Goal: Task Accomplishment & Management: Manage account settings

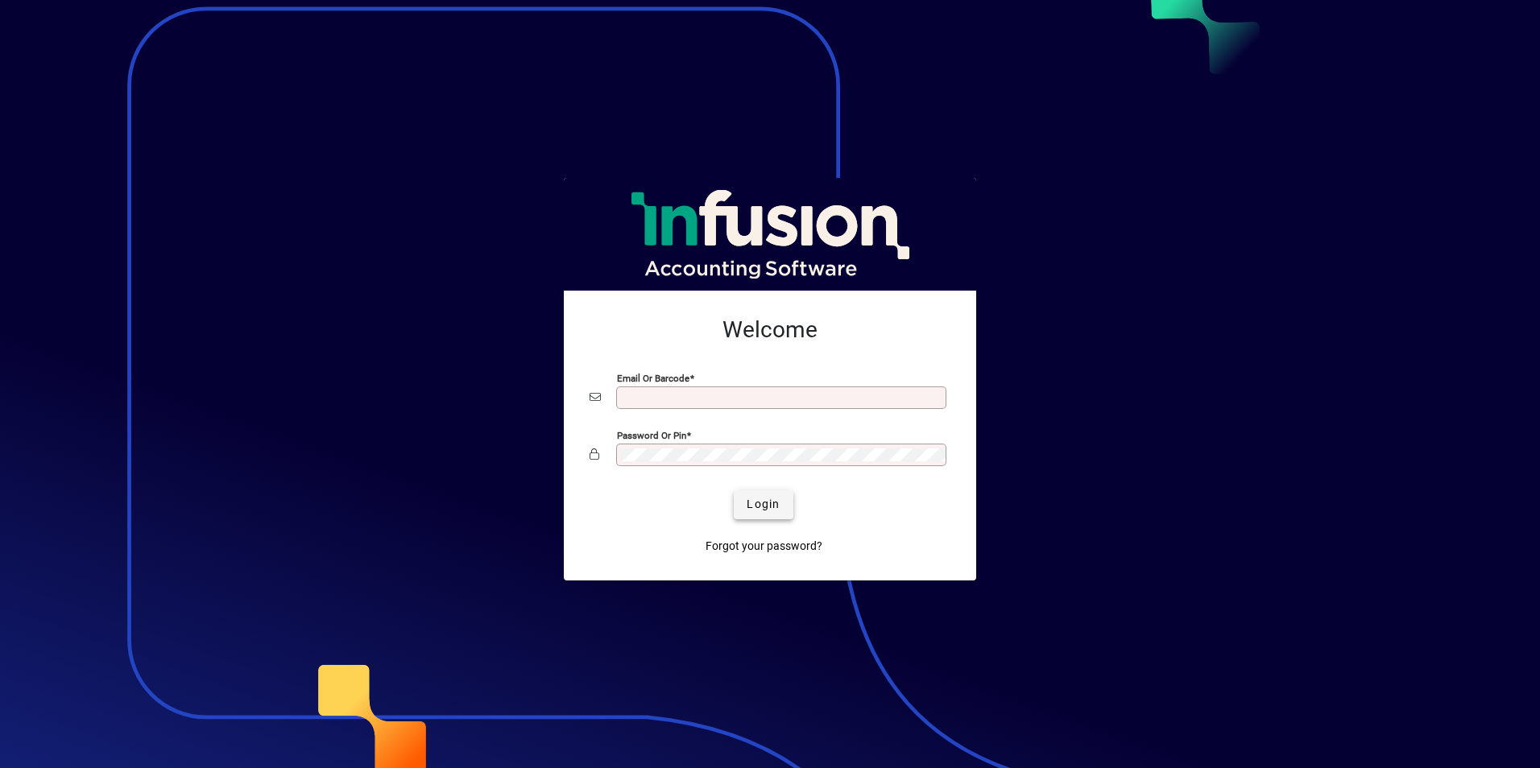
type input "**********"
click at [762, 510] on span "Login" at bounding box center [762, 504] width 33 height 17
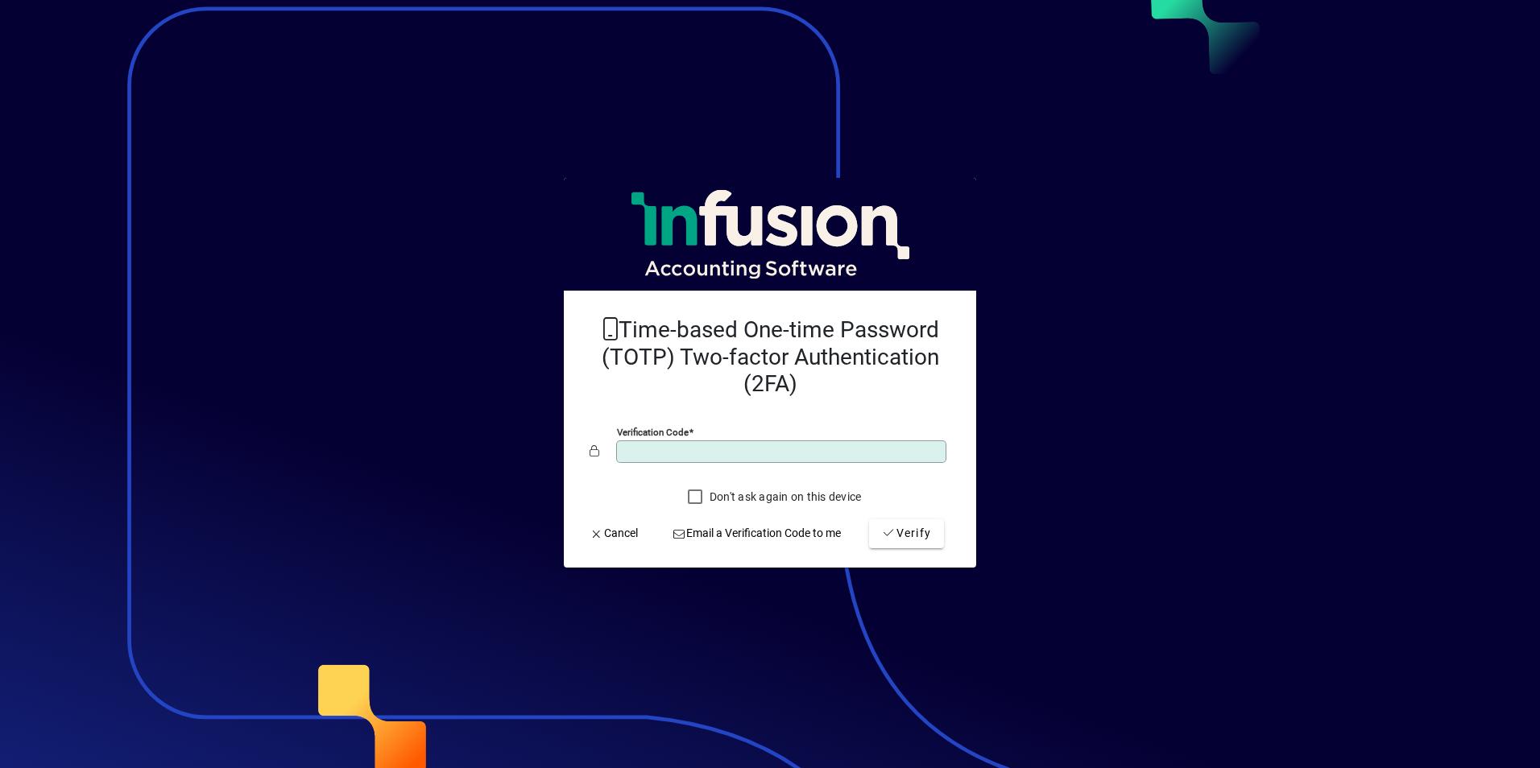
type input "******"
click at [869, 519] on button "Verify" at bounding box center [906, 533] width 75 height 29
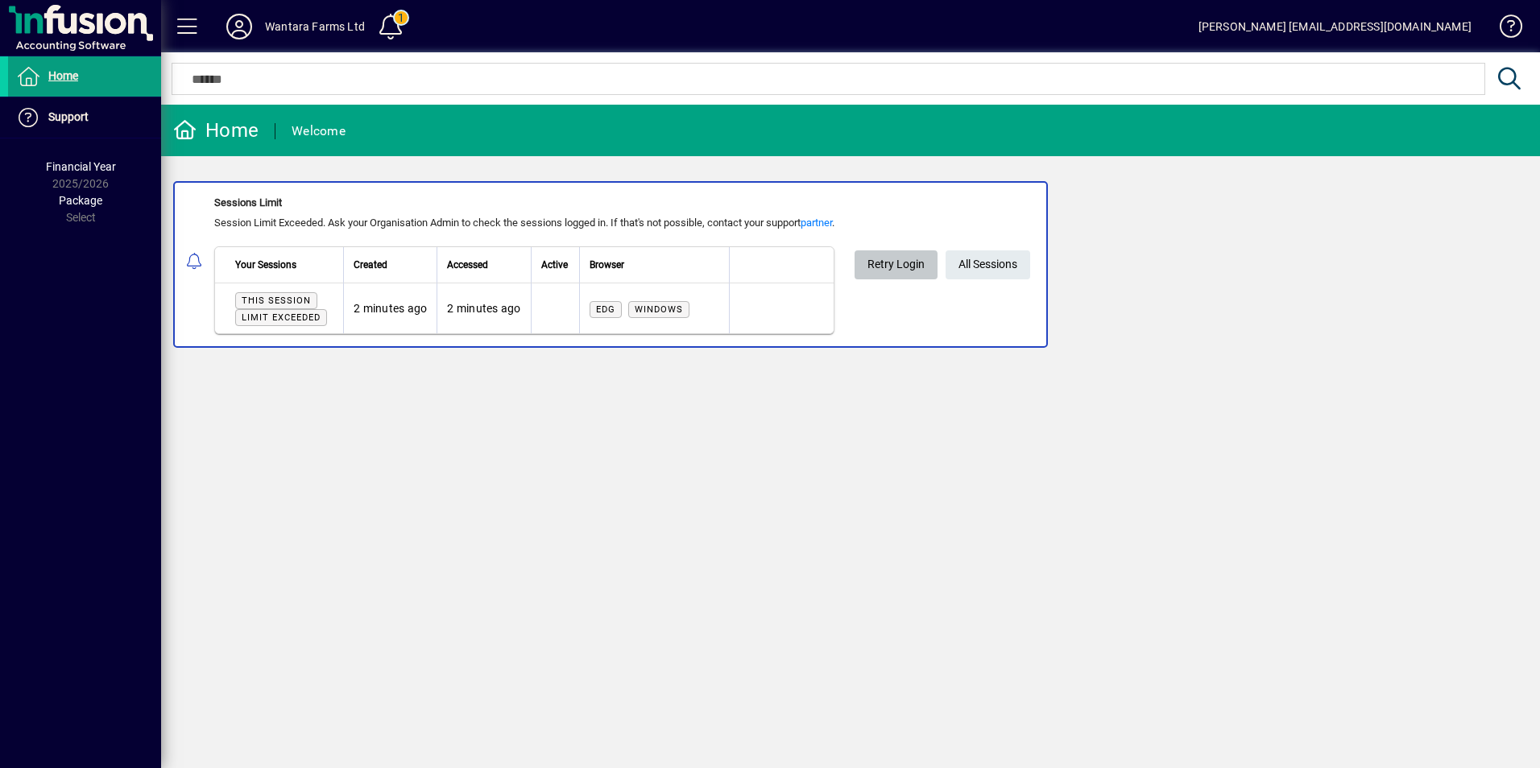
click at [905, 265] on span "Retry Login" at bounding box center [895, 264] width 57 height 27
click at [388, 28] on span at bounding box center [390, 26] width 39 height 39
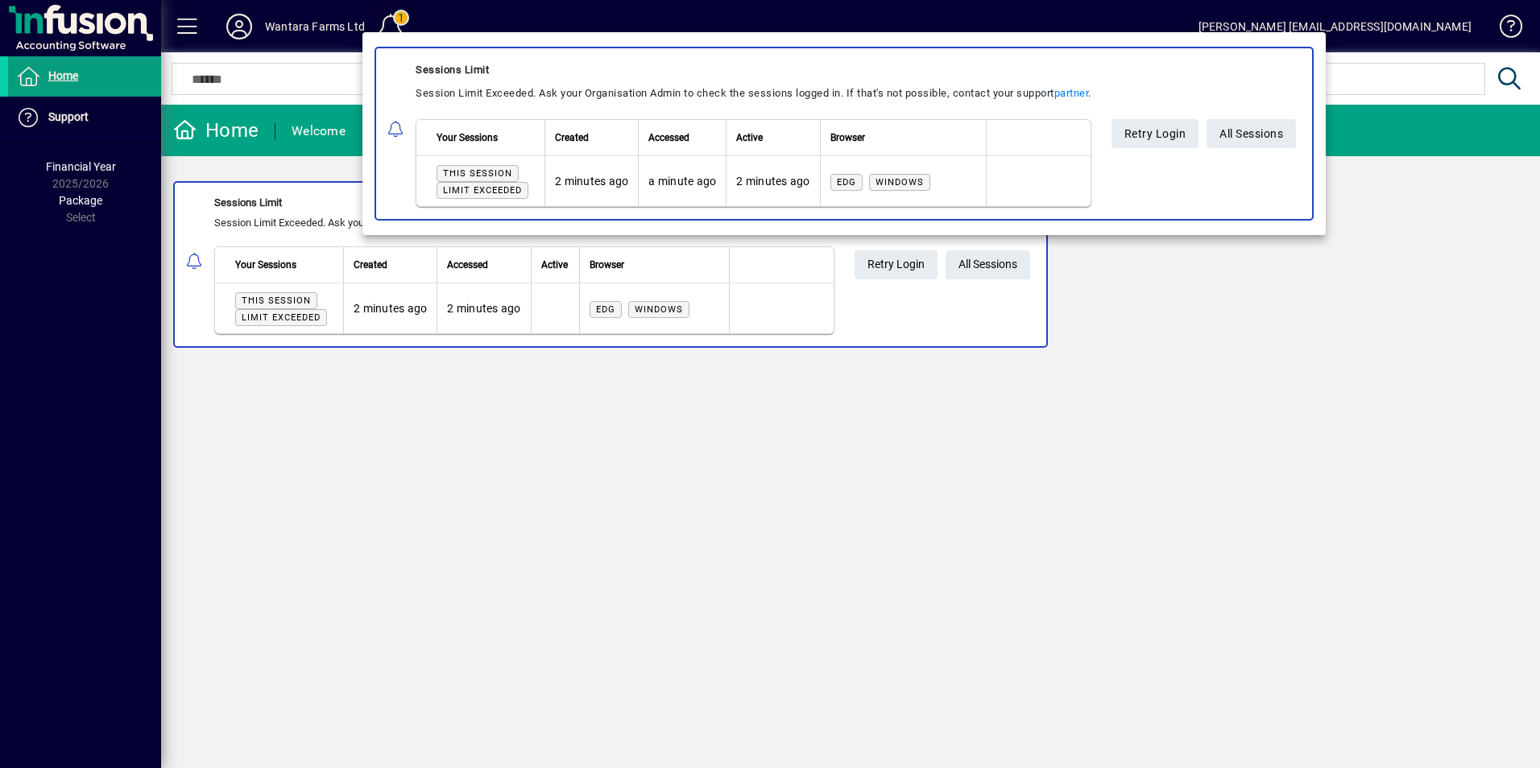
click at [388, 28] on div at bounding box center [770, 384] width 1540 height 768
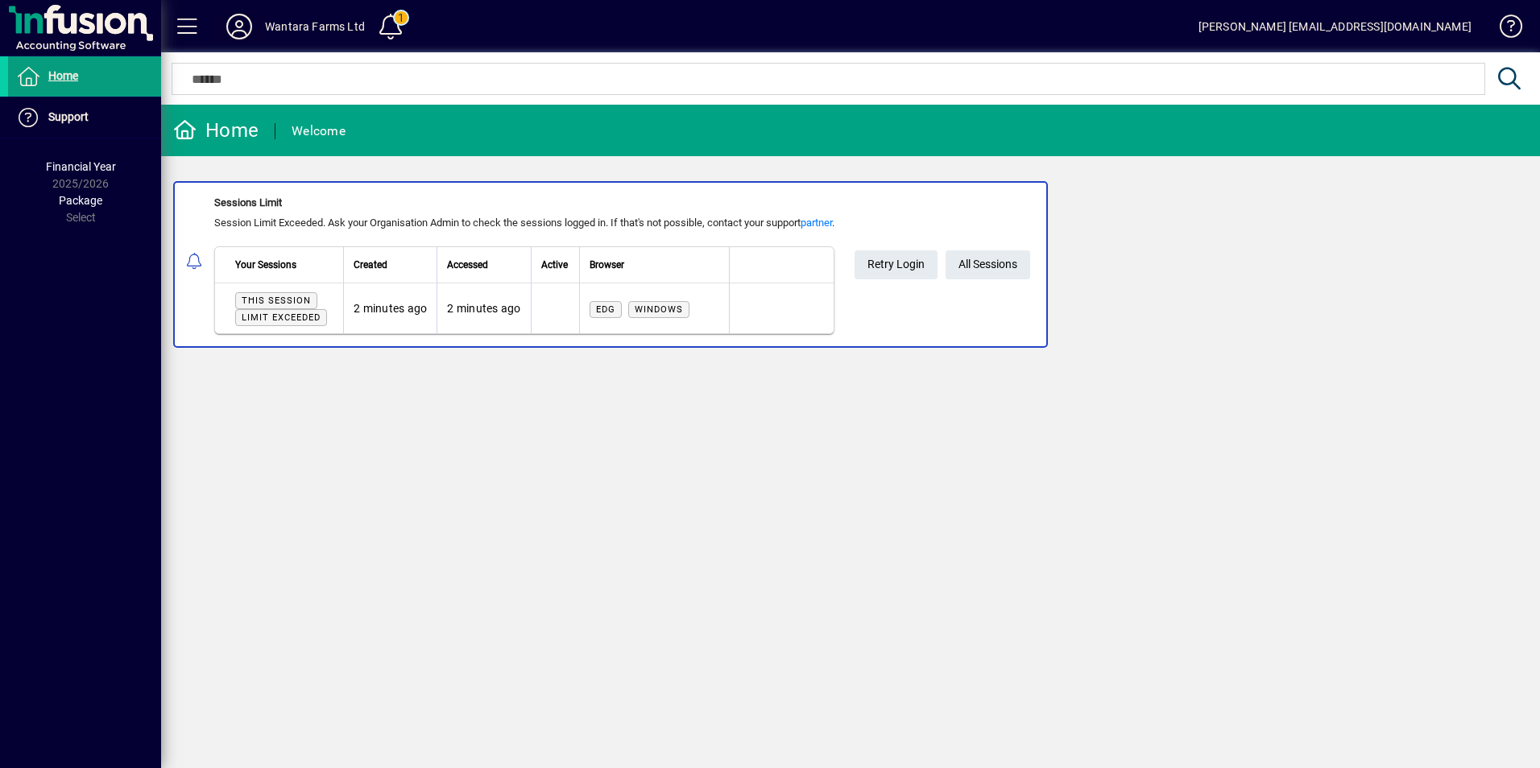
click at [229, 31] on icon at bounding box center [239, 27] width 32 height 26
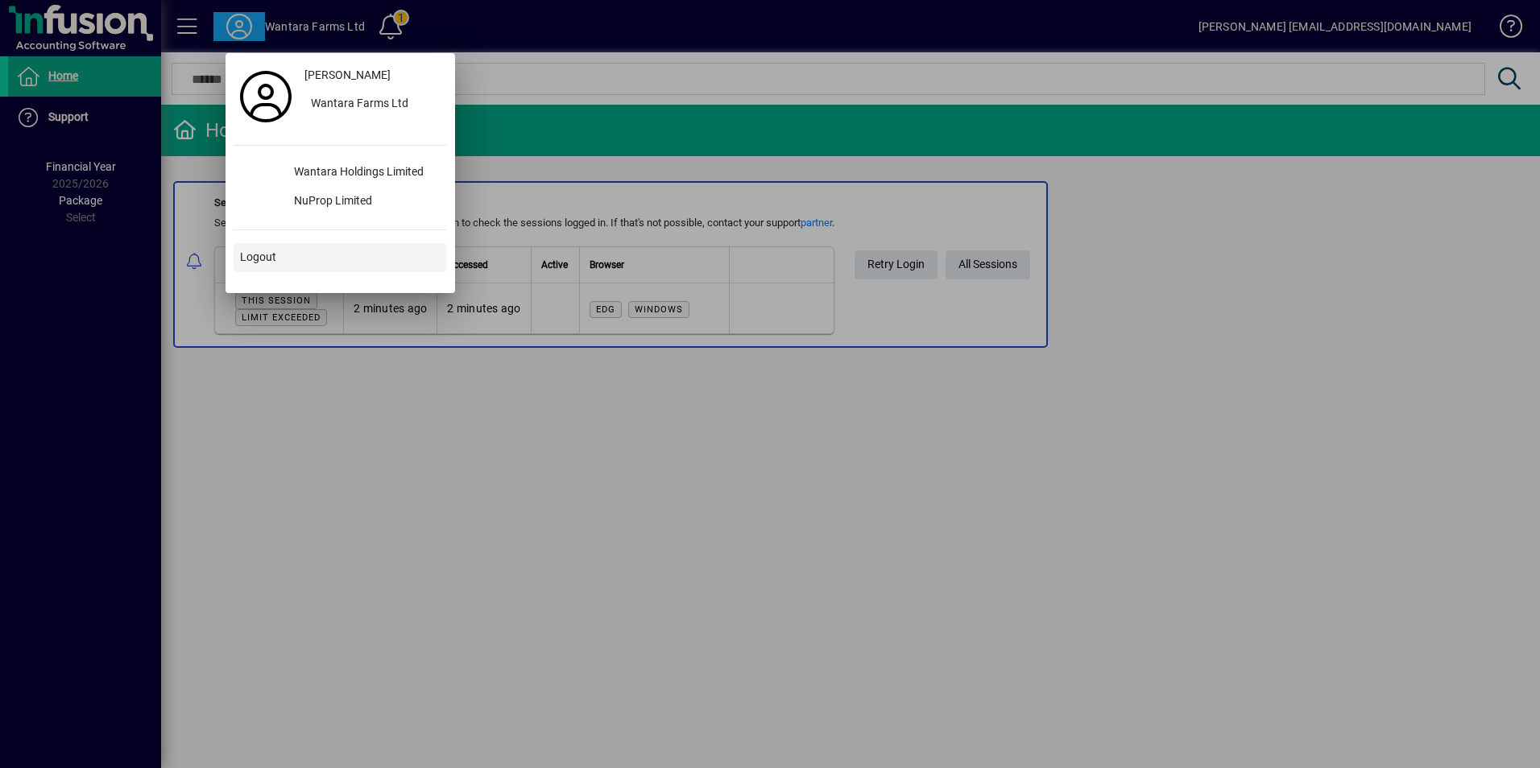
click at [258, 254] on span "Logout" at bounding box center [258, 257] width 36 height 17
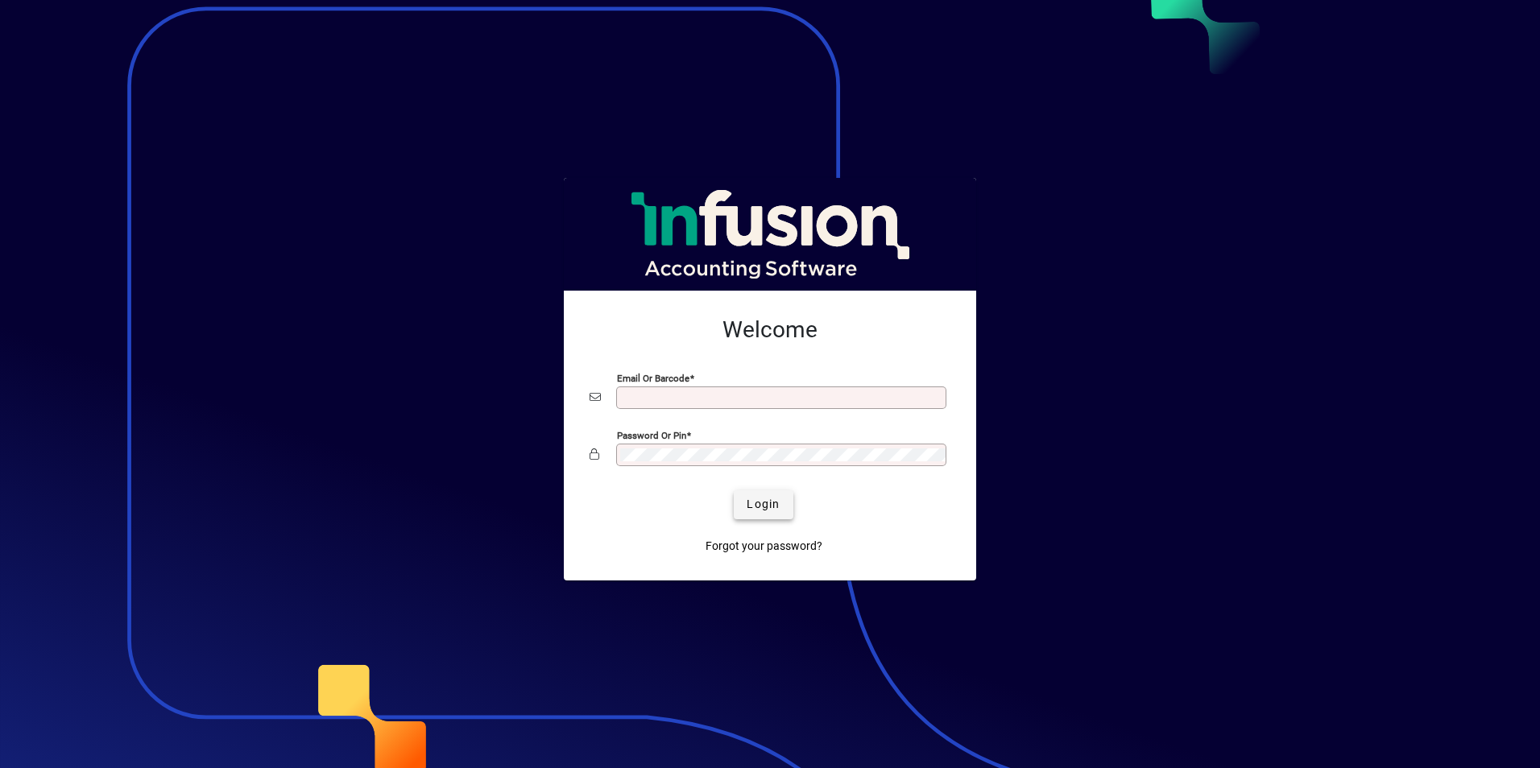
type input "**********"
click at [749, 514] on span "submit" at bounding box center [763, 505] width 59 height 39
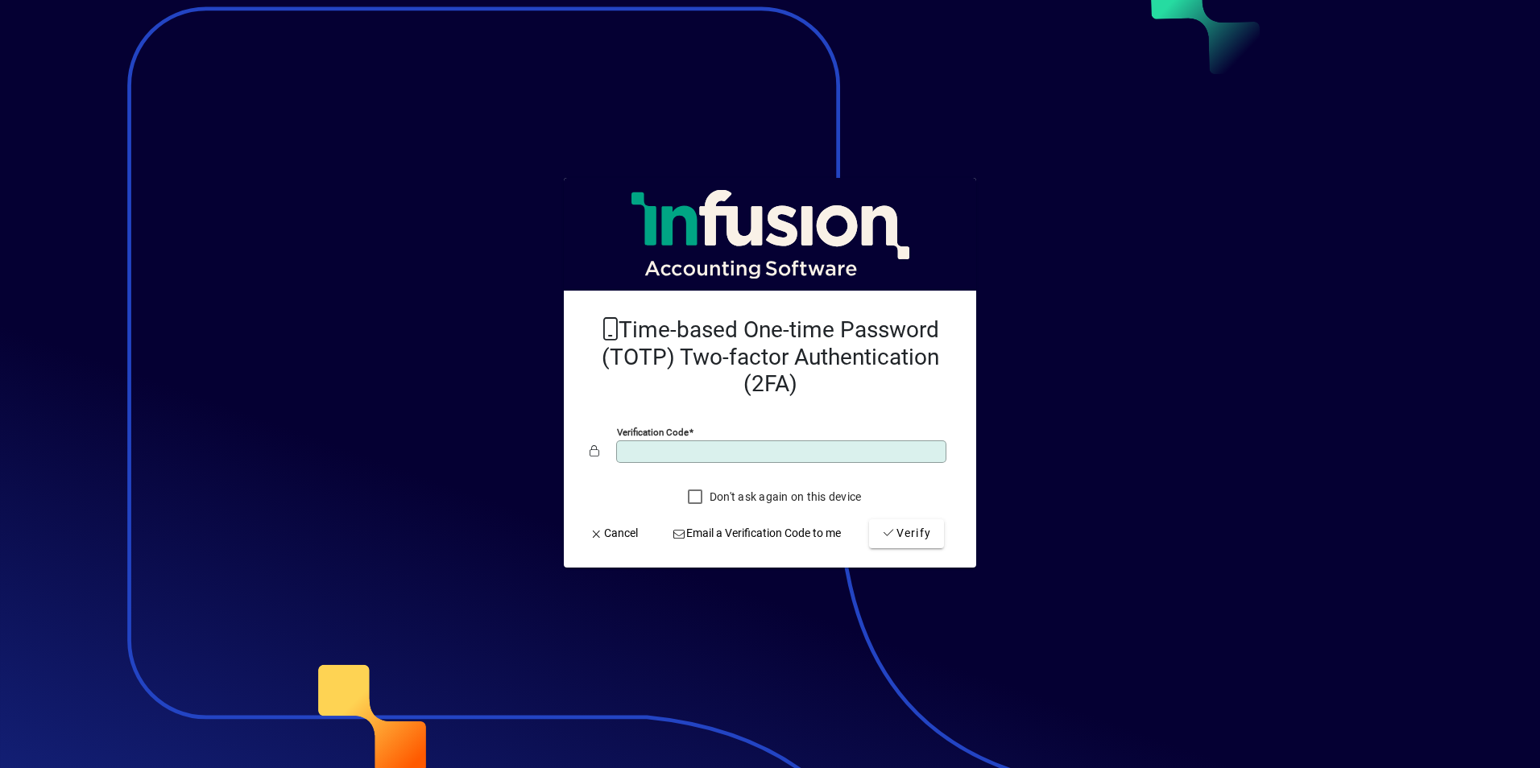
type input "******"
click at [869, 519] on button "Verify" at bounding box center [906, 533] width 75 height 29
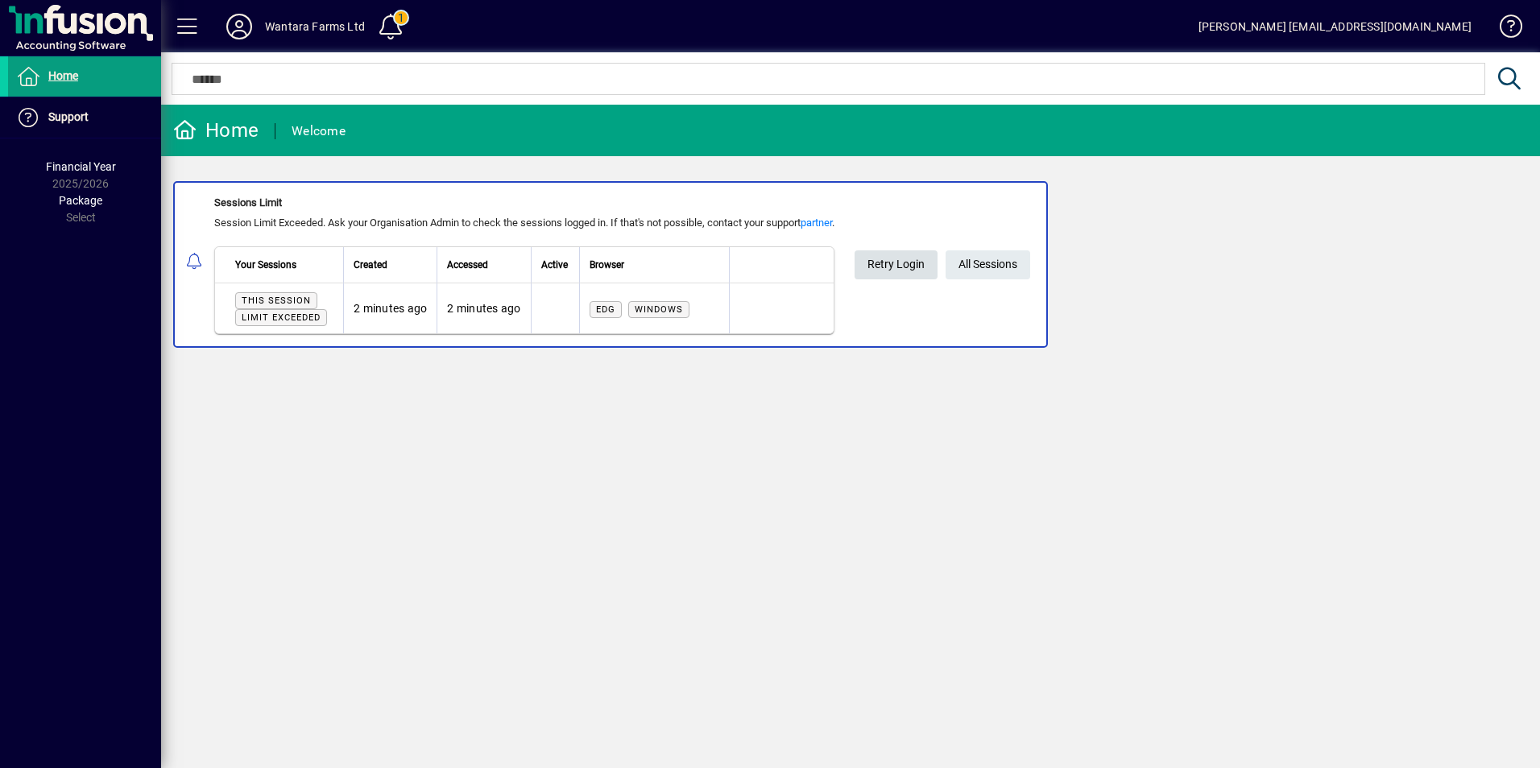
click at [911, 271] on span "Retry Login" at bounding box center [895, 264] width 57 height 27
click at [995, 267] on span "All Sessions" at bounding box center [987, 264] width 59 height 27
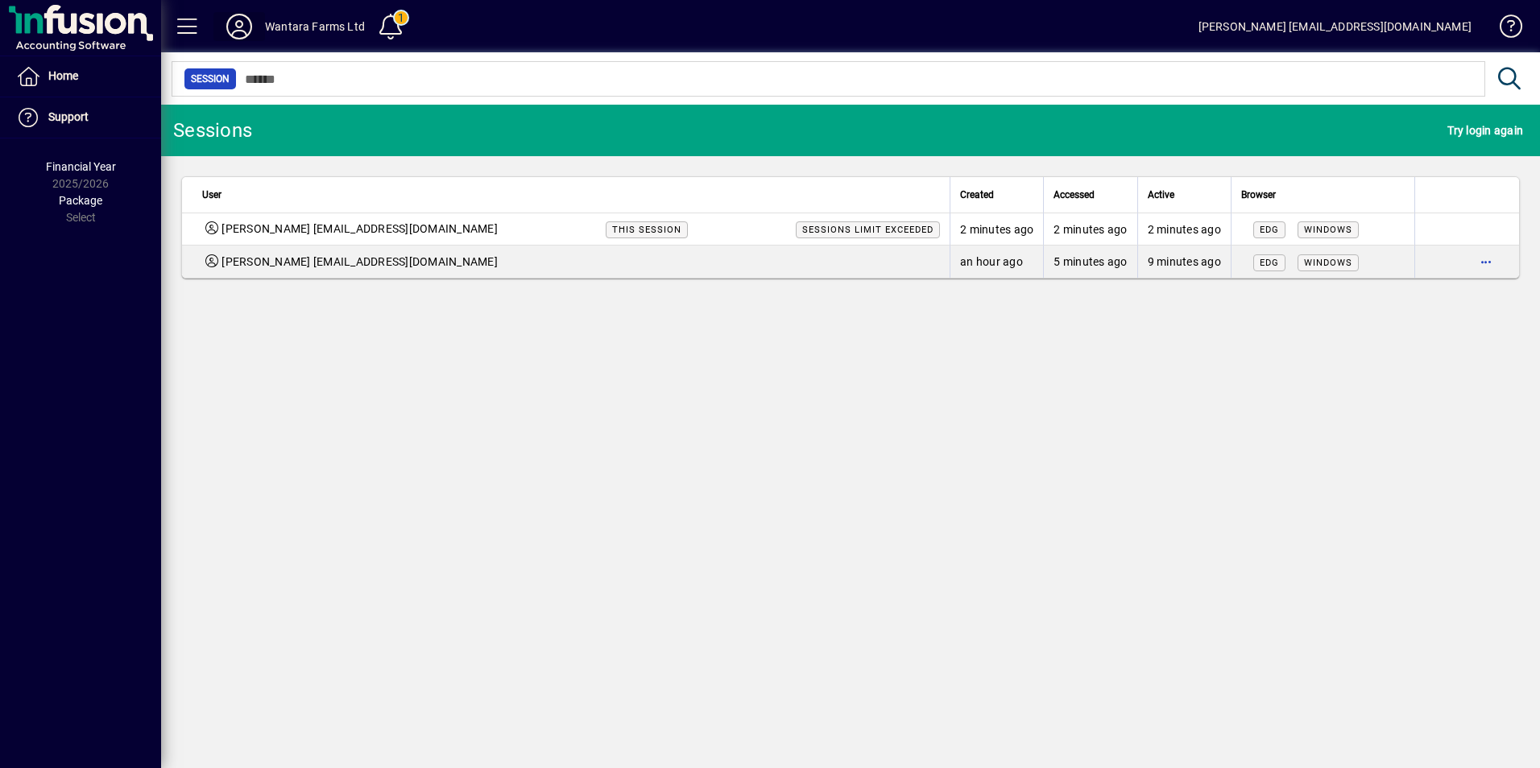
click at [234, 29] on icon at bounding box center [239, 27] width 32 height 26
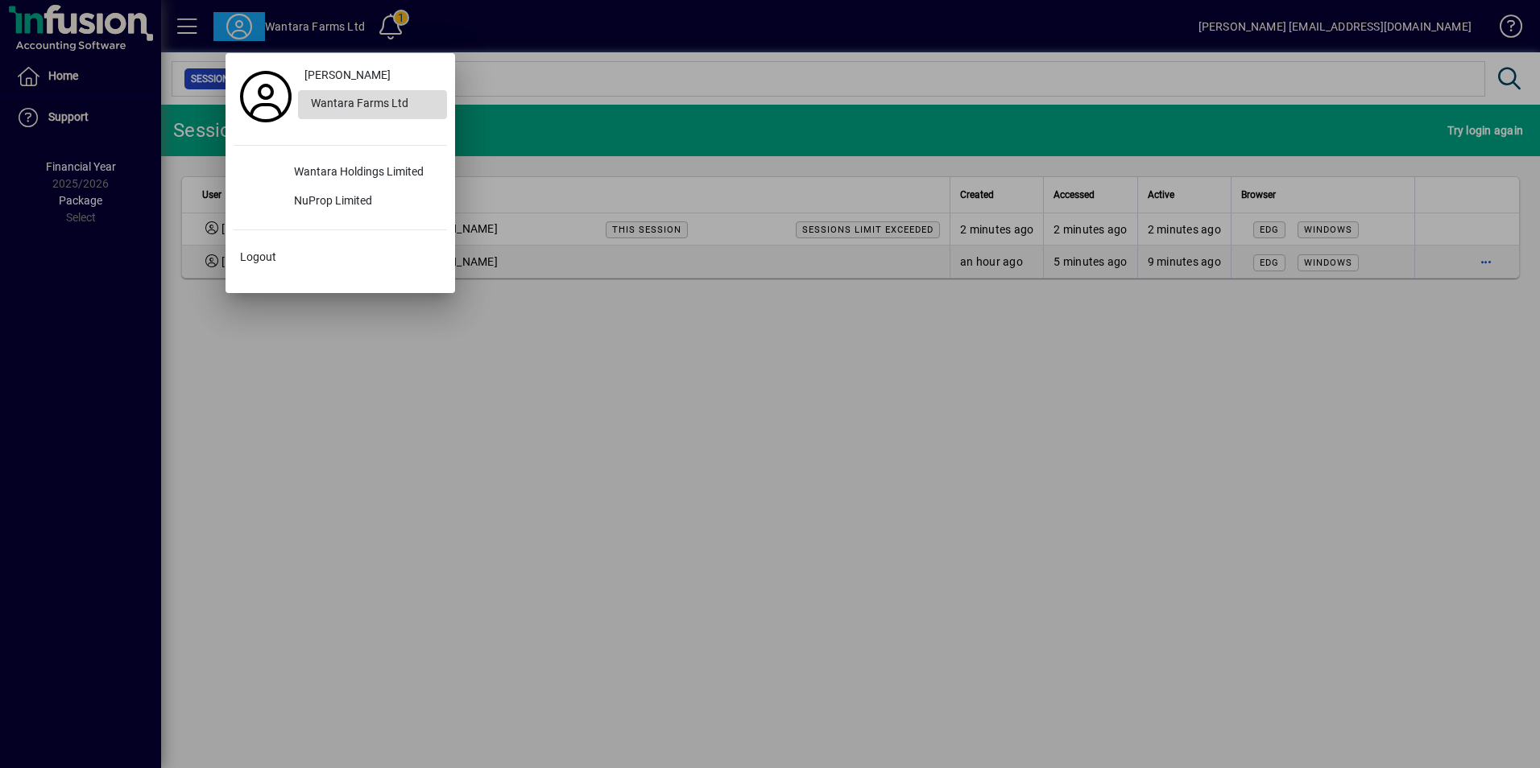
click at [382, 99] on div "Wantara Farms Ltd" at bounding box center [372, 104] width 149 height 29
click at [359, 99] on div "Wantara Farms Ltd" at bounding box center [372, 104] width 149 height 29
click at [1025, 387] on div at bounding box center [770, 384] width 1540 height 768
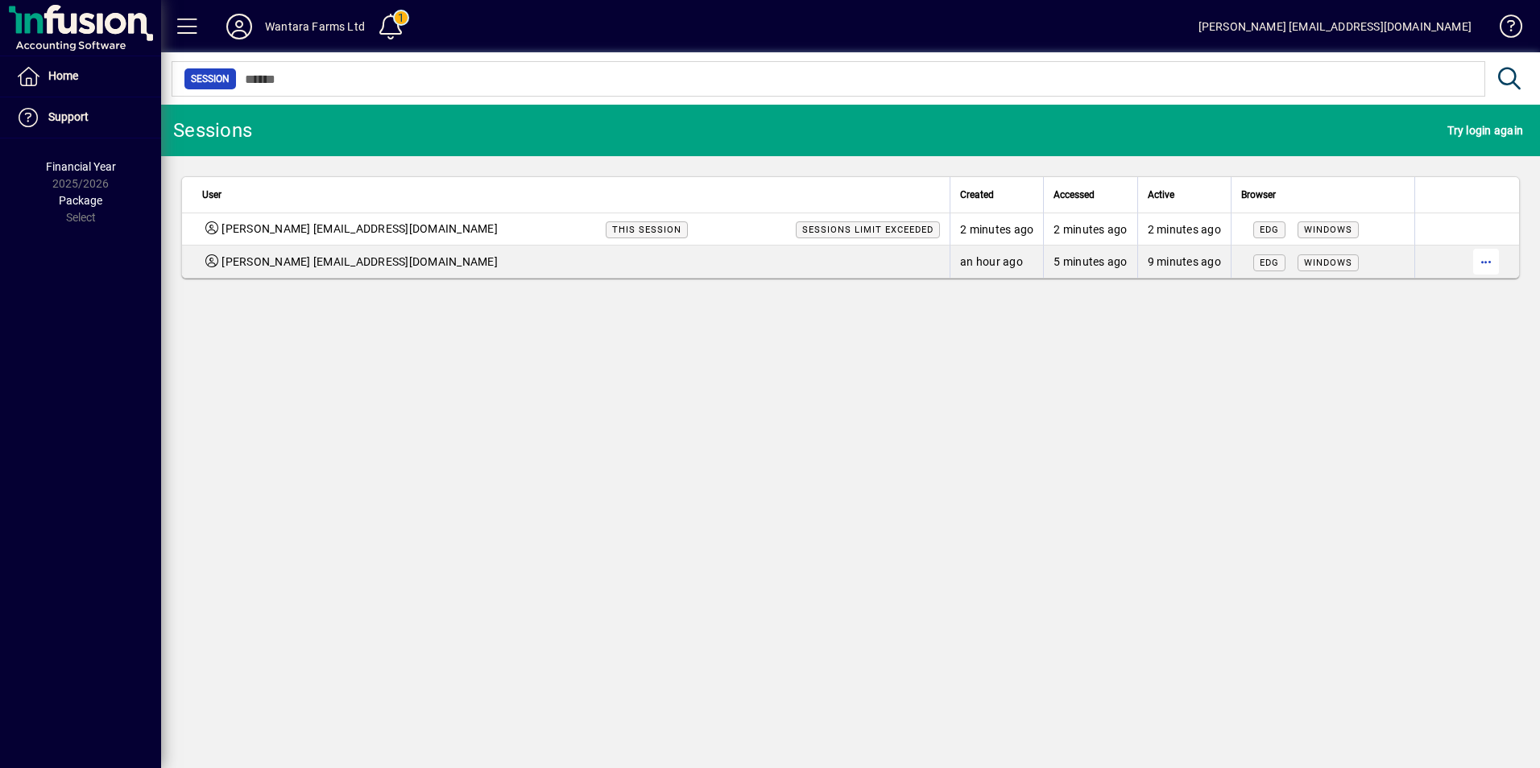
click at [1495, 264] on span "button" at bounding box center [1485, 261] width 39 height 39
click at [1380, 301] on span "Logout" at bounding box center [1417, 295] width 135 height 19
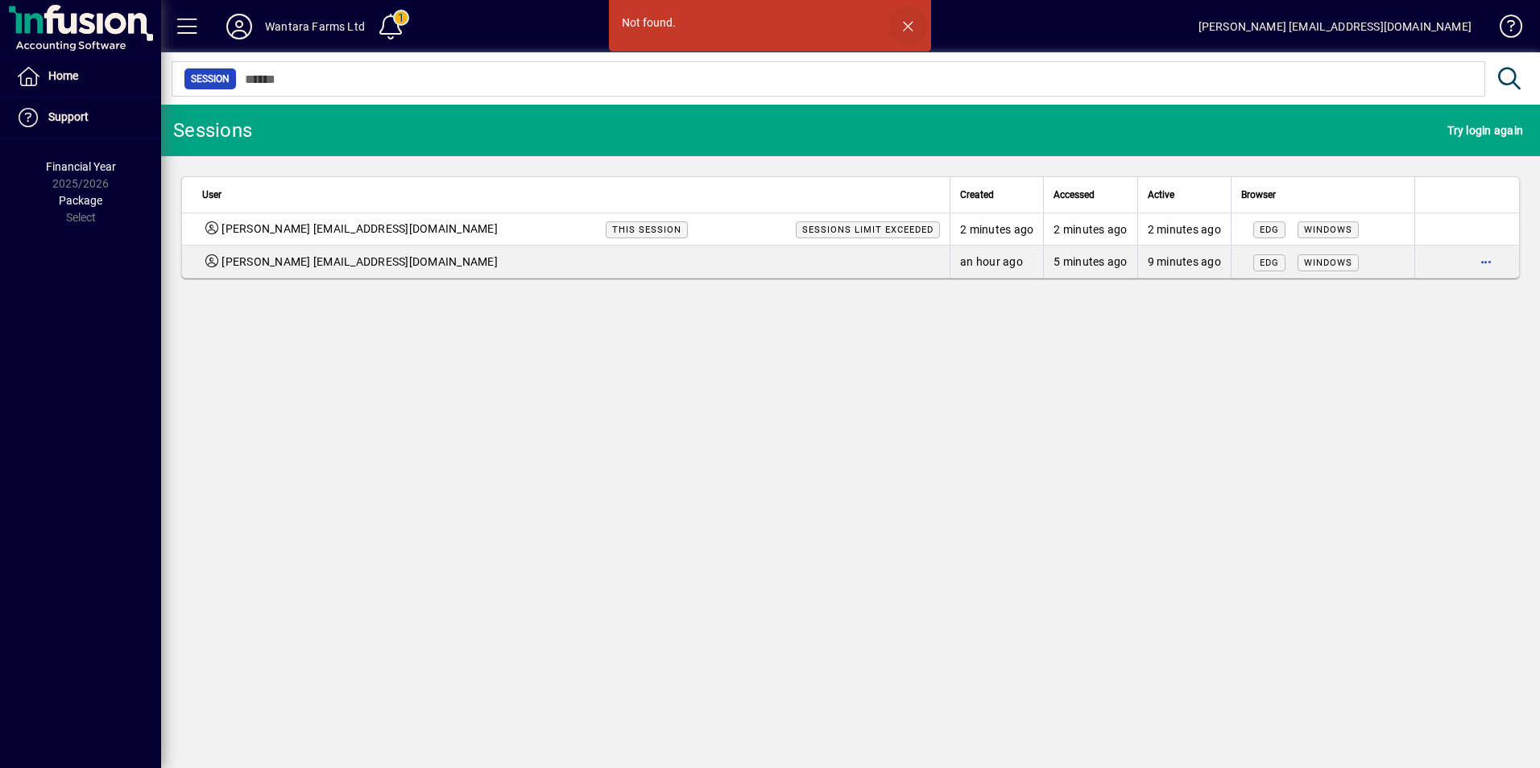
click at [904, 28] on span "button" at bounding box center [907, 25] width 39 height 39
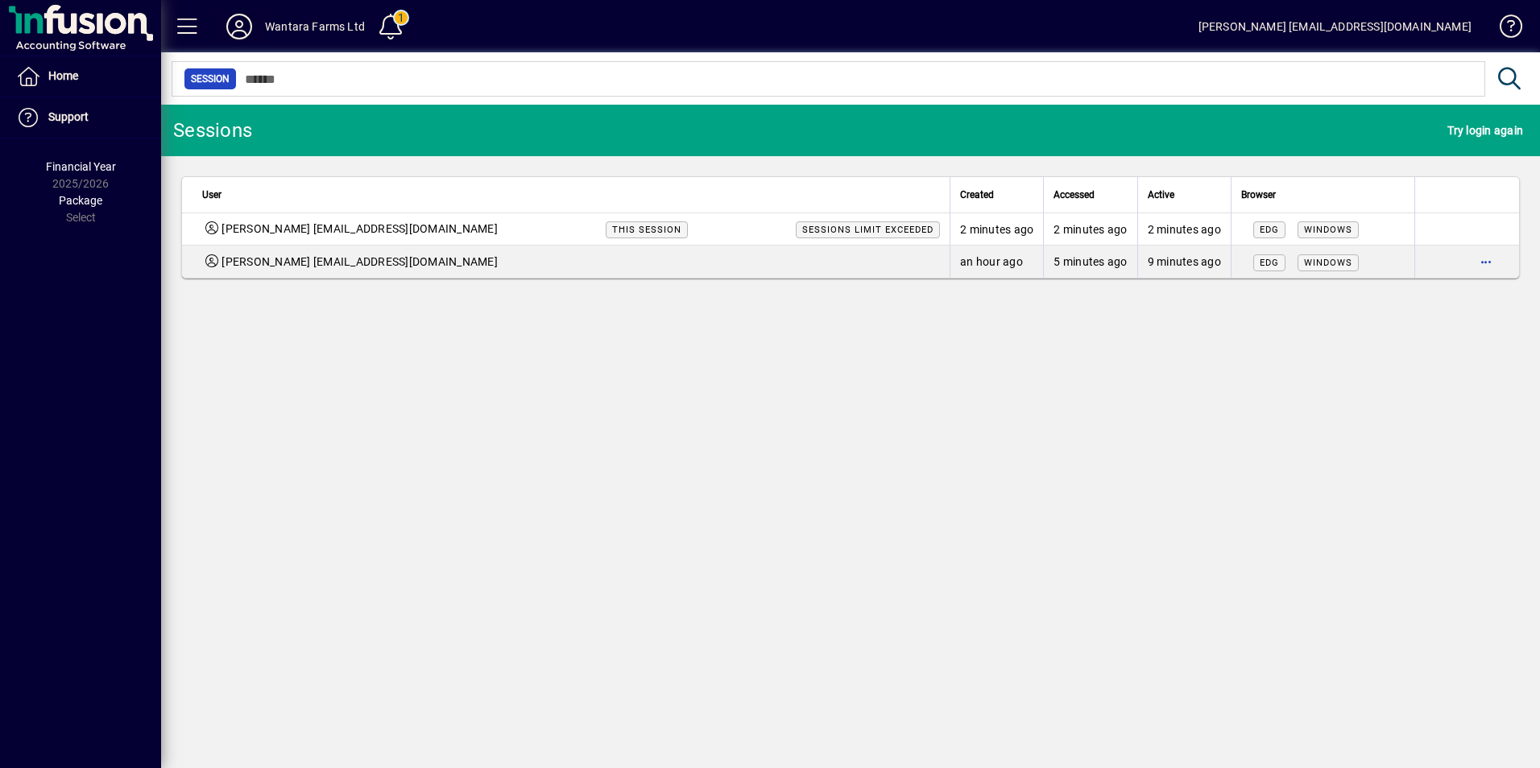
click at [242, 31] on icon at bounding box center [239, 27] width 32 height 26
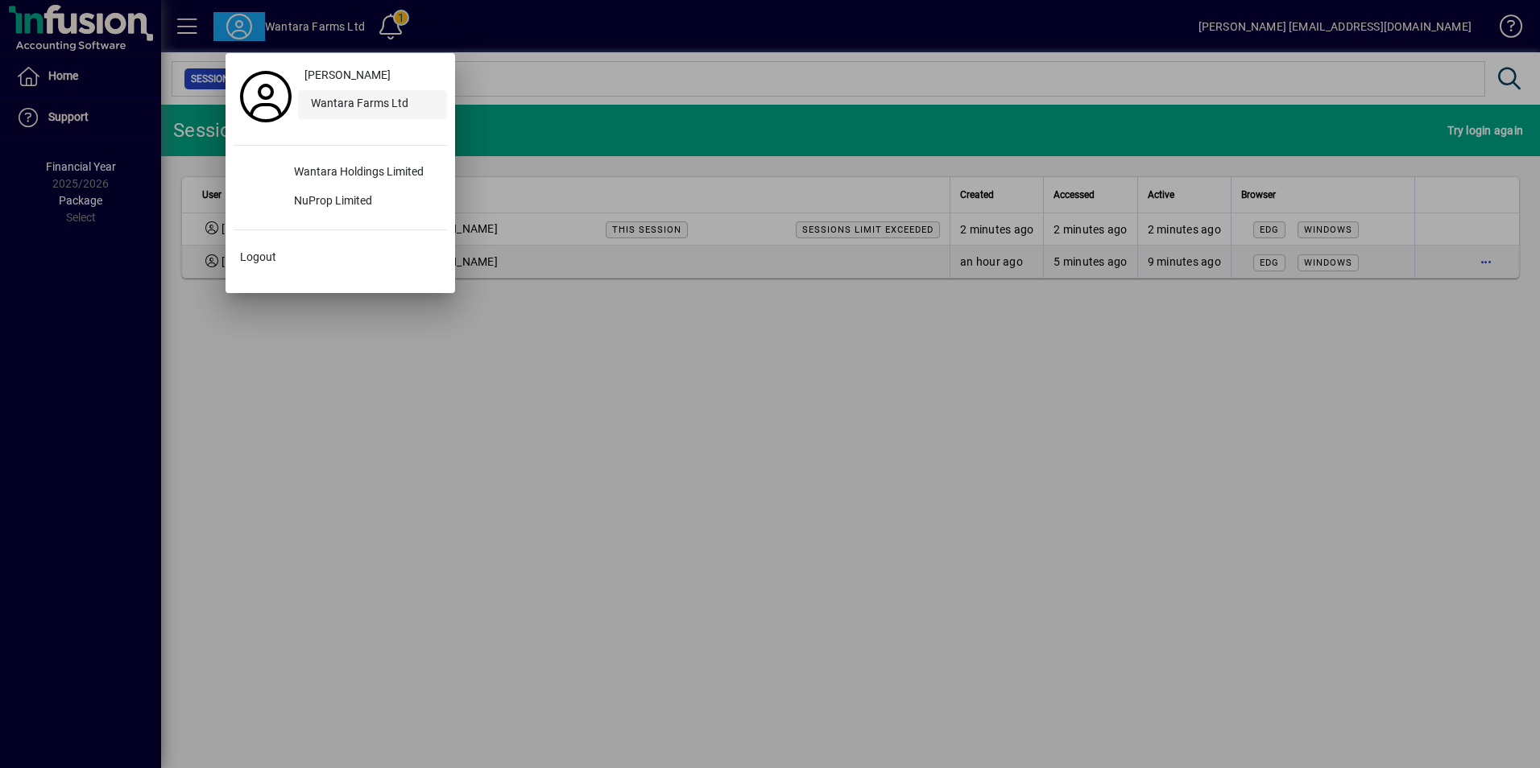
click at [385, 106] on div "Wantara Farms Ltd" at bounding box center [372, 104] width 149 height 29
click at [964, 391] on div at bounding box center [770, 384] width 1540 height 768
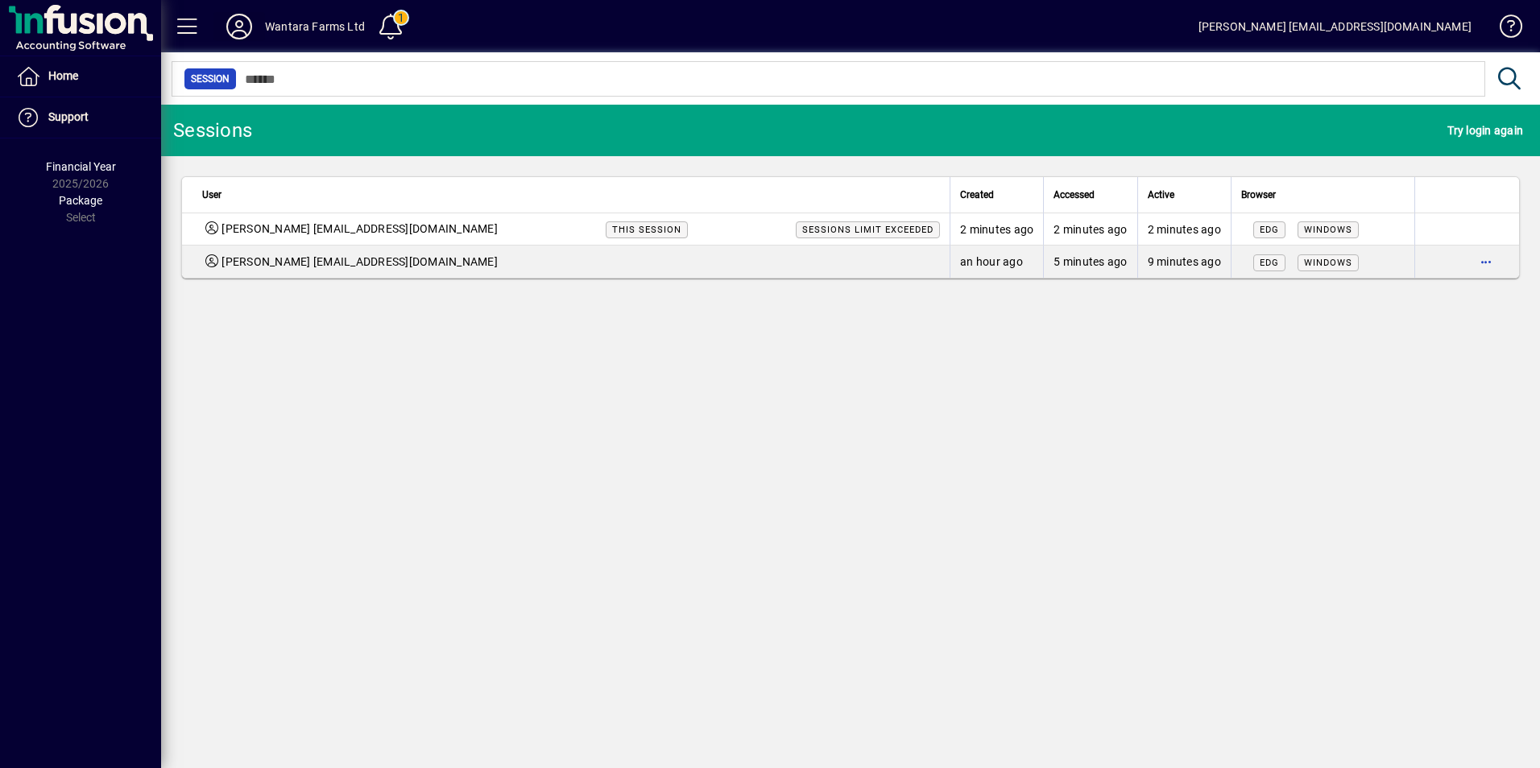
click at [236, 29] on icon at bounding box center [239, 27] width 32 height 26
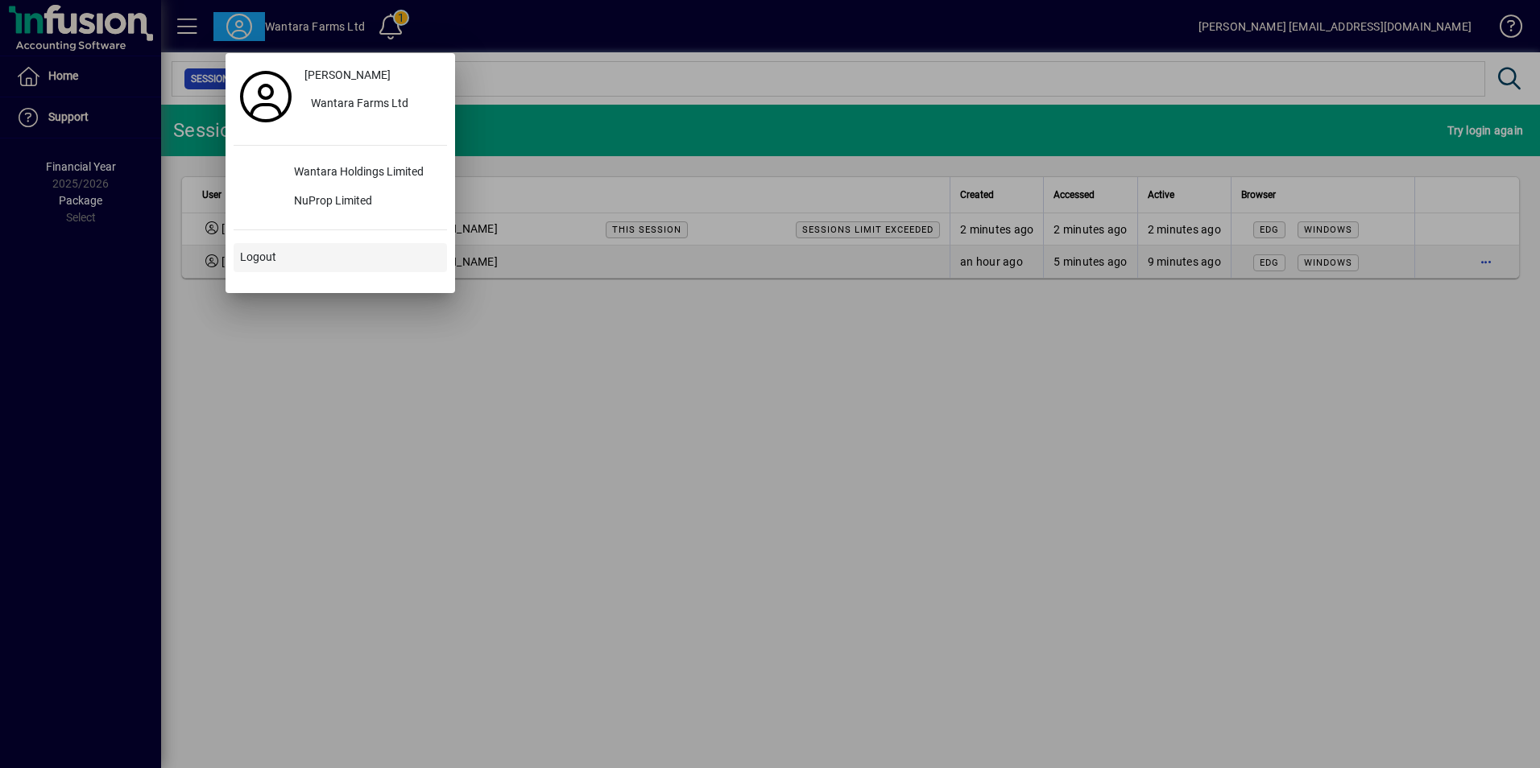
click at [246, 255] on span "Logout" at bounding box center [258, 257] width 36 height 17
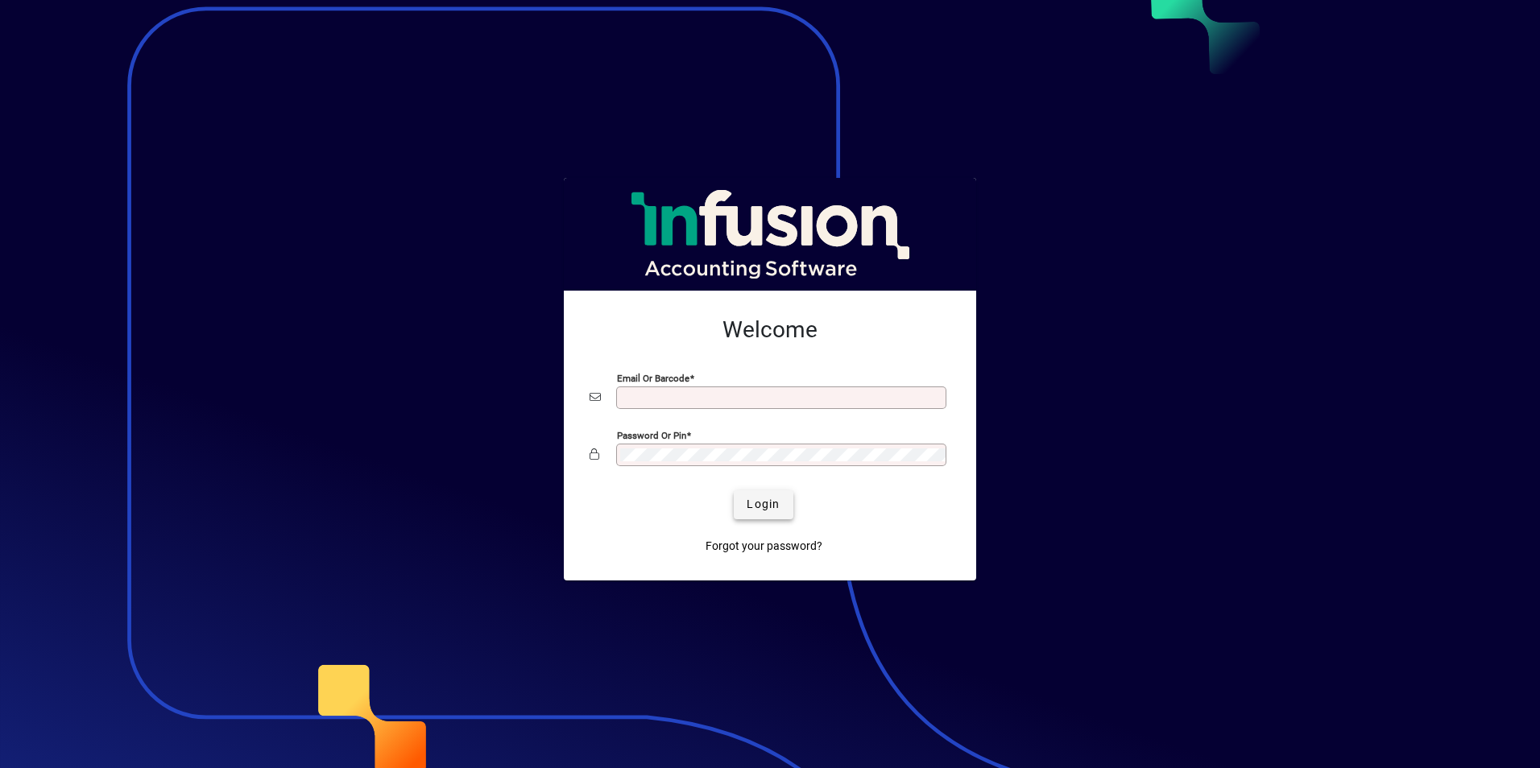
type input "**********"
click at [770, 509] on span "Login" at bounding box center [762, 504] width 33 height 17
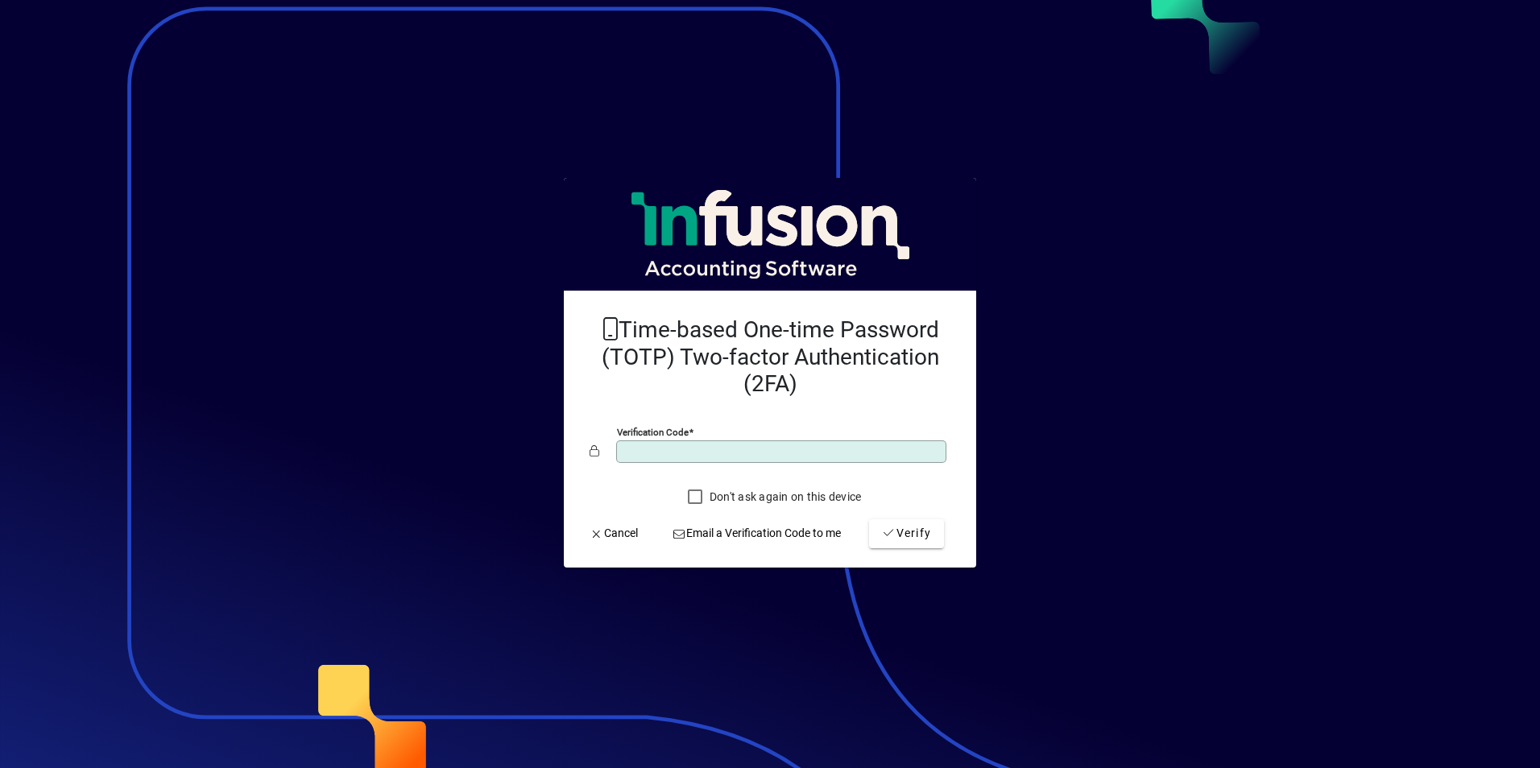
type input "******"
click at [869, 519] on button "Verify" at bounding box center [906, 533] width 75 height 29
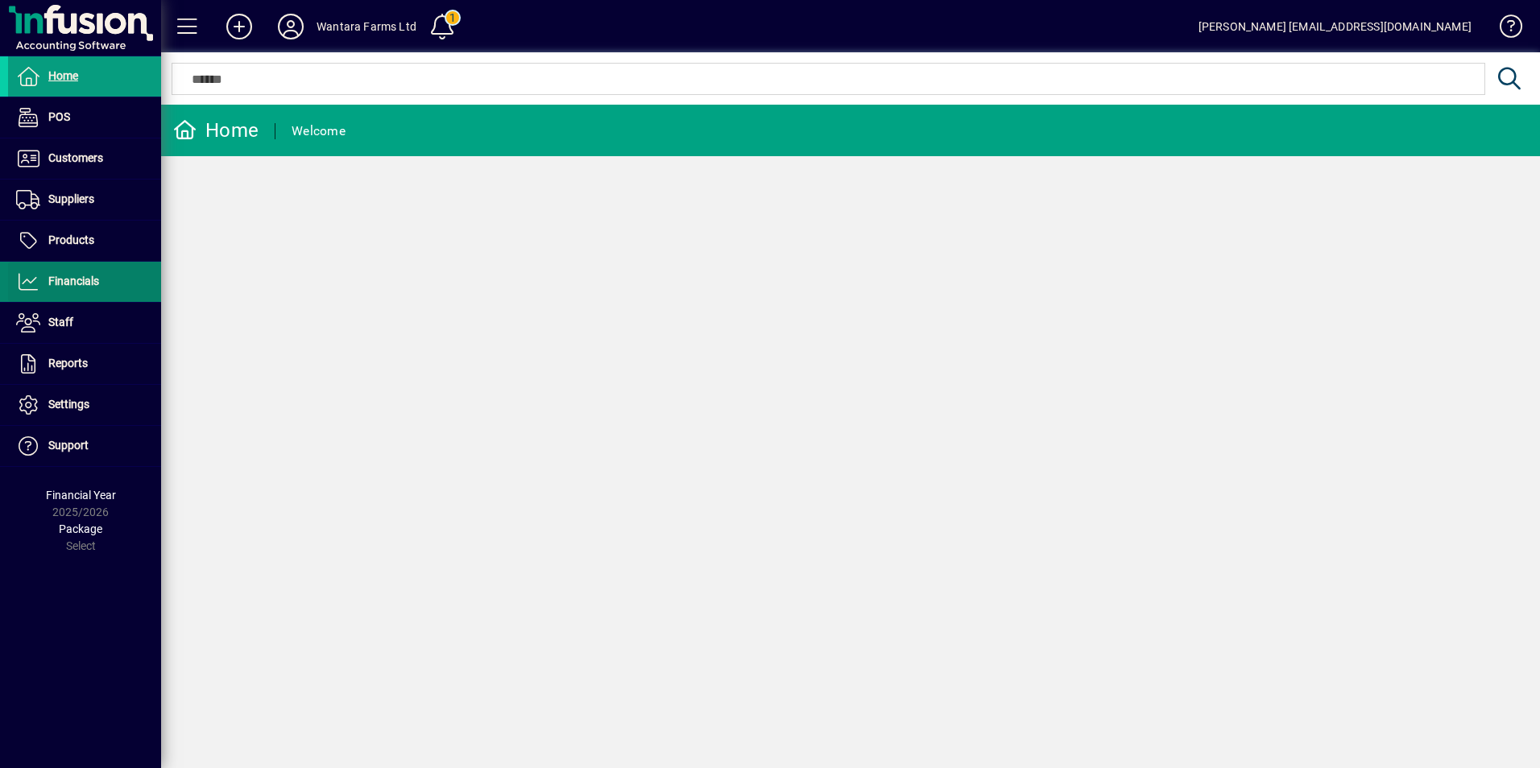
click at [61, 274] on span "Financials" at bounding box center [53, 281] width 91 height 19
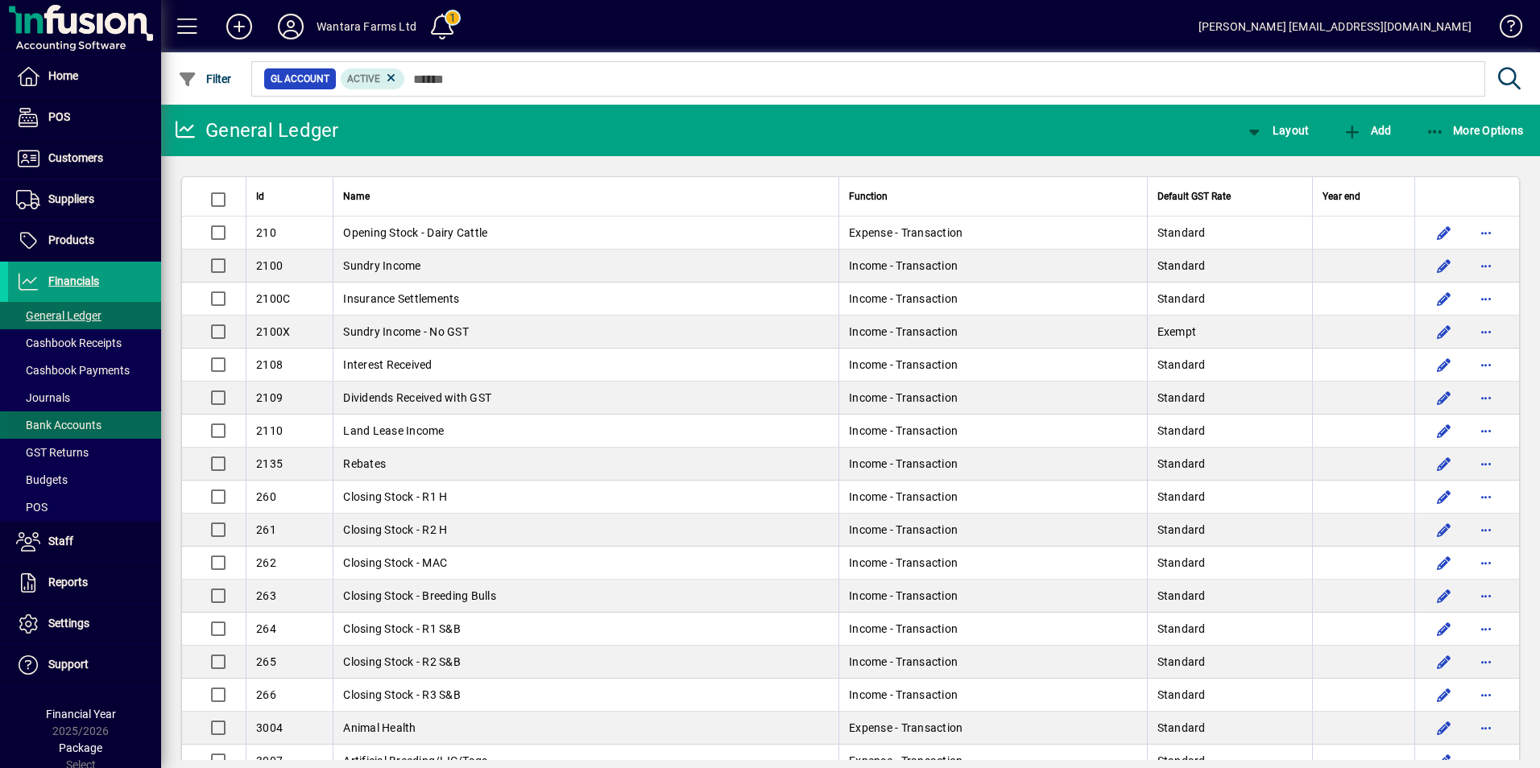
click at [64, 424] on span "Bank Accounts" at bounding box center [58, 425] width 85 height 13
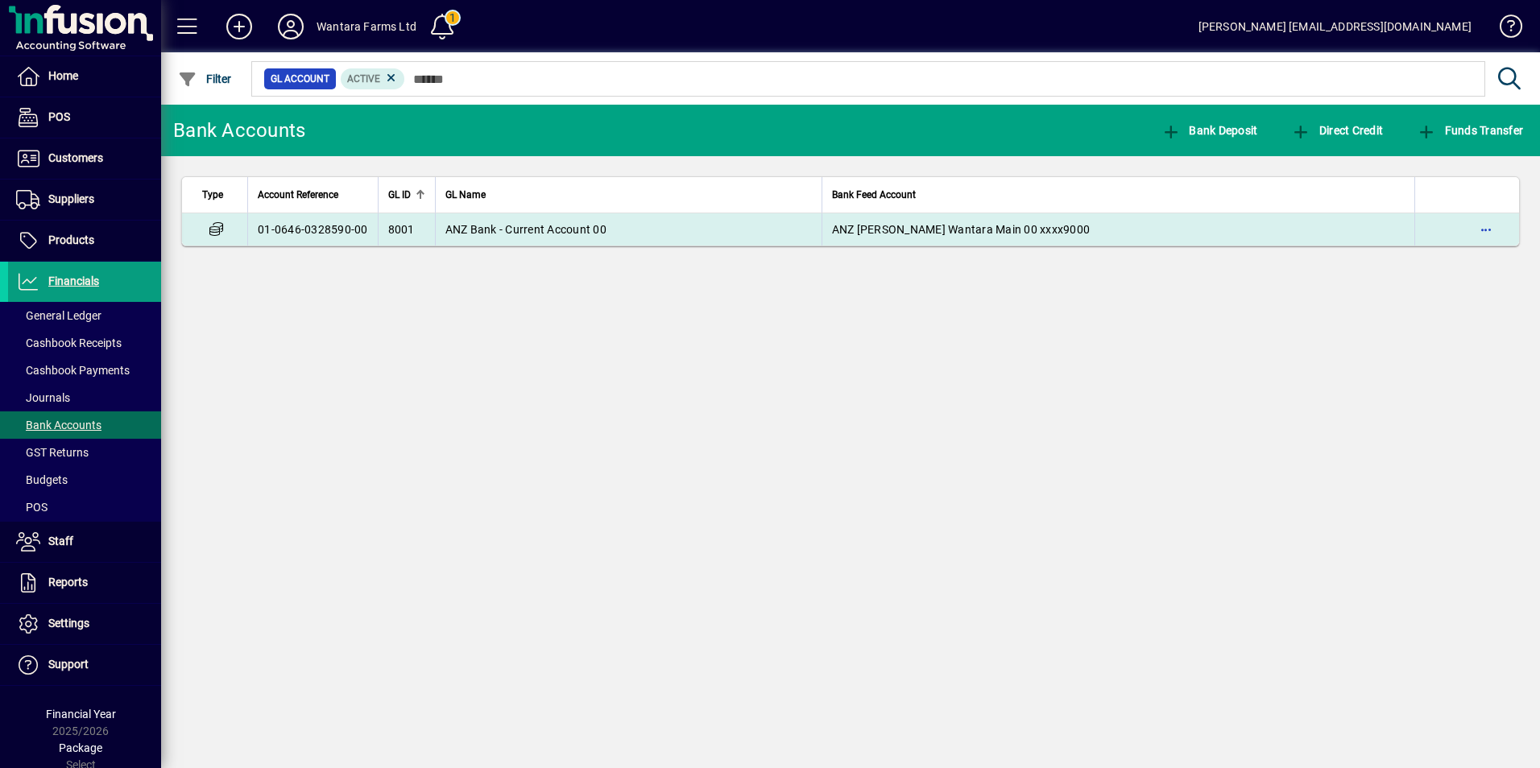
click at [554, 229] on span "ANZ Bank - Current Account 00" at bounding box center [525, 229] width 161 height 13
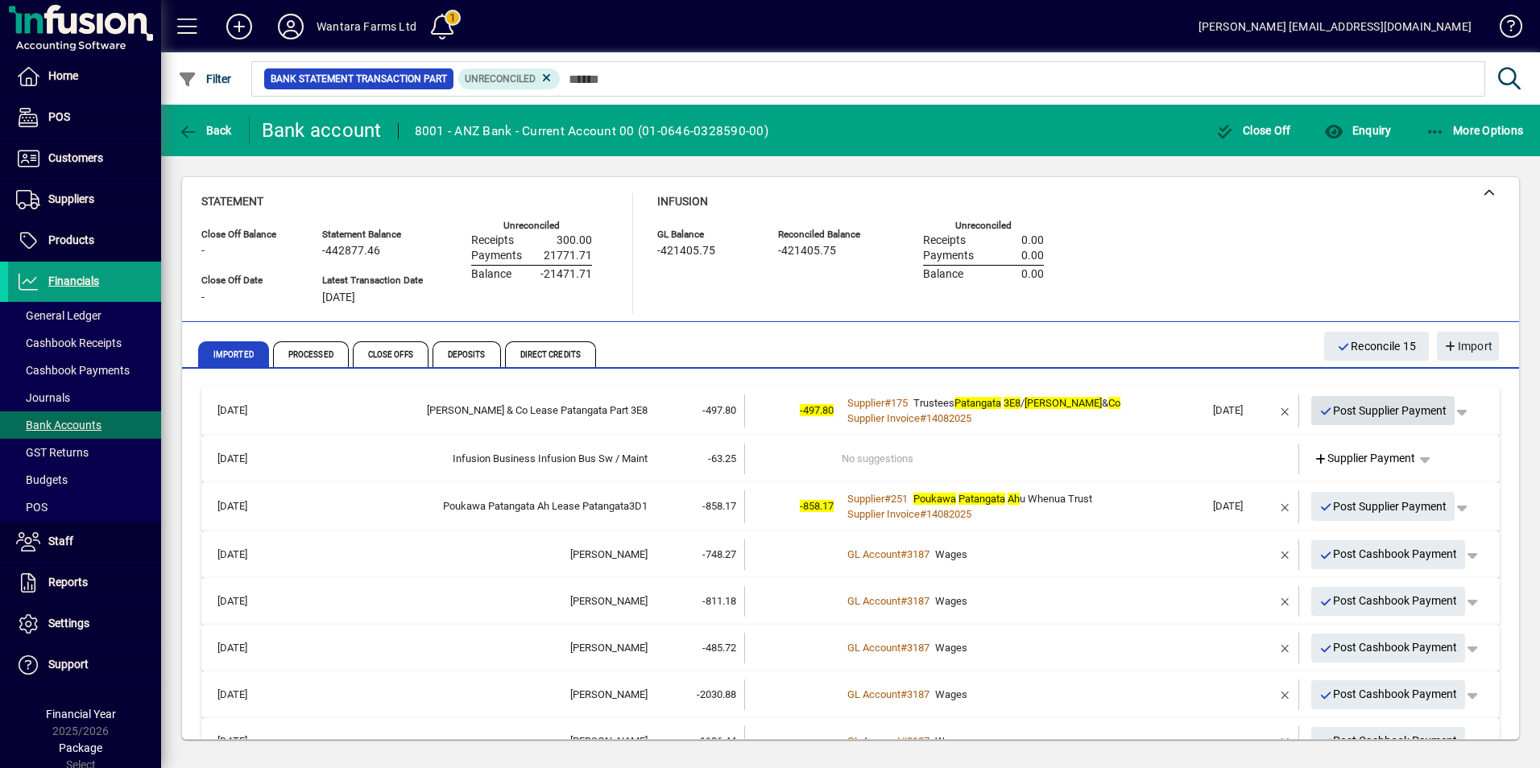
click at [1337, 412] on span "Post Supplier Payment" at bounding box center [1383, 411] width 128 height 27
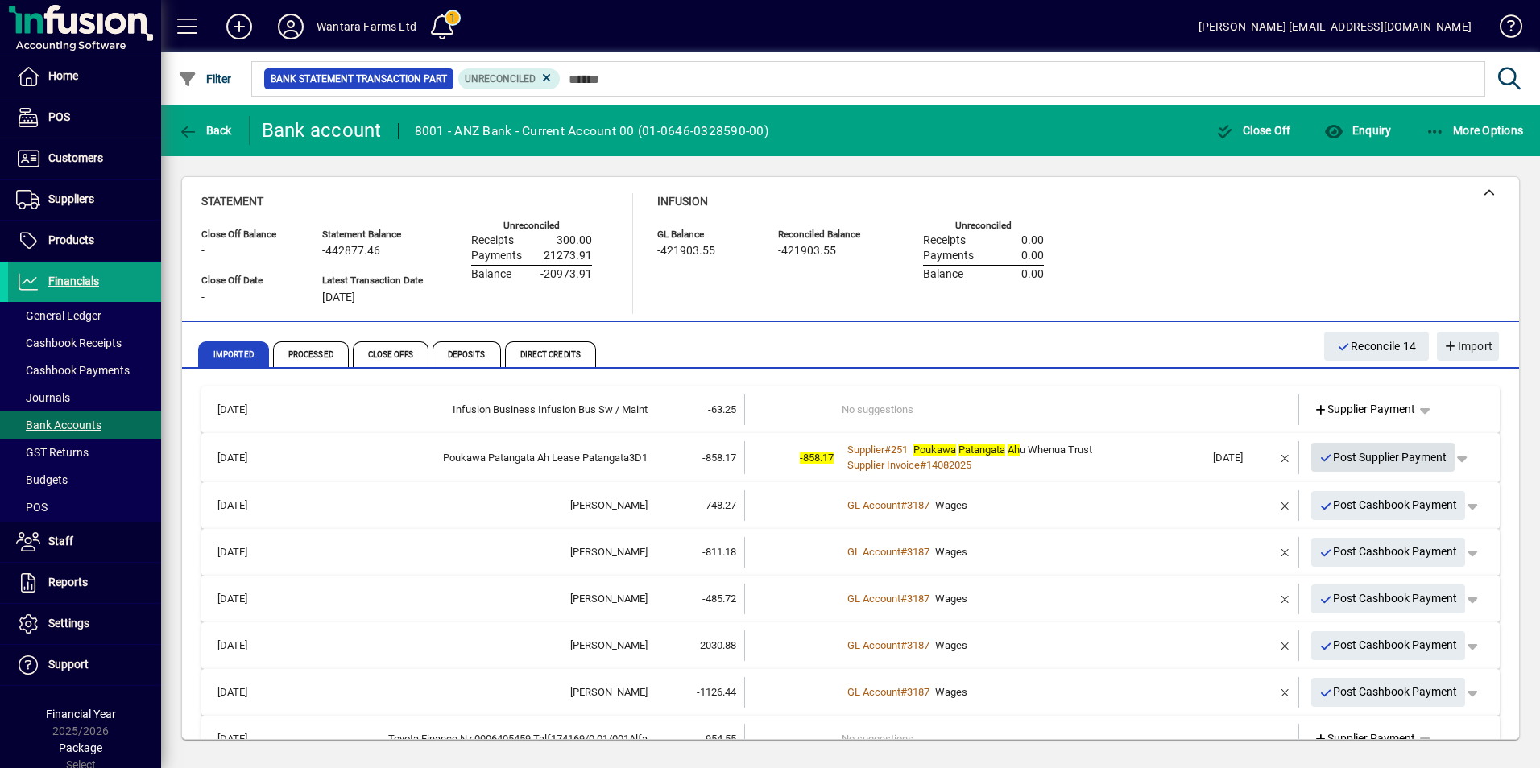
click at [1350, 456] on span "Post Supplier Payment" at bounding box center [1383, 457] width 128 height 27
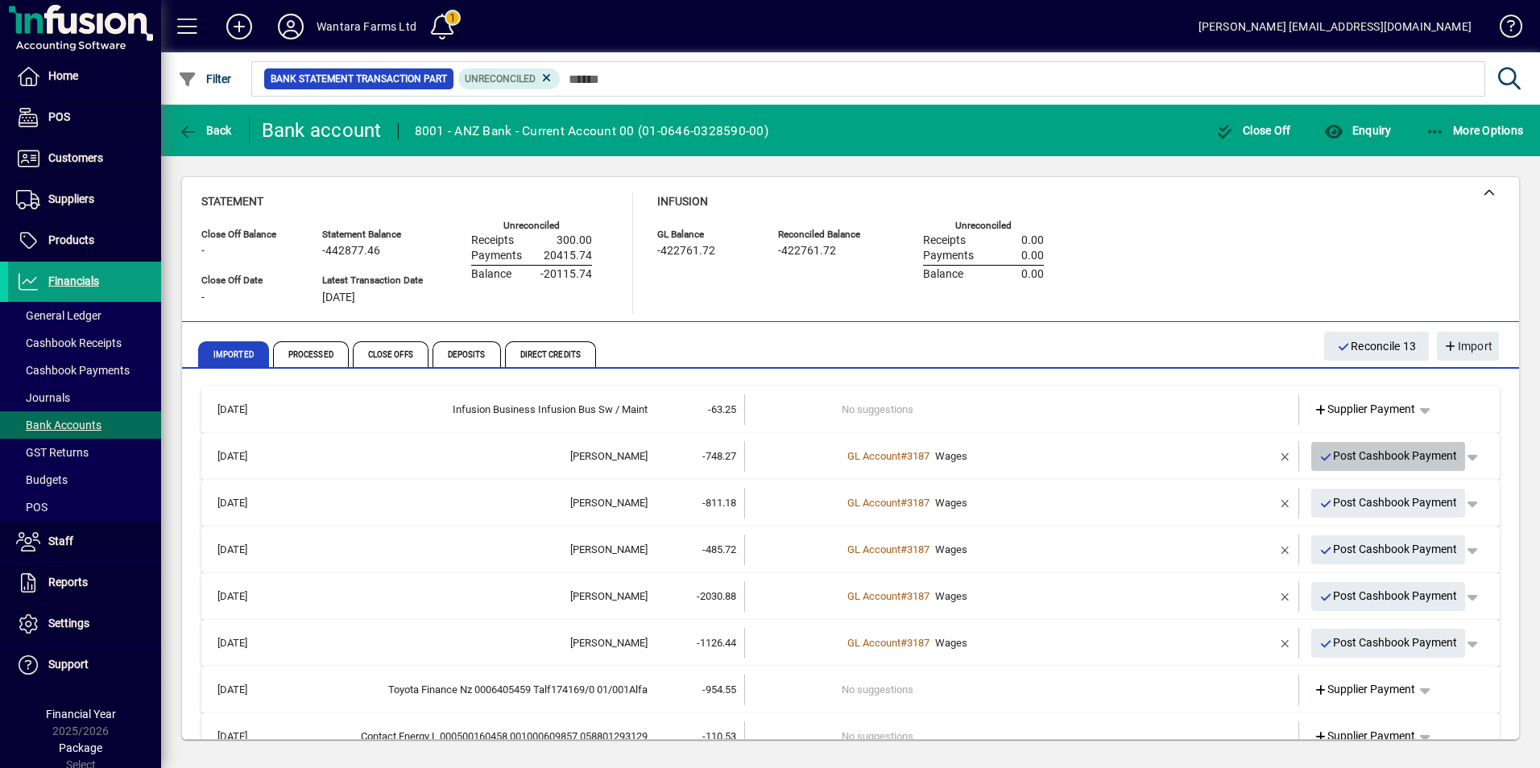
click at [1353, 461] on span "Post Cashbook Payment" at bounding box center [1388, 456] width 138 height 27
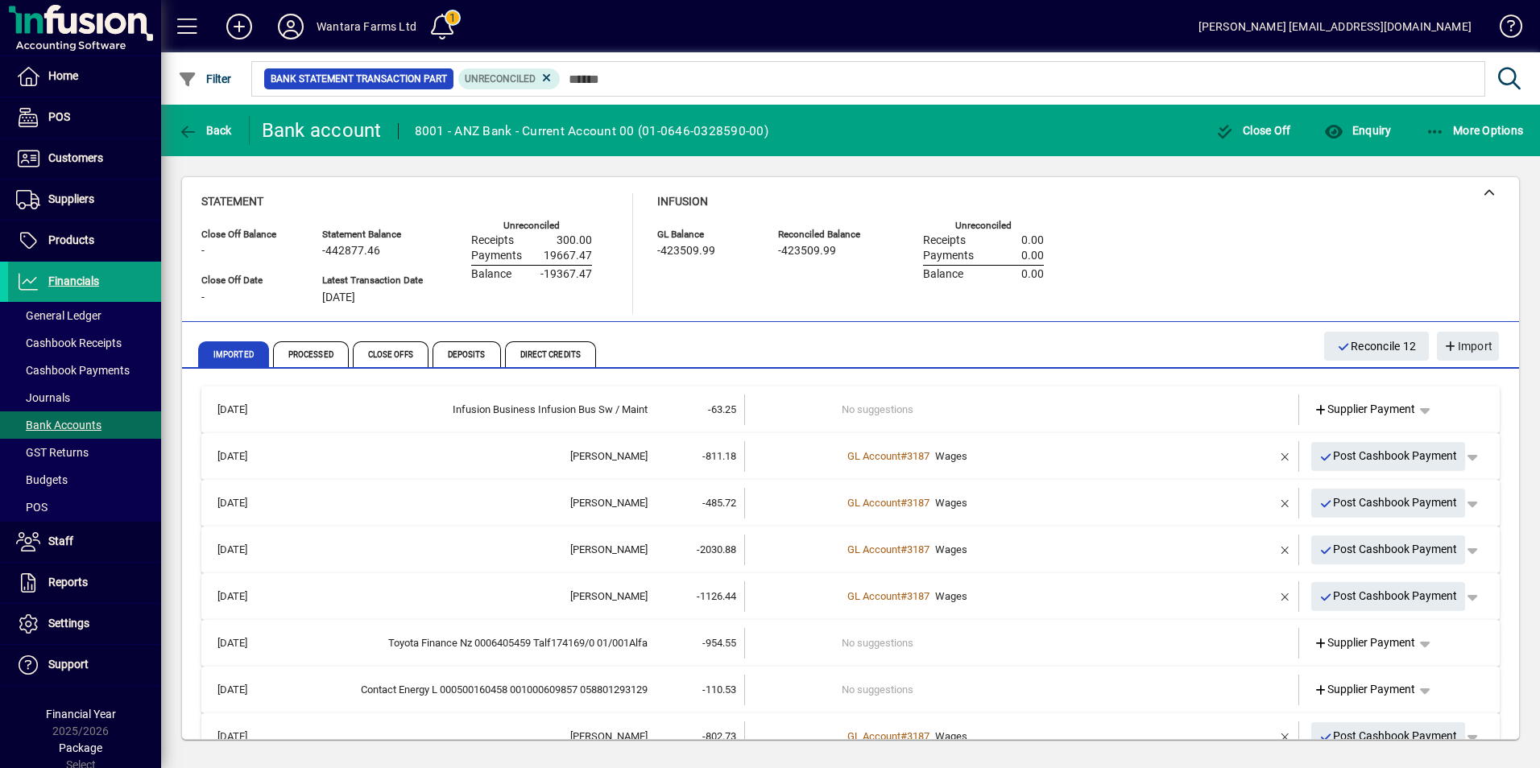
click at [1353, 461] on span "Post Cashbook Payment" at bounding box center [1388, 456] width 138 height 27
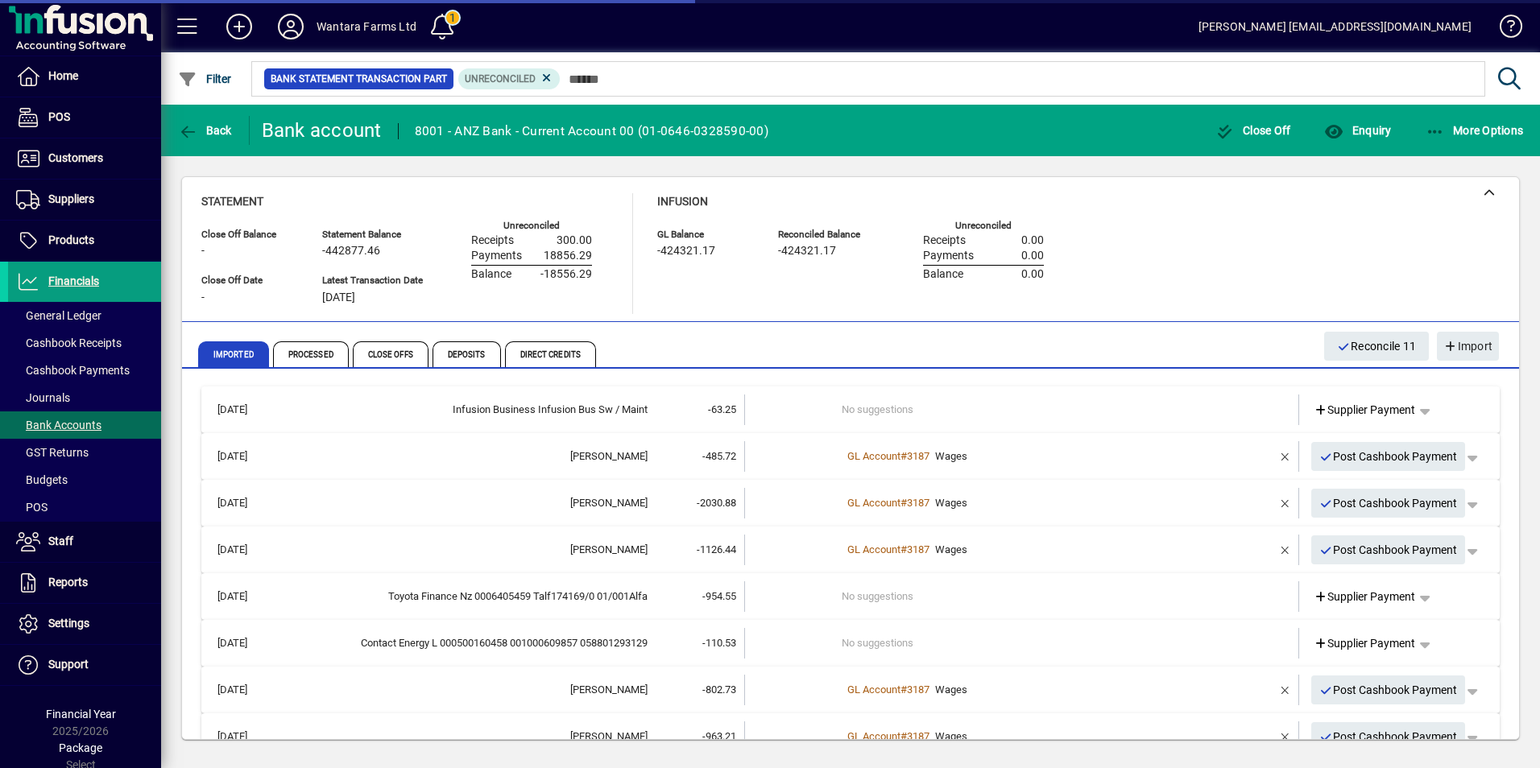
click at [1353, 461] on span "Post Cashbook Payment" at bounding box center [1388, 457] width 138 height 27
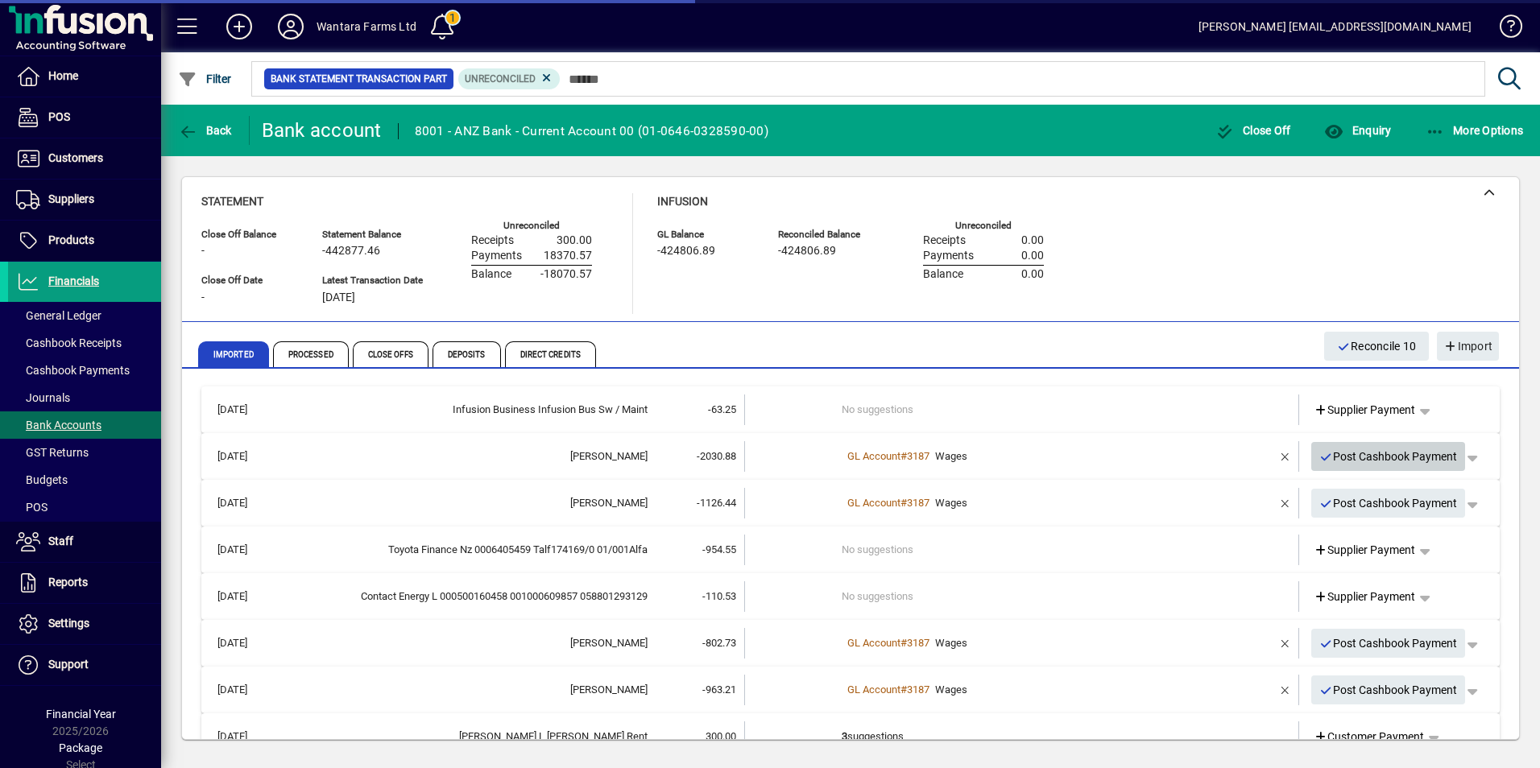
click at [1353, 461] on span "Post Cashbook Payment" at bounding box center [1388, 457] width 138 height 27
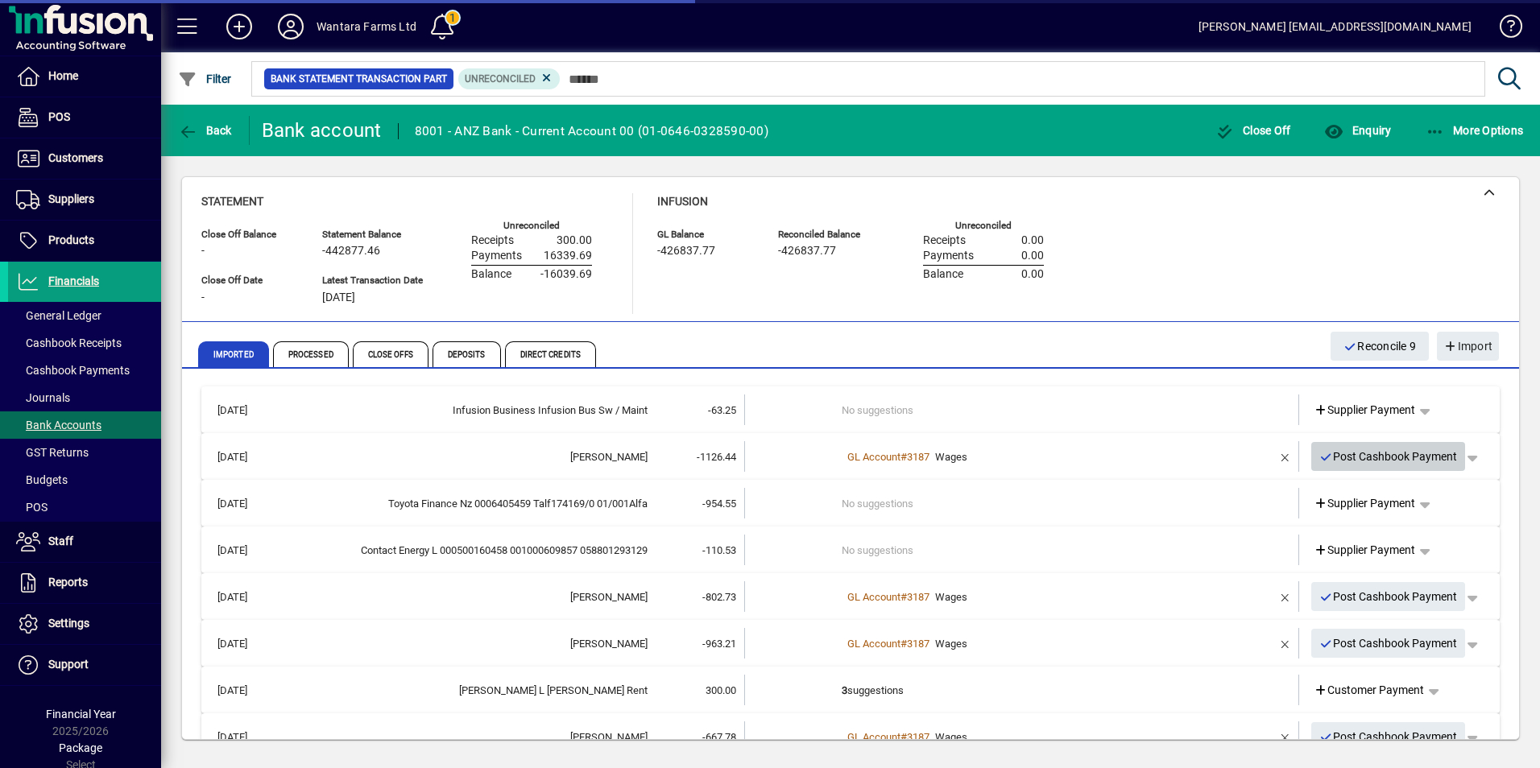
click at [1353, 461] on span "Post Cashbook Payment" at bounding box center [1388, 457] width 138 height 27
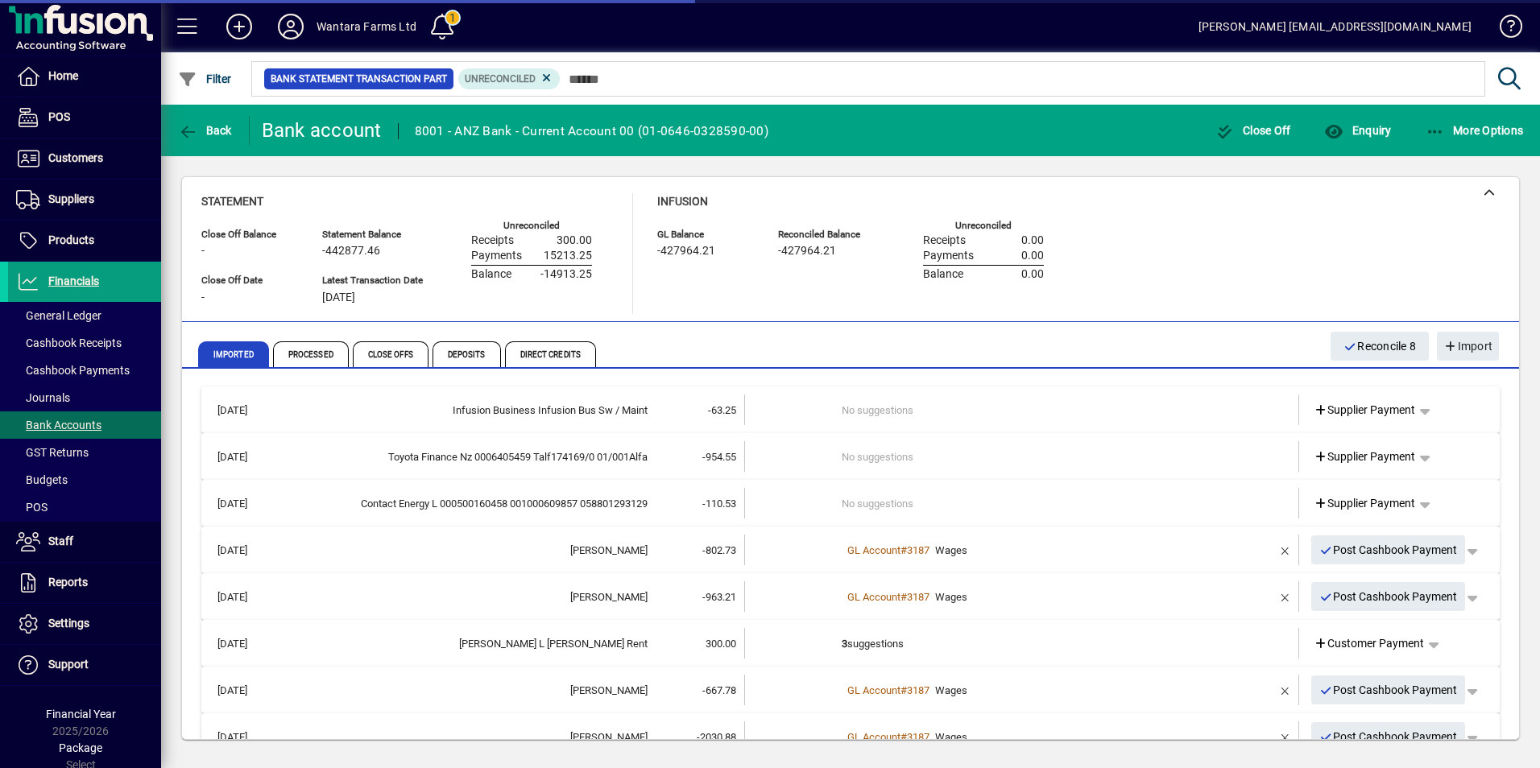
click at [1354, 555] on span "Post Cashbook Payment" at bounding box center [1388, 550] width 138 height 27
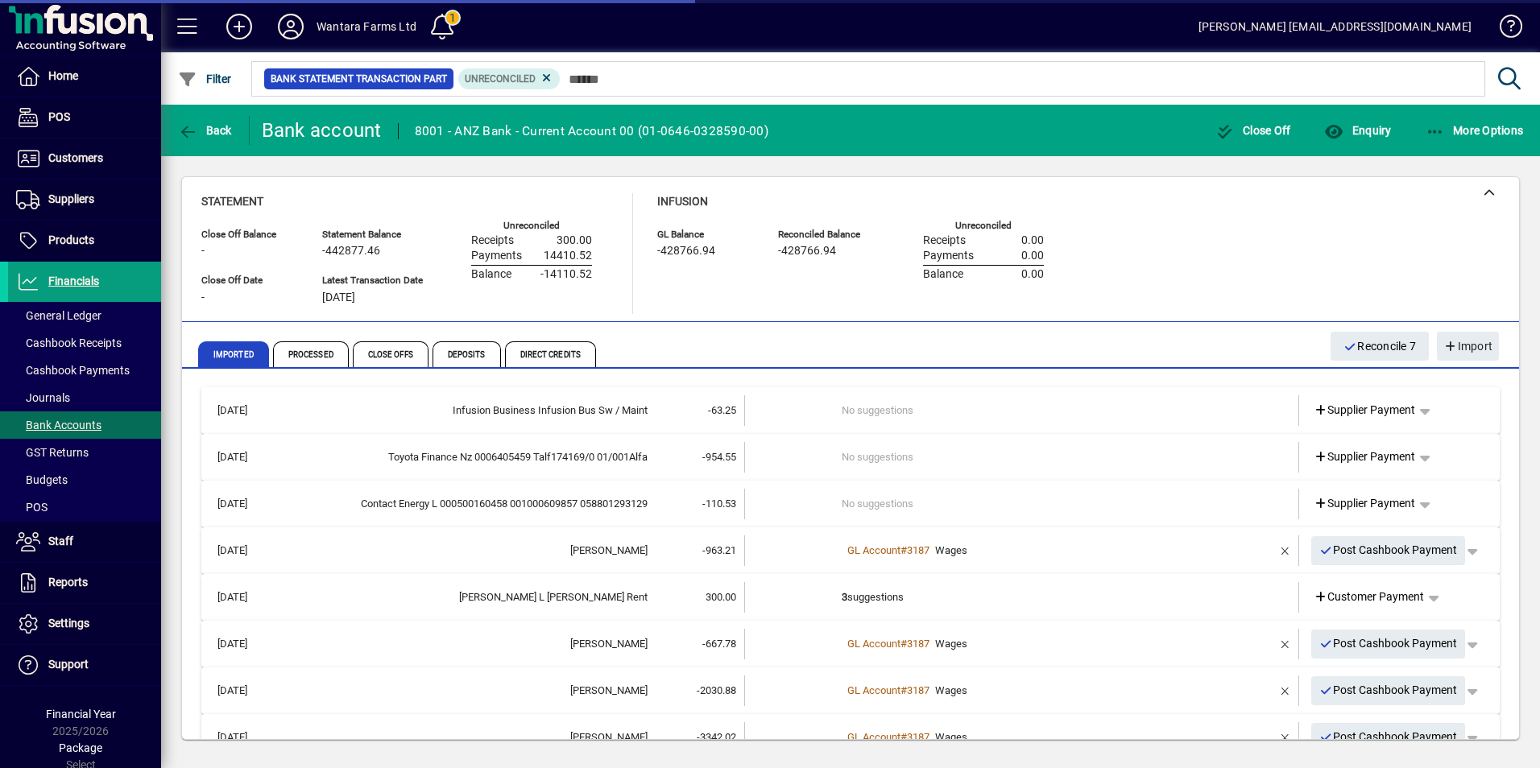
click at [1353, 555] on span "Post Cashbook Payment" at bounding box center [1388, 550] width 138 height 27
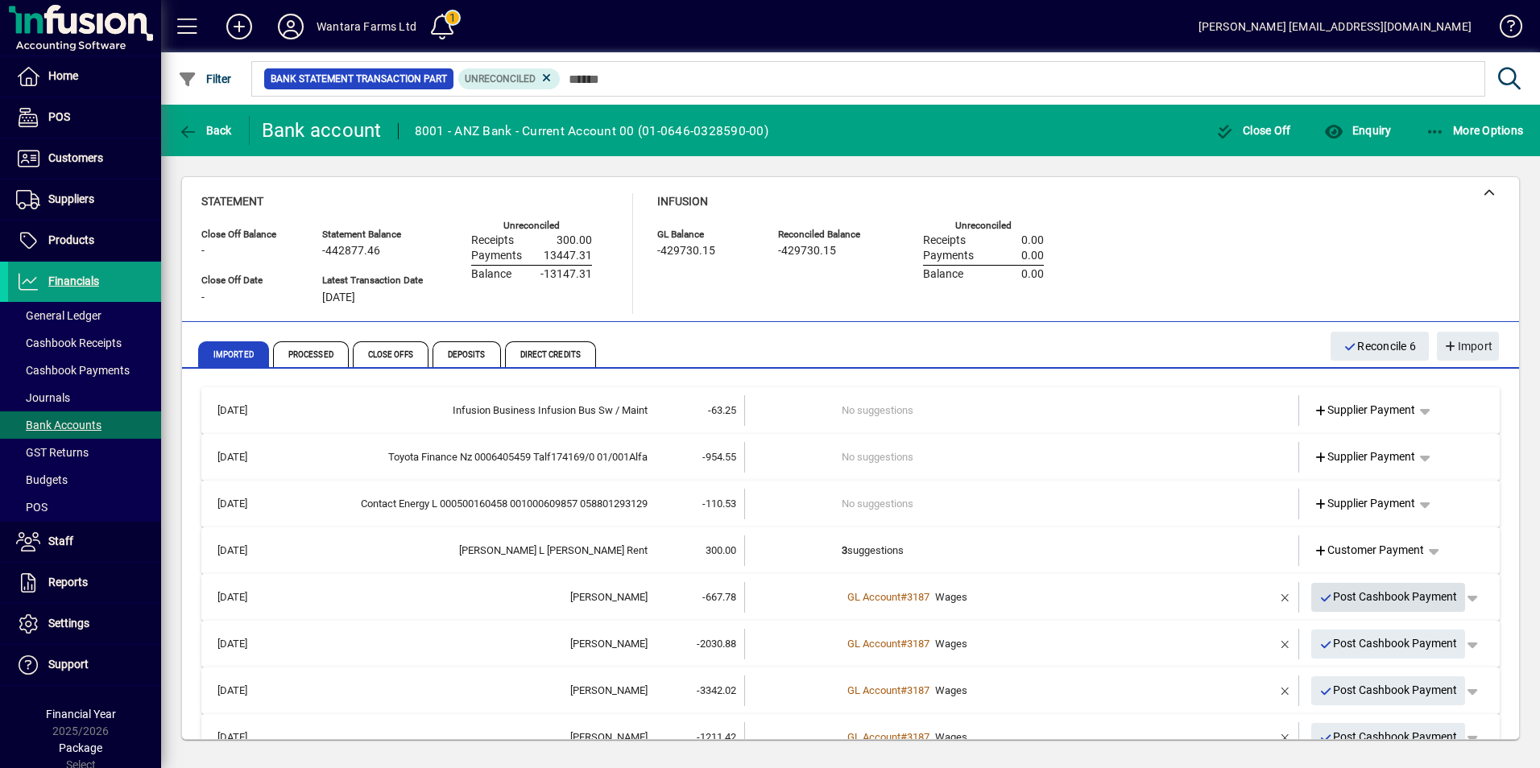
click at [1389, 600] on span "Post Cashbook Payment" at bounding box center [1388, 597] width 138 height 27
click at [1389, 600] on span "Post Cashbook Payment" at bounding box center [1388, 598] width 138 height 27
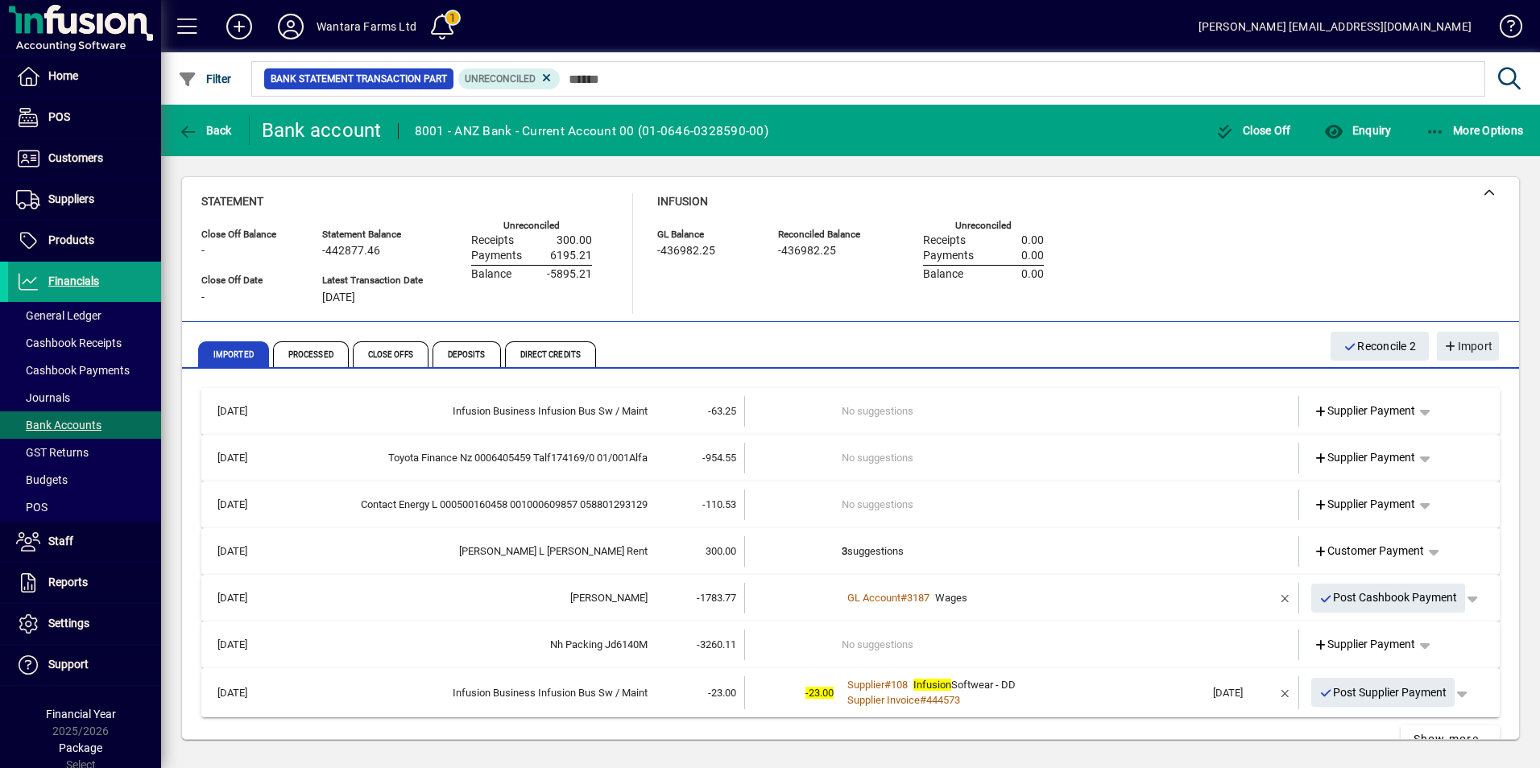
click at [1389, 600] on span "Post Cashbook Payment" at bounding box center [1388, 598] width 138 height 27
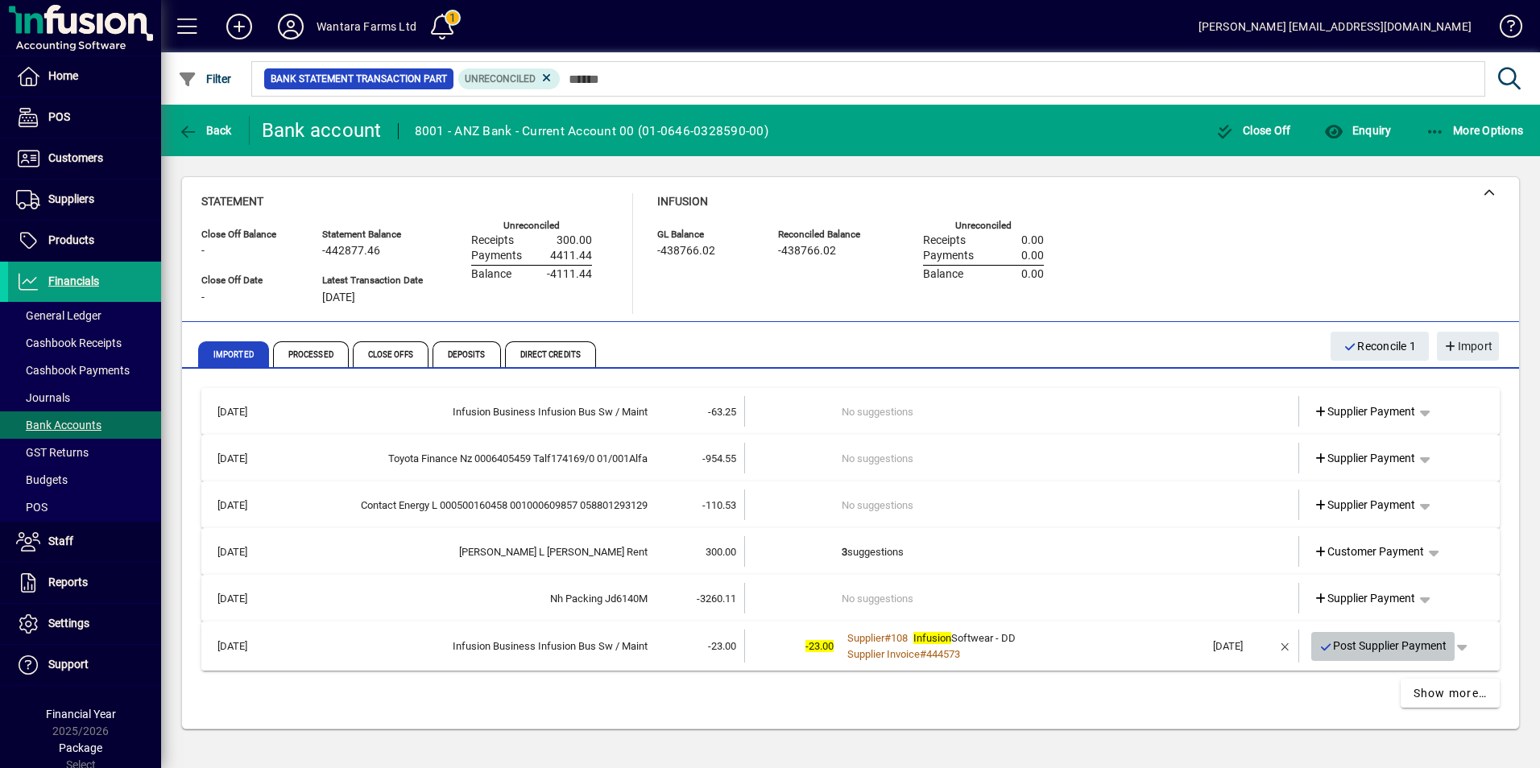
click at [1368, 643] on span "Post Supplier Payment" at bounding box center [1383, 646] width 128 height 27
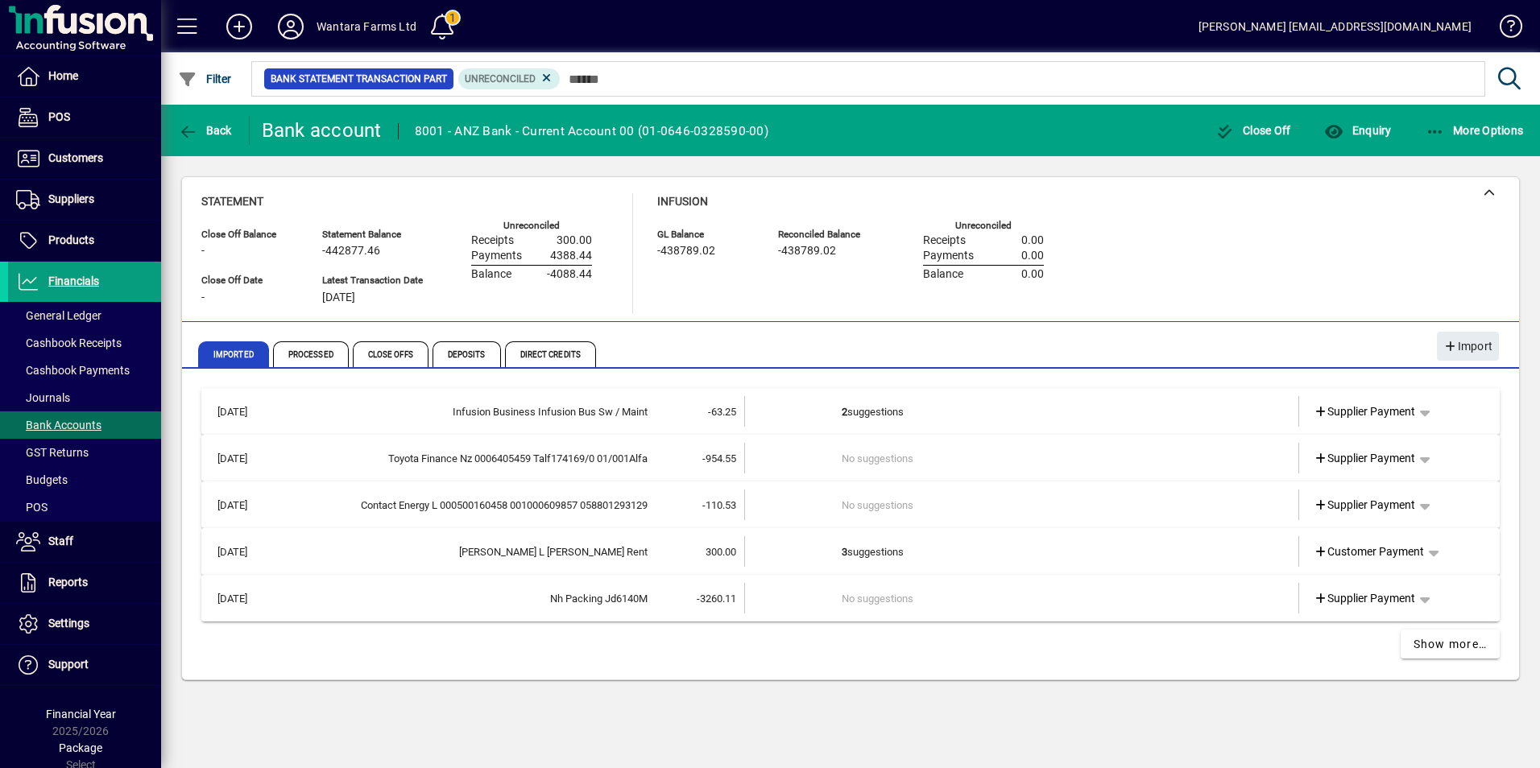
click at [895, 550] on td "3 suggestions" at bounding box center [1022, 551] width 363 height 31
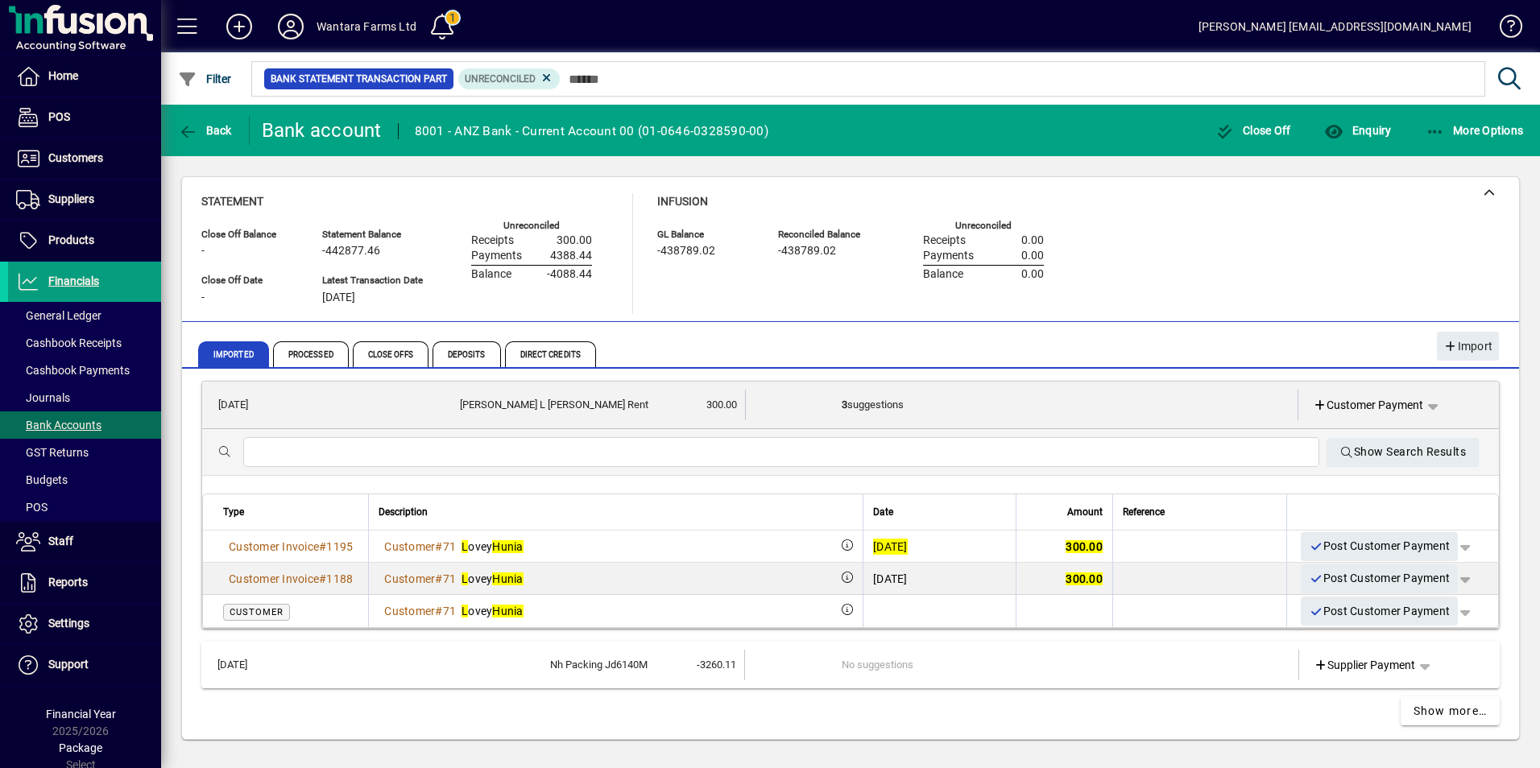
scroll to position [166, 0]
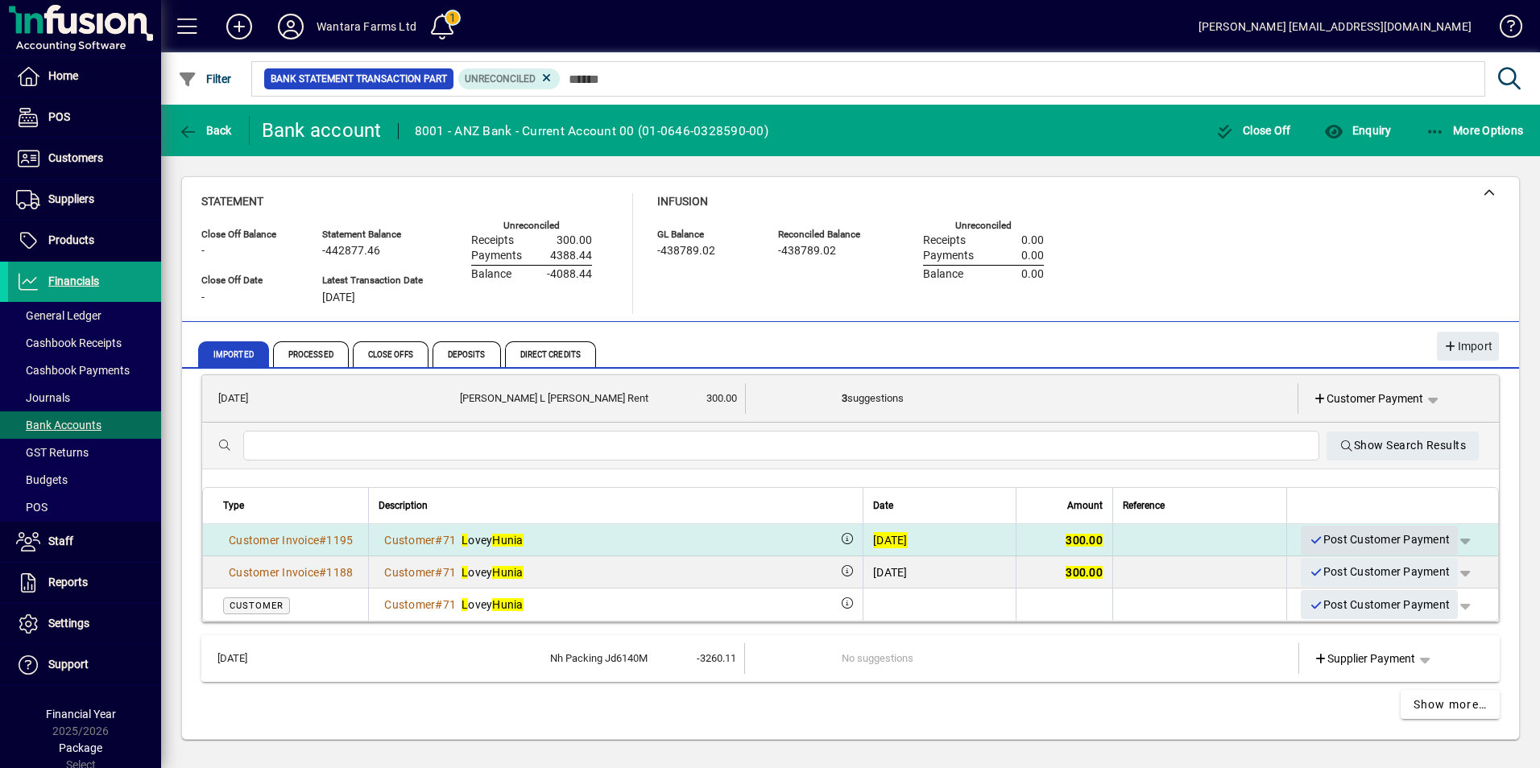
click at [1350, 539] on span "Post Customer Payment" at bounding box center [1378, 540] width 141 height 27
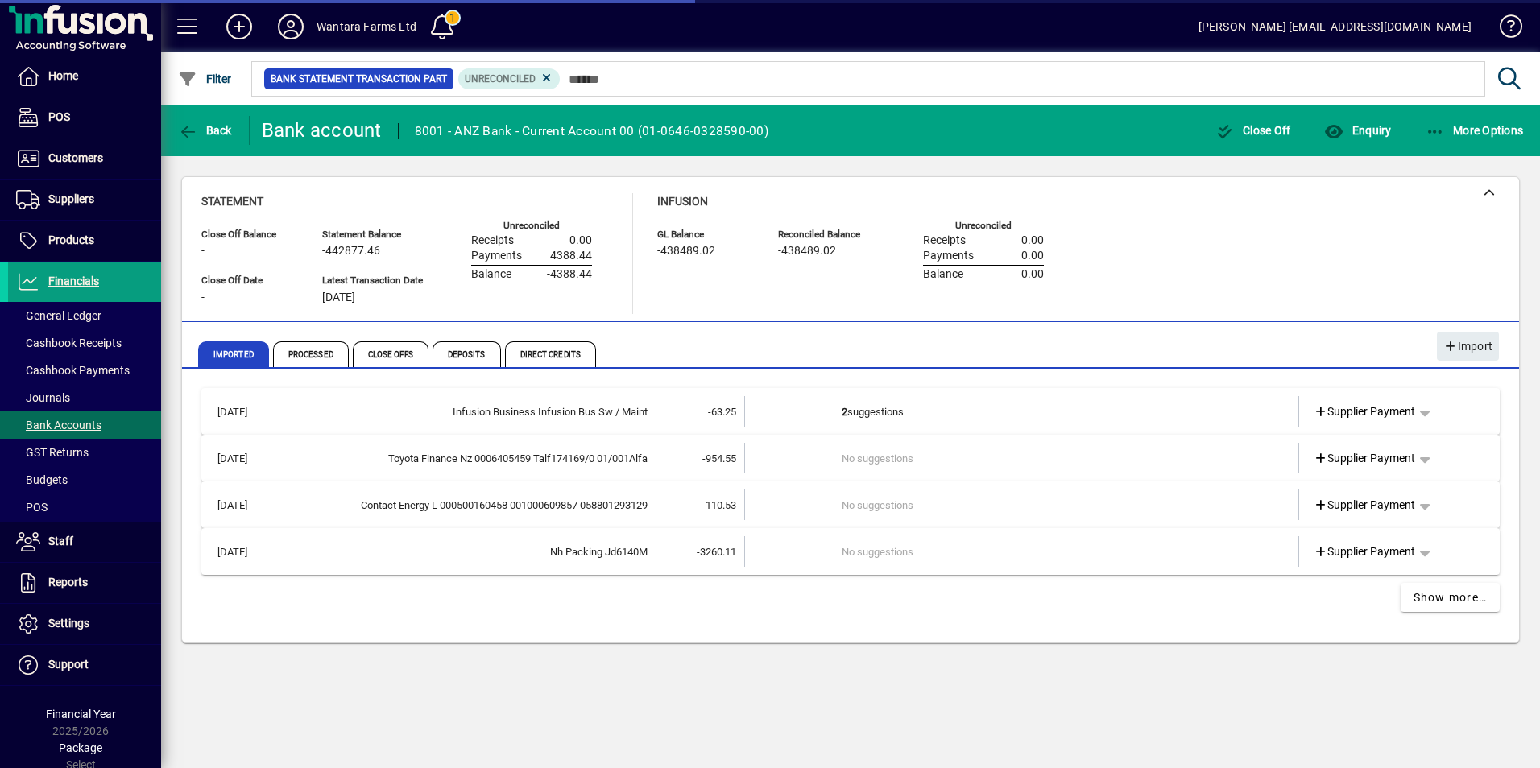
scroll to position [0, 0]
click at [1015, 509] on td "No suggestions" at bounding box center [1022, 505] width 363 height 31
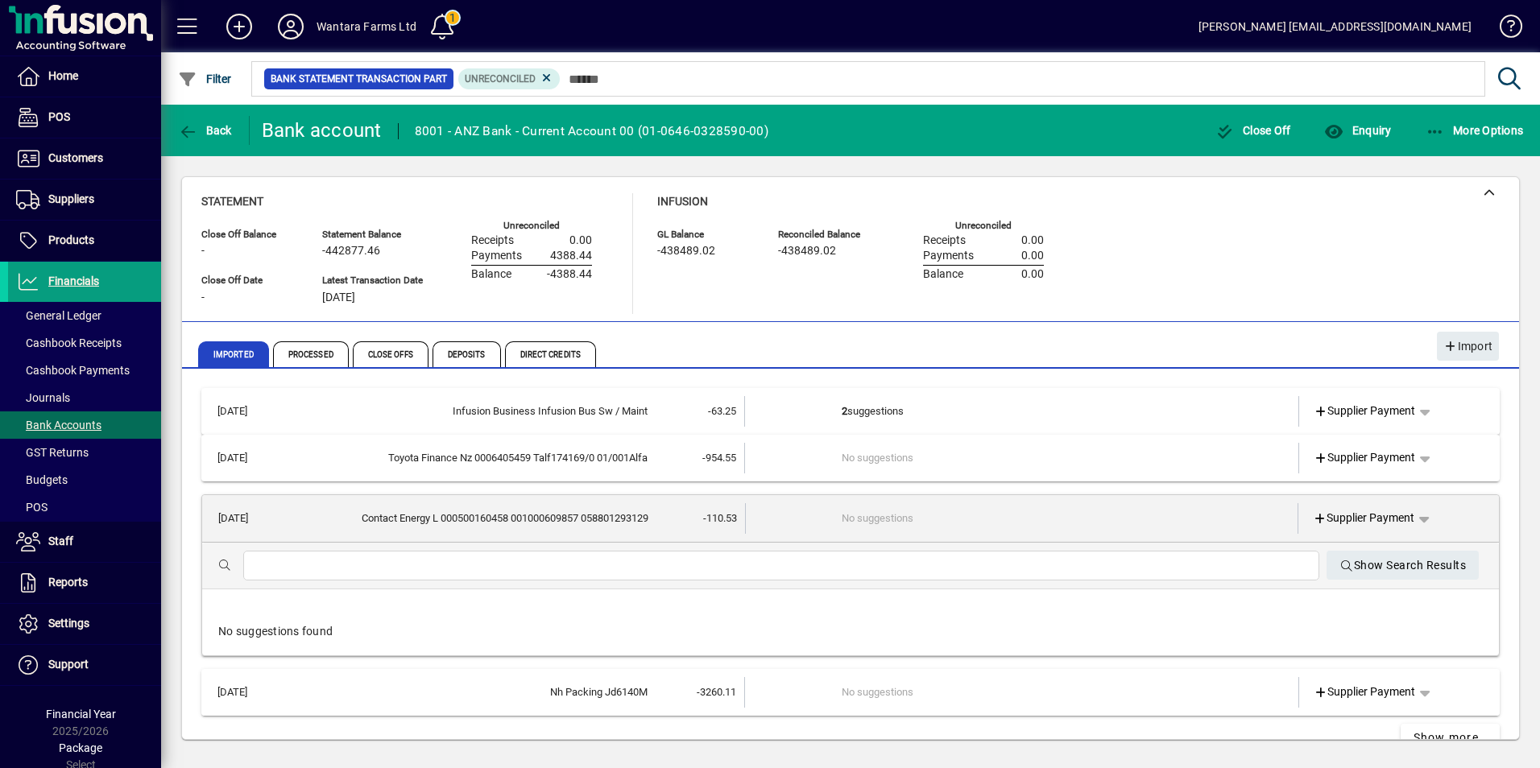
click at [914, 690] on td "No suggestions" at bounding box center [1022, 692] width 363 height 31
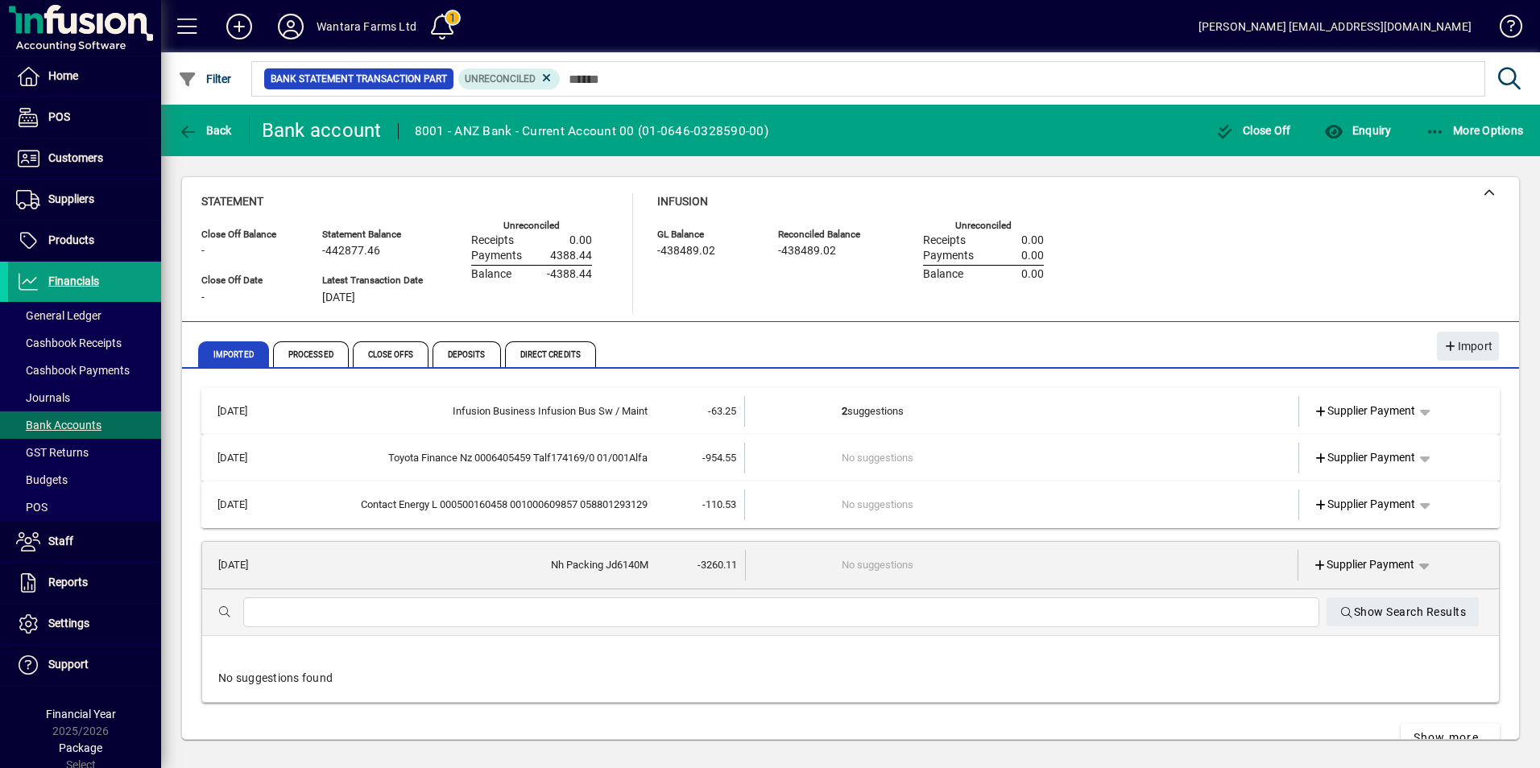
click at [893, 502] on td "No suggestions" at bounding box center [1022, 505] width 363 height 31
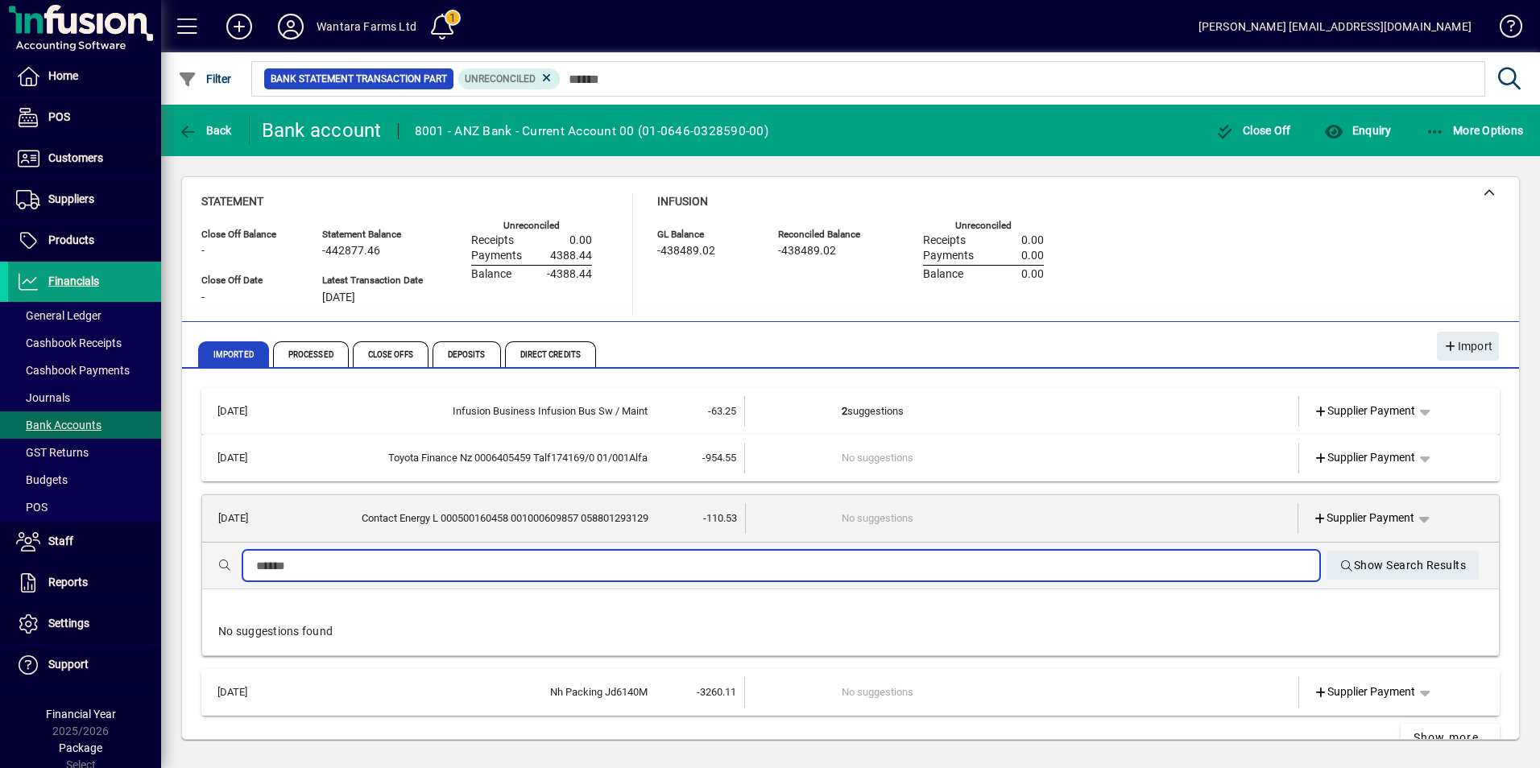
click at [589, 568] on input "text" at bounding box center [781, 565] width 1050 height 19
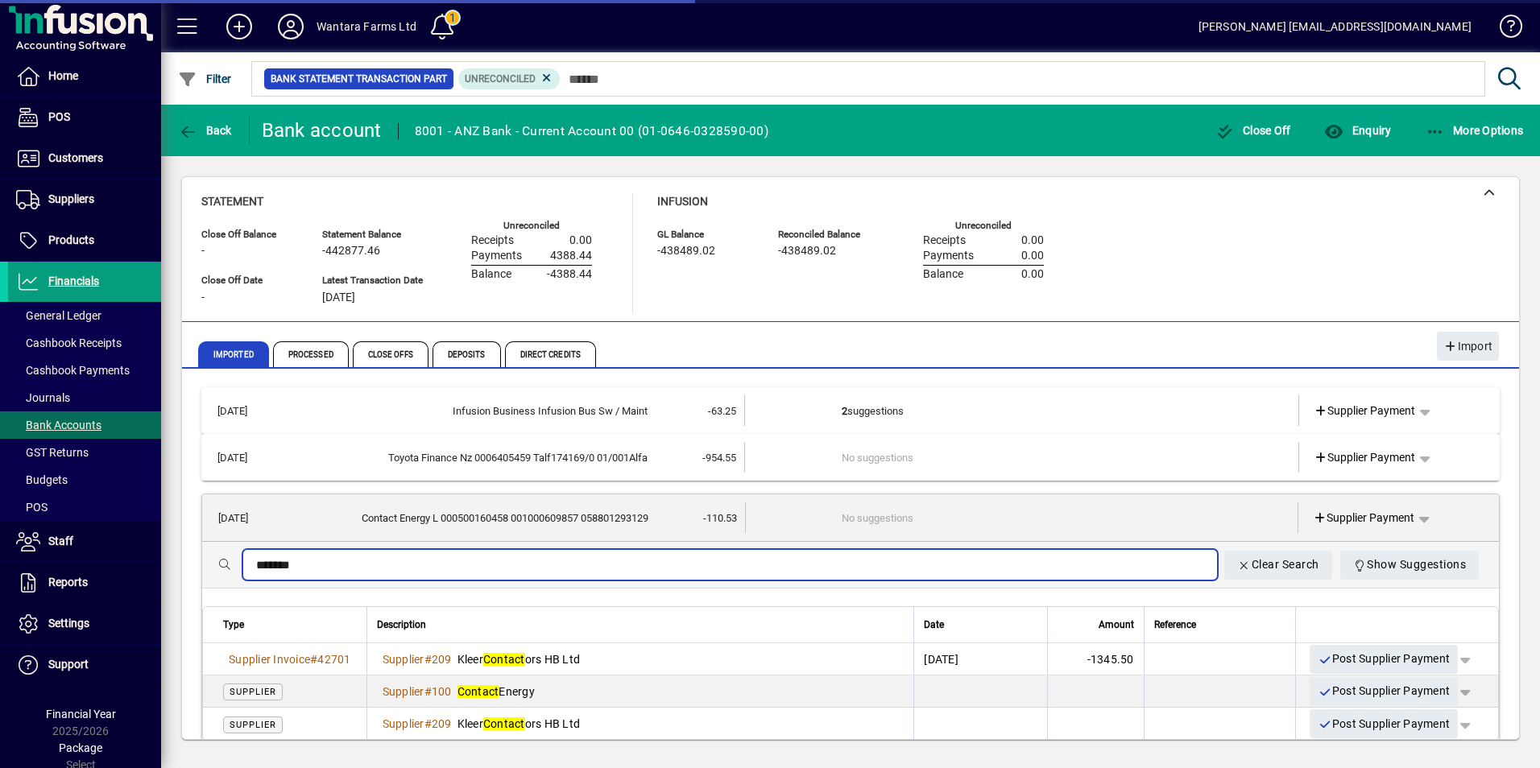
type input "*******"
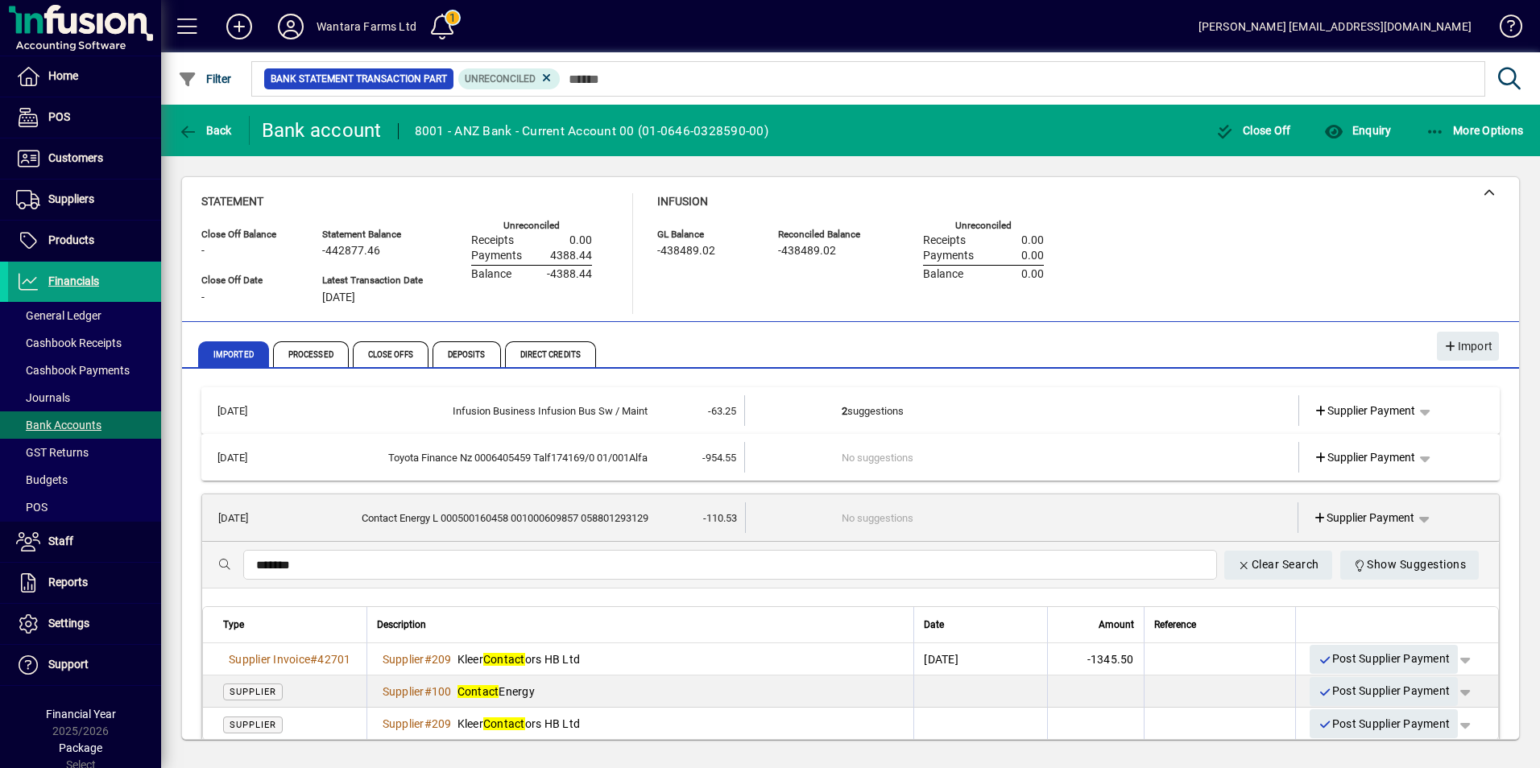
click at [852, 412] on td "2 suggestions" at bounding box center [1022, 410] width 363 height 31
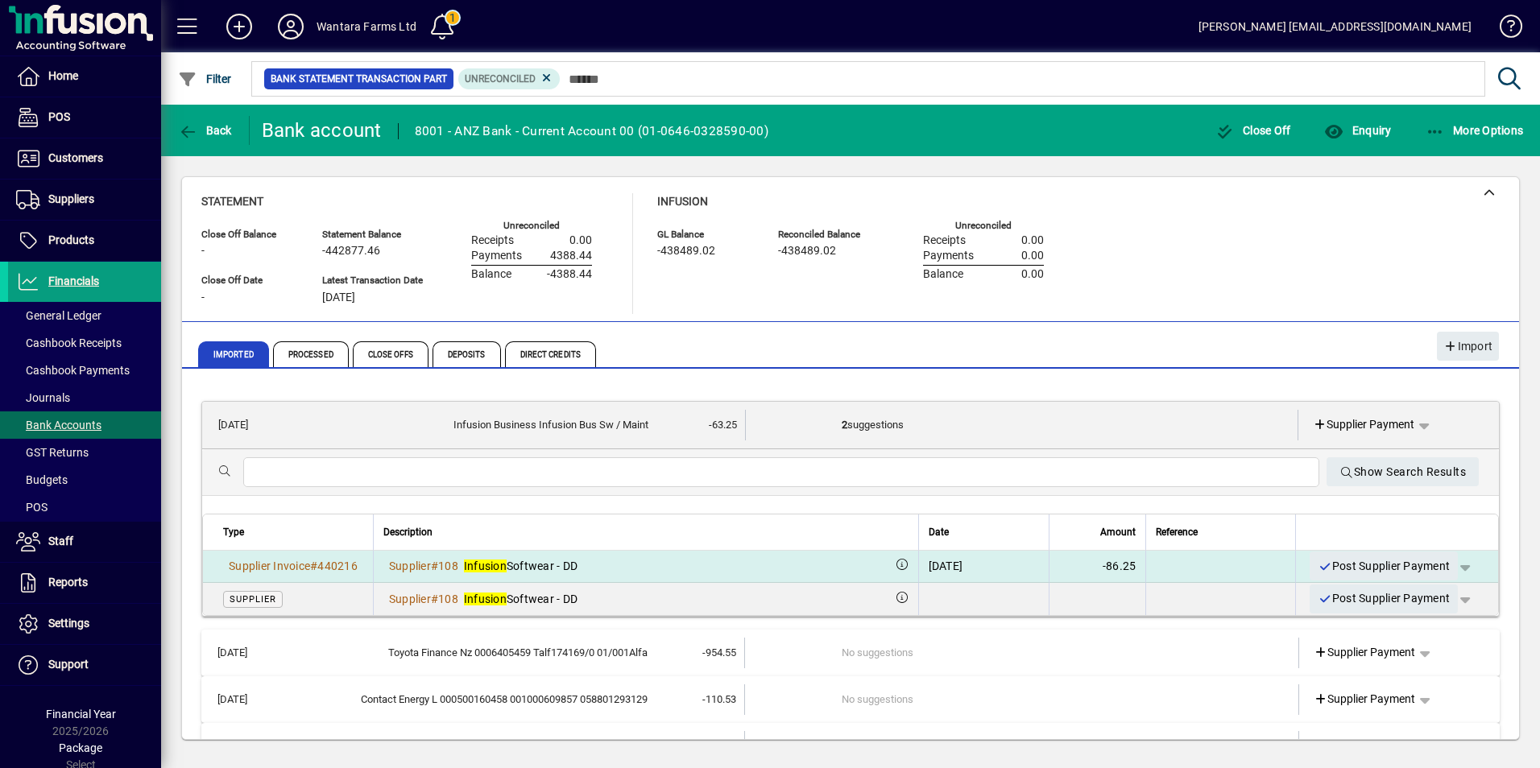
click at [746, 561] on div "Supplier # 108 Infusion Softwear - DD" at bounding box center [645, 566] width 525 height 16
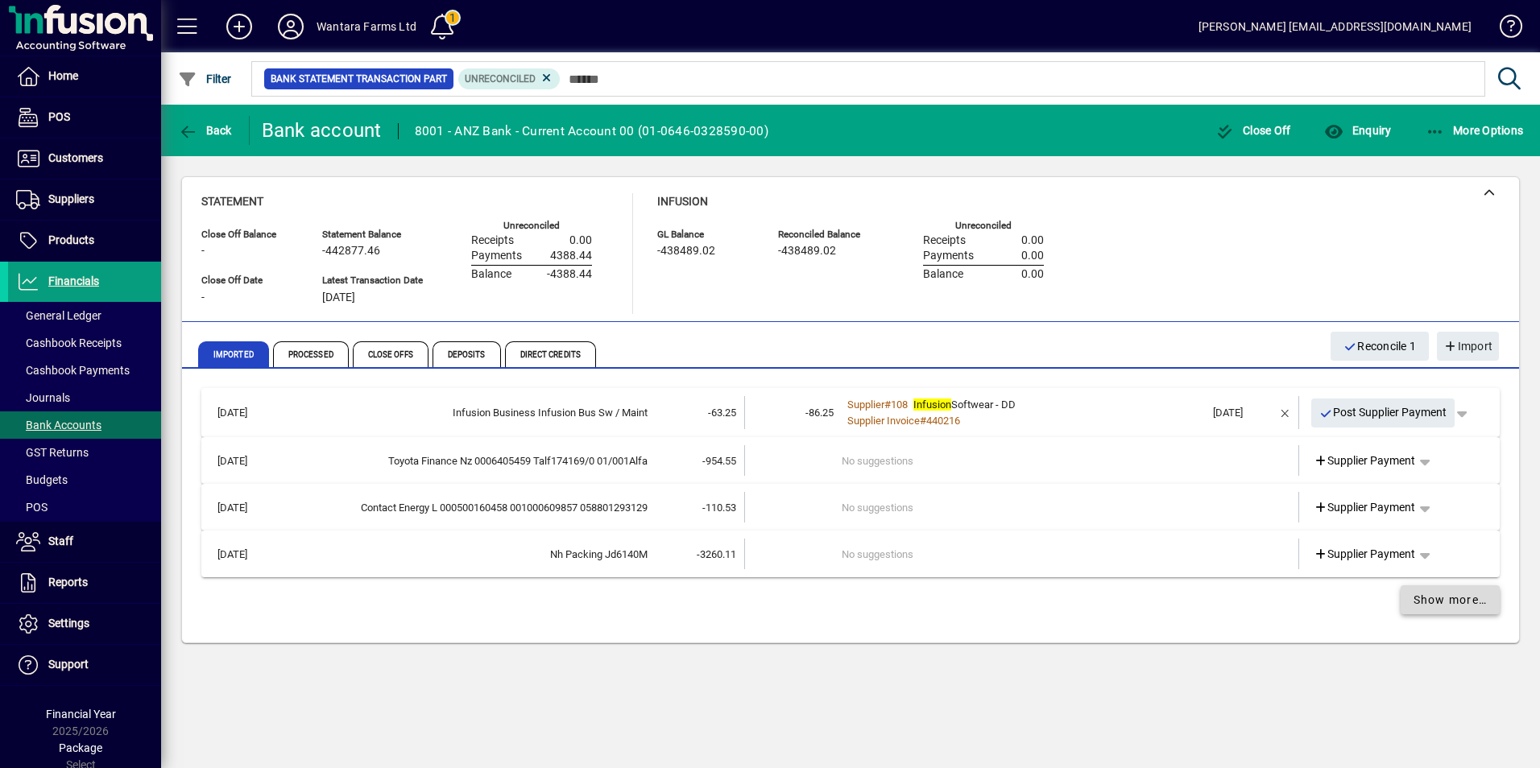
click at [1413, 596] on span "Show more…" at bounding box center [1450, 600] width 74 height 17
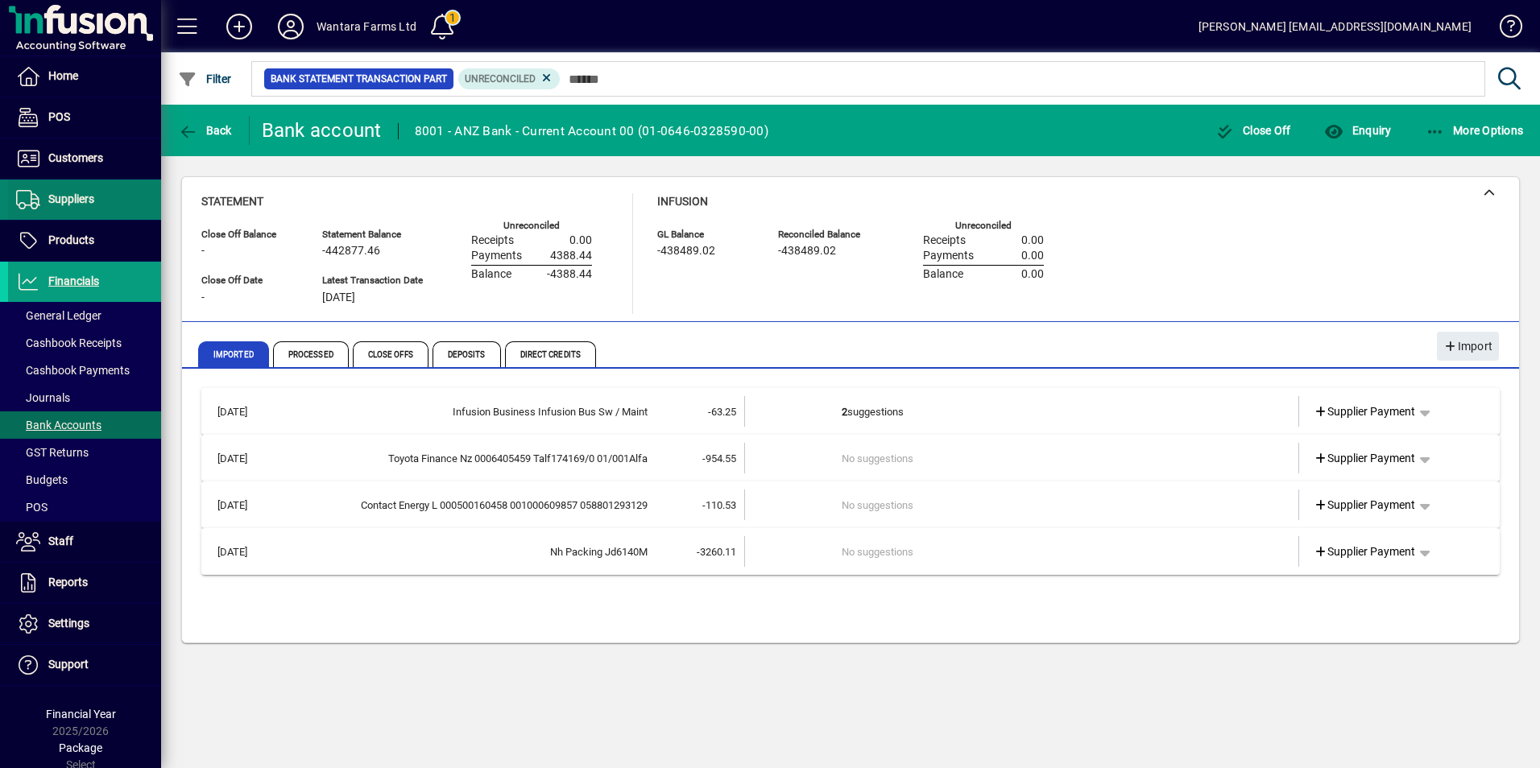
click at [54, 197] on span "Suppliers" at bounding box center [71, 198] width 46 height 13
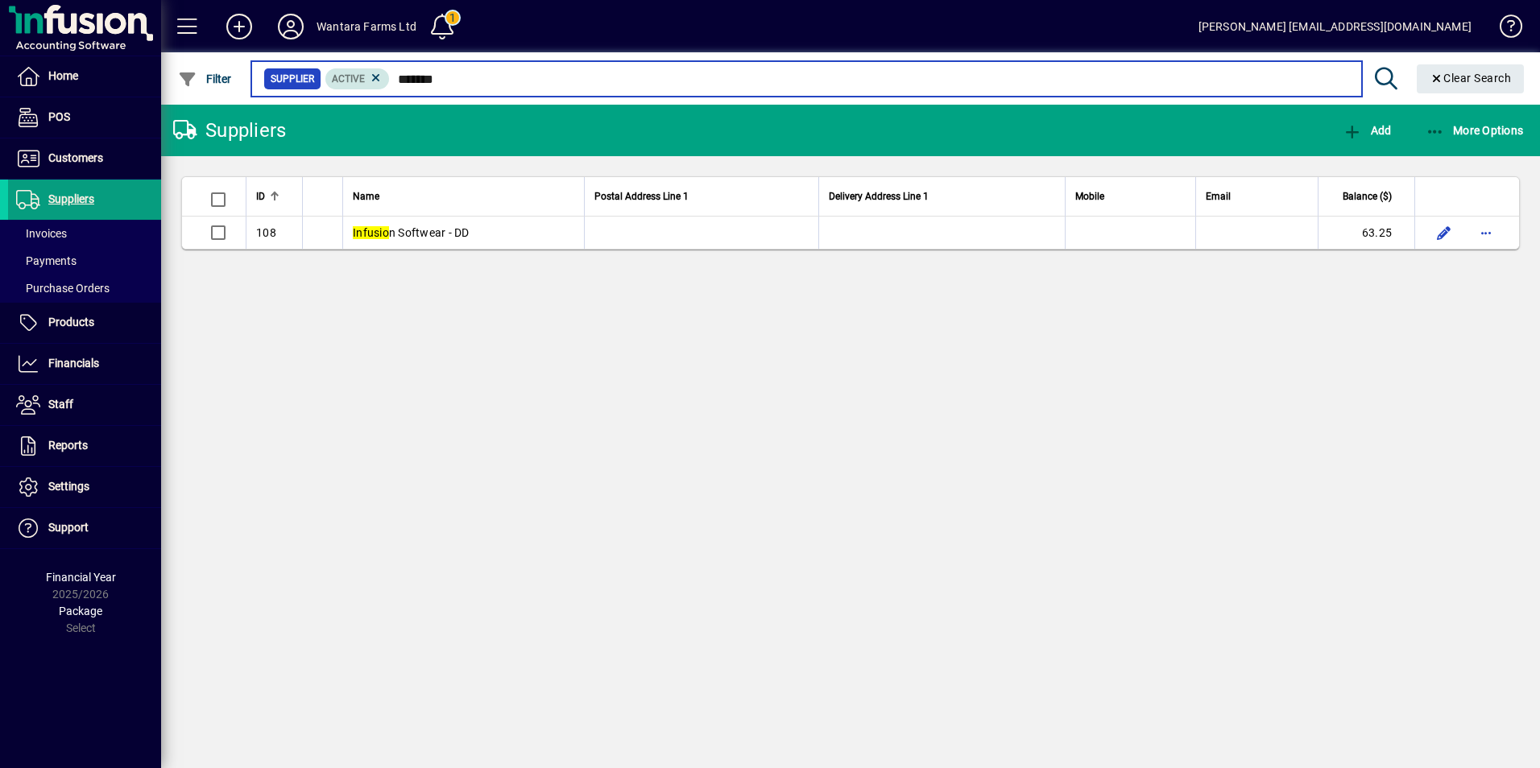
drag, startPoint x: 478, startPoint y: 79, endPoint x: 336, endPoint y: 78, distance: 142.5
click at [336, 78] on div "Supplier Active *******" at bounding box center [805, 79] width 1085 height 23
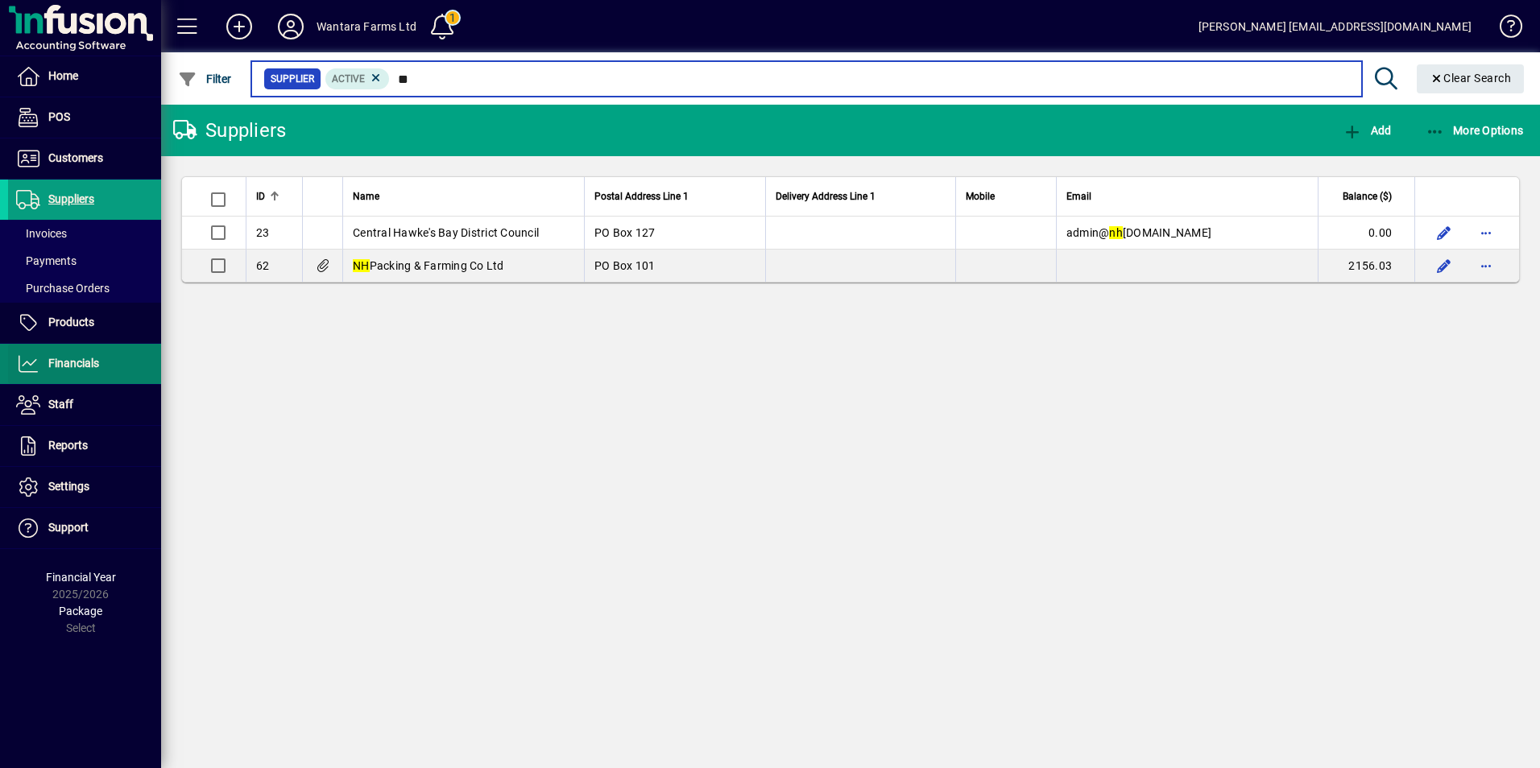
type input "**"
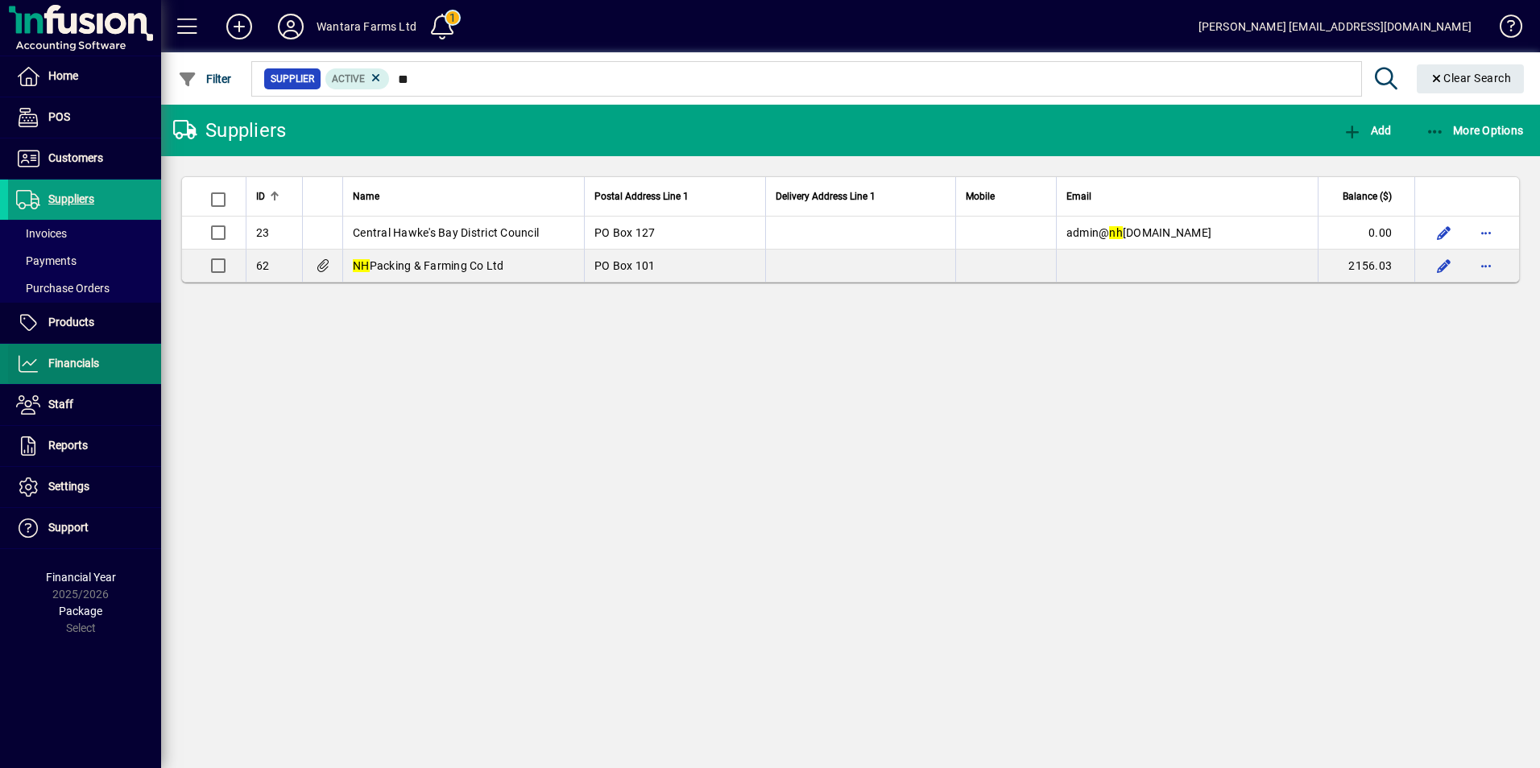
click at [82, 366] on span "Financials" at bounding box center [73, 363] width 51 height 13
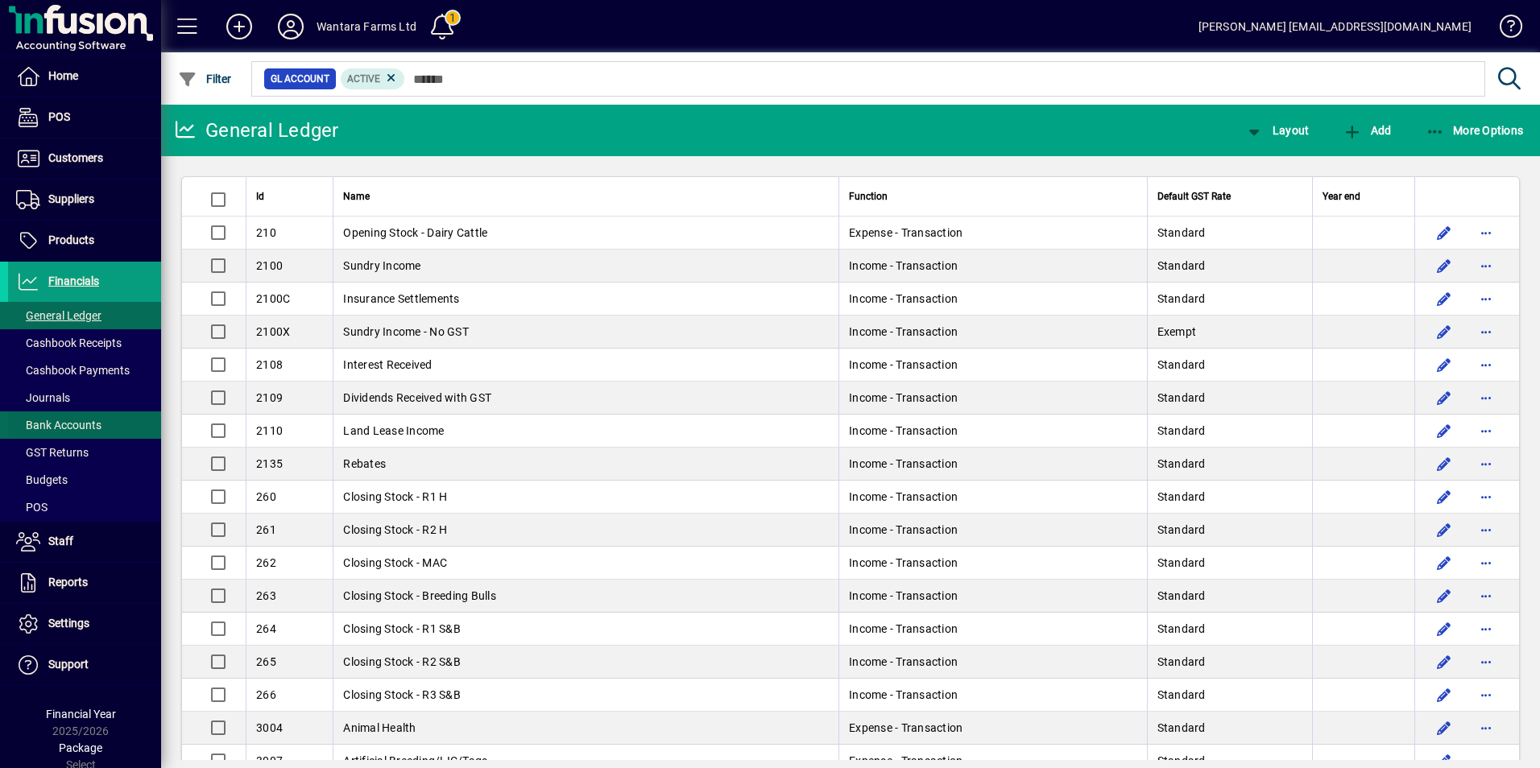
click at [75, 420] on span "Bank Accounts" at bounding box center [58, 425] width 85 height 13
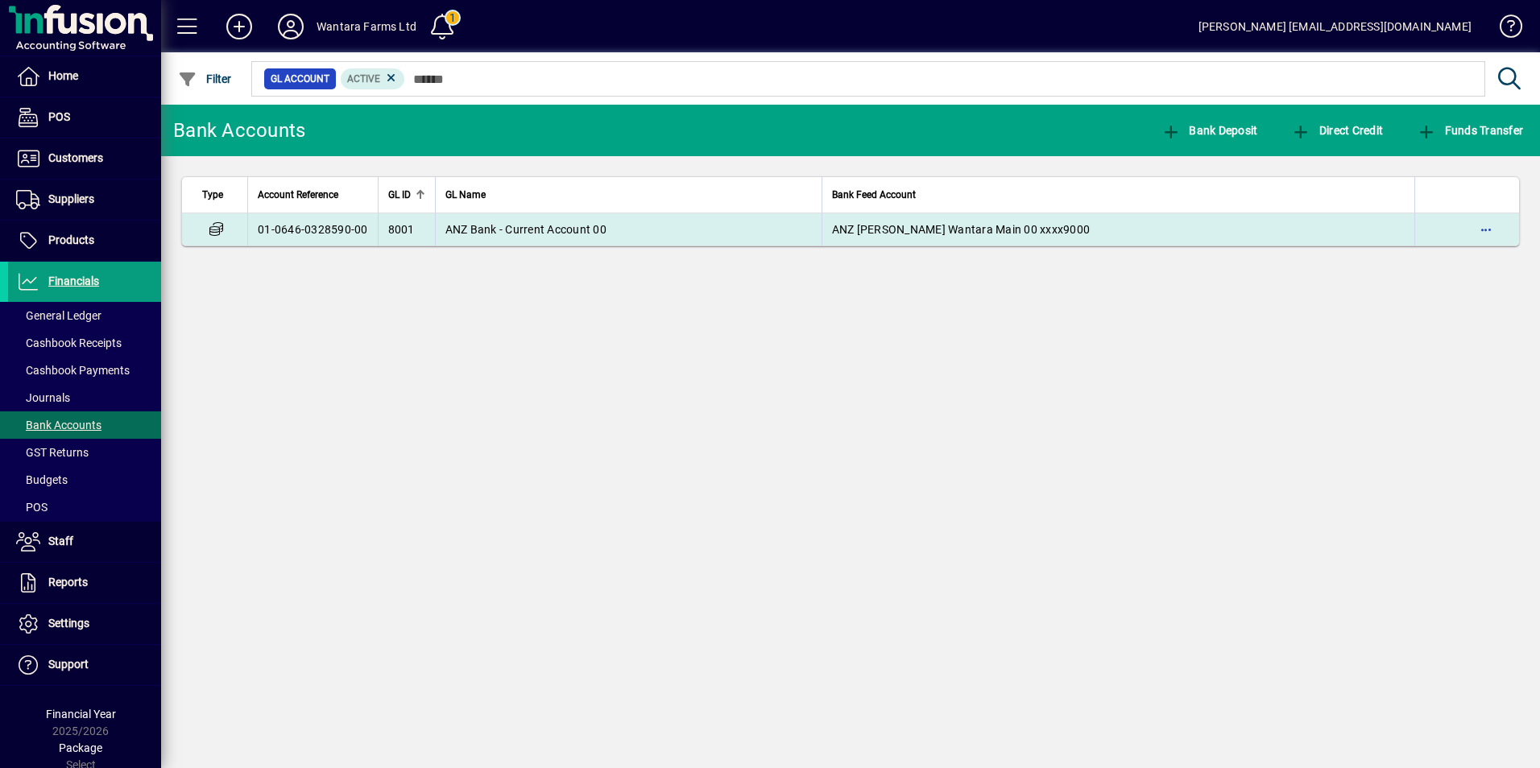
click at [535, 232] on span "ANZ Bank - Current Account 00" at bounding box center [525, 229] width 161 height 13
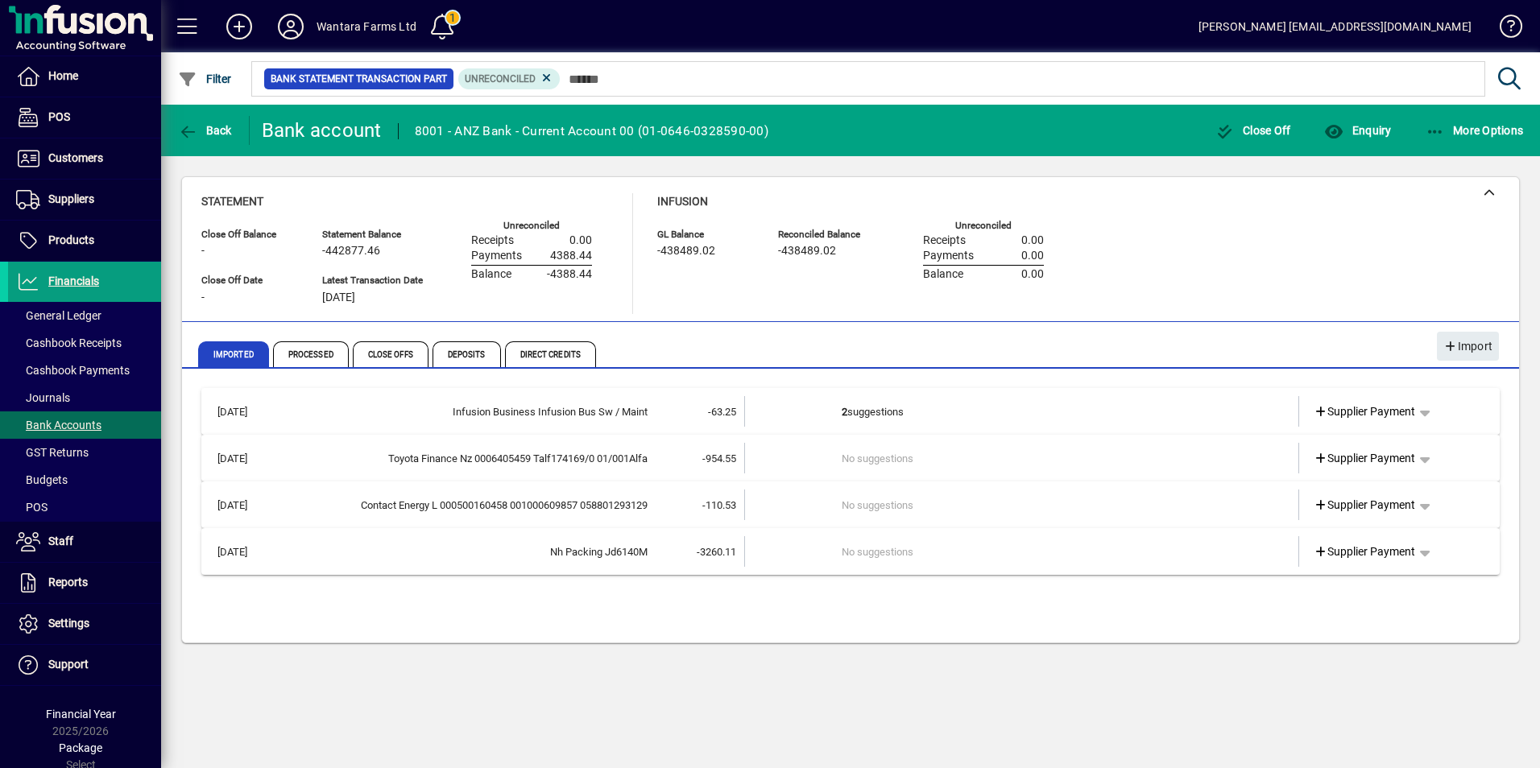
click at [1065, 415] on td "2 suggestions" at bounding box center [1022, 411] width 363 height 31
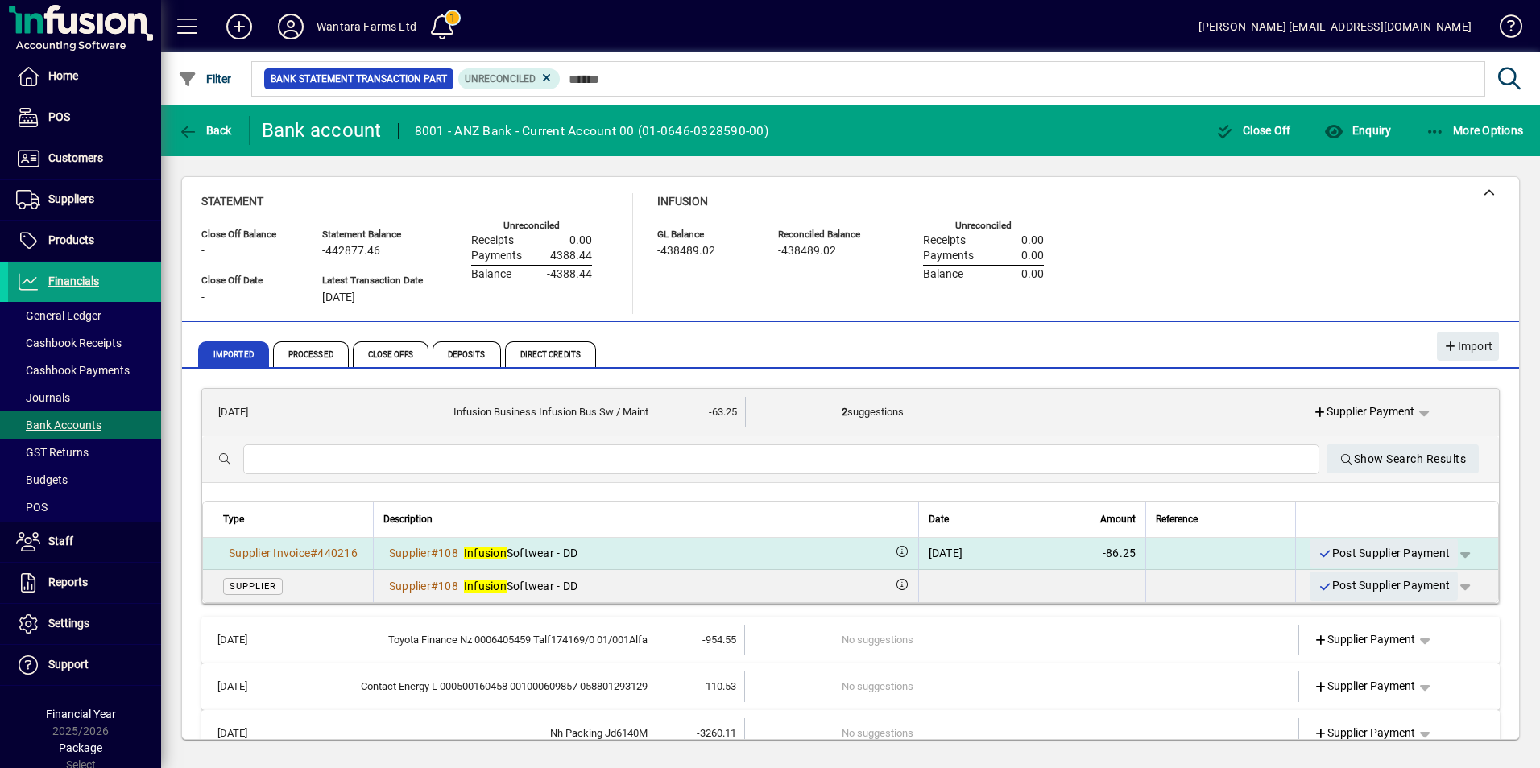
click at [1201, 552] on td at bounding box center [1220, 554] width 150 height 32
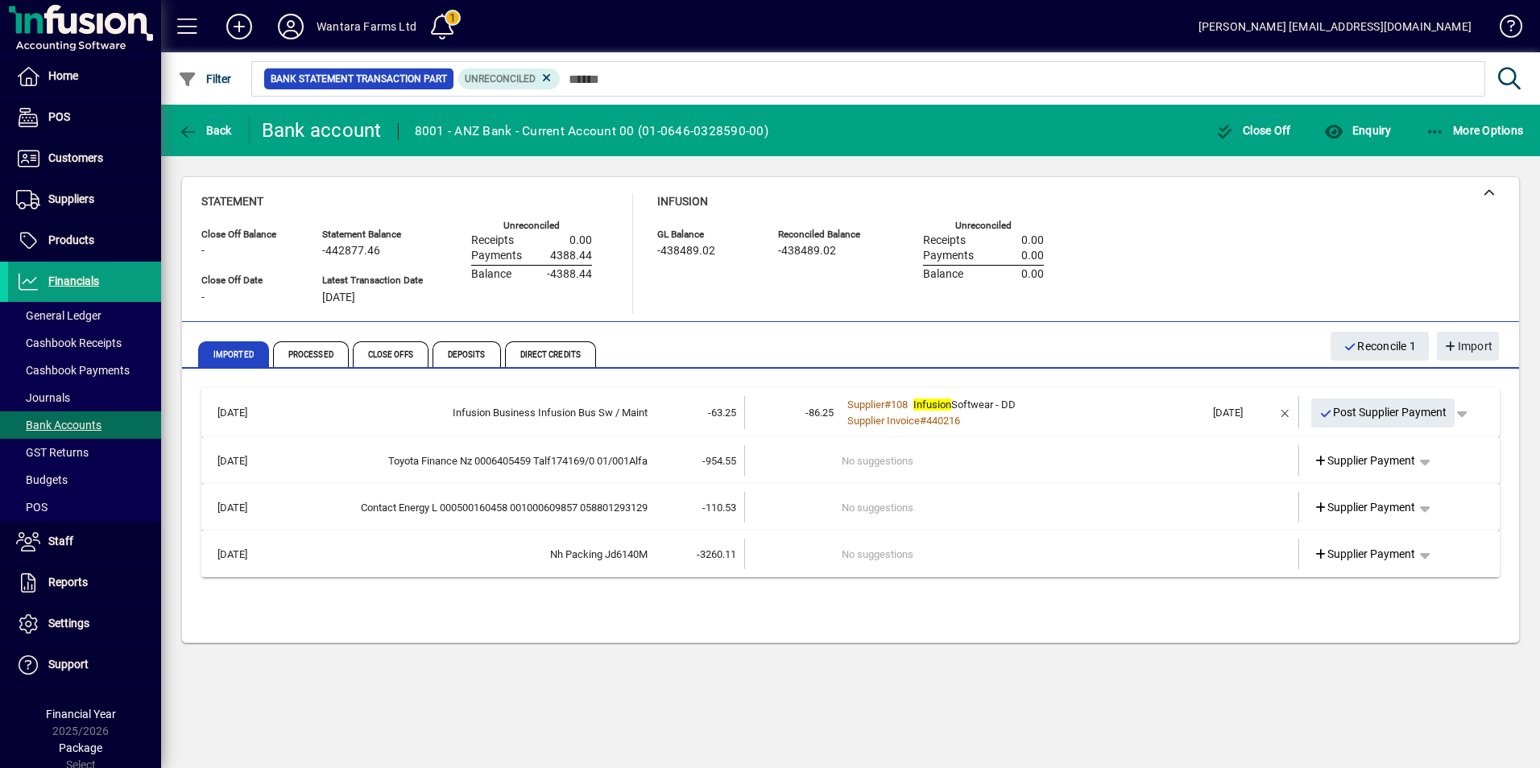
click at [1042, 415] on div "Supplier Invoice # 440216" at bounding box center [1022, 421] width 363 height 16
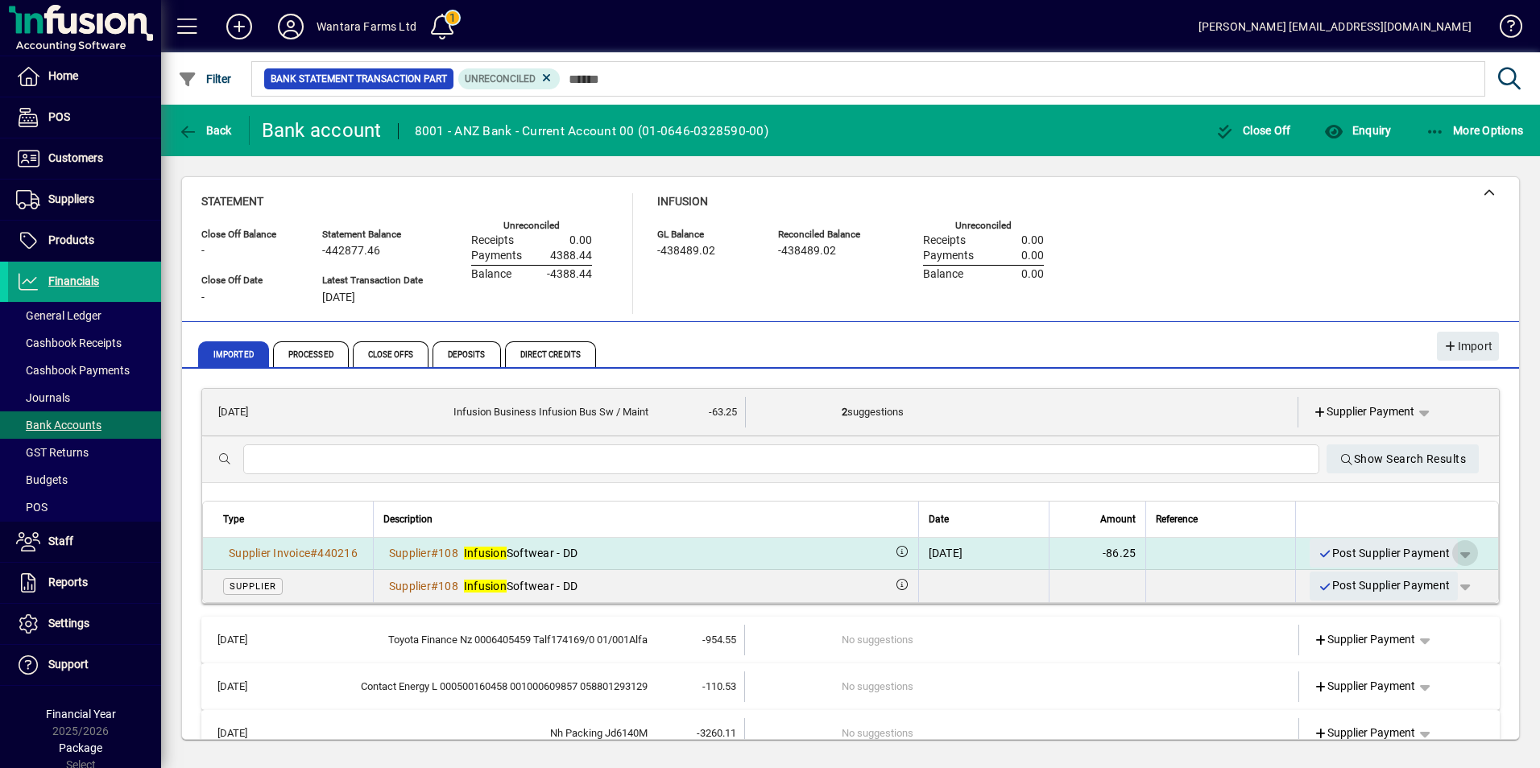
click at [1449, 553] on span "button" at bounding box center [1464, 553] width 39 height 39
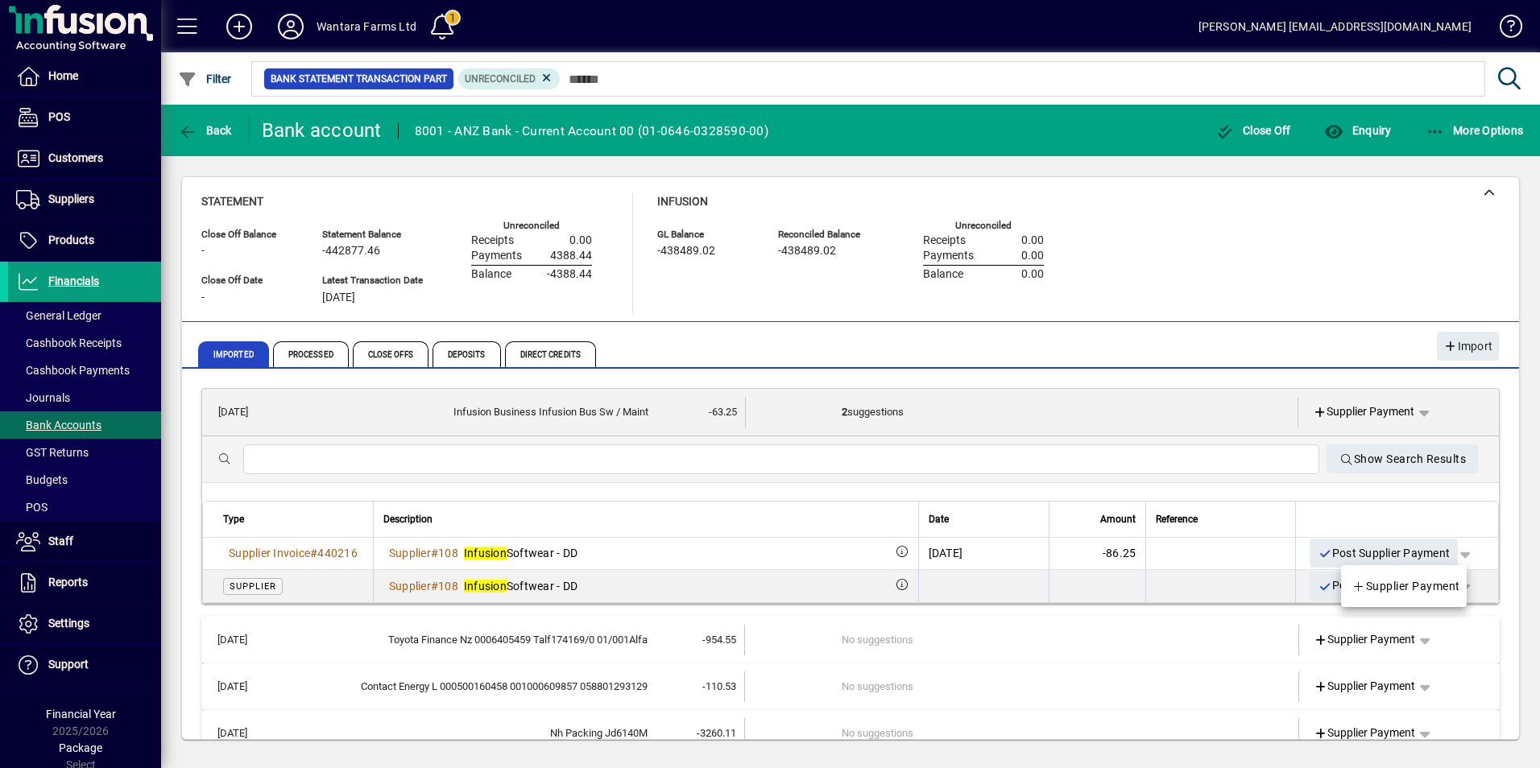
click at [1459, 533] on div at bounding box center [770, 384] width 1540 height 768
click at [1377, 505] on th at bounding box center [1396, 520] width 203 height 36
click at [72, 206] on span "Suppliers" at bounding box center [51, 199] width 86 height 19
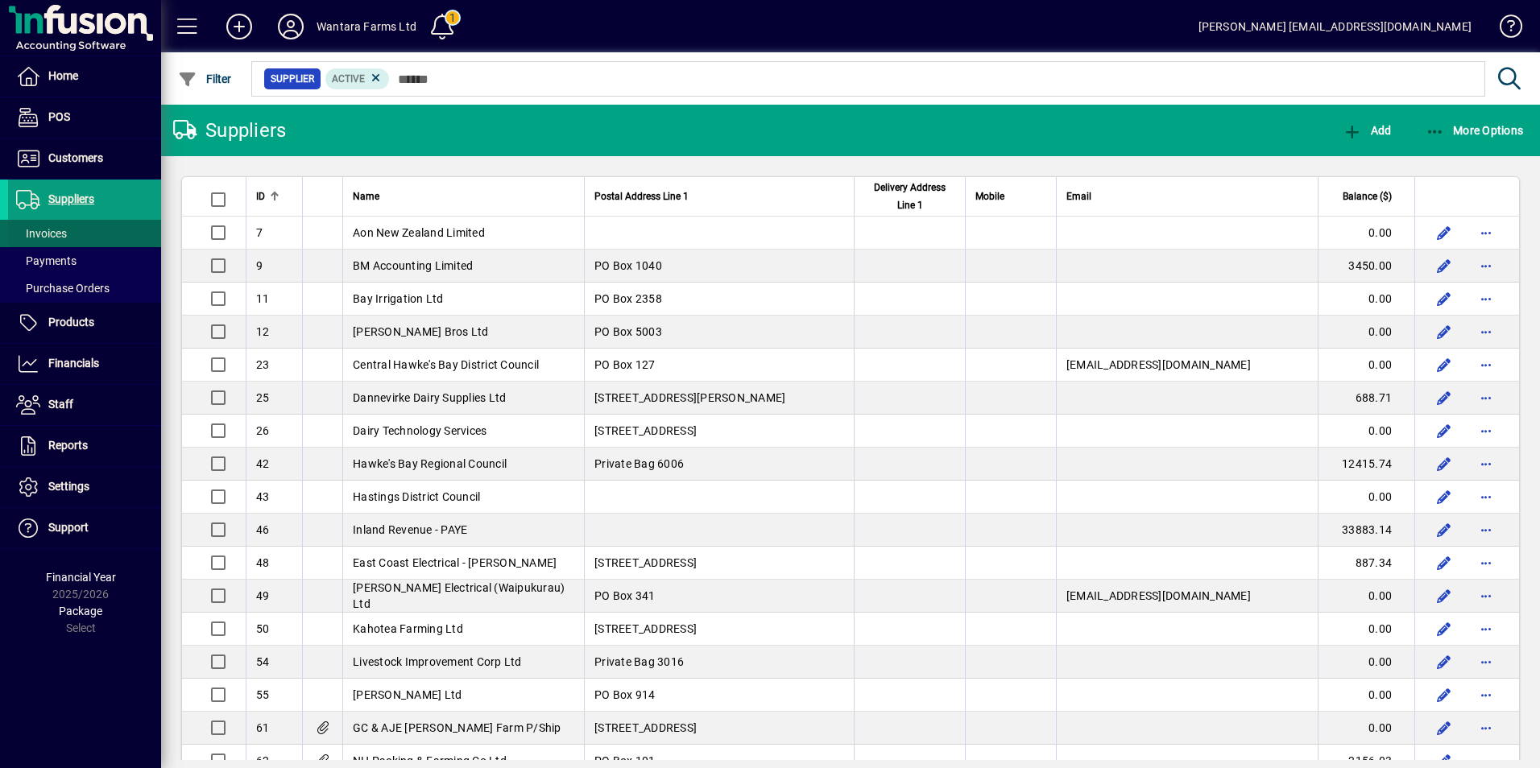
click at [49, 232] on span "Invoices" at bounding box center [41, 233] width 51 height 13
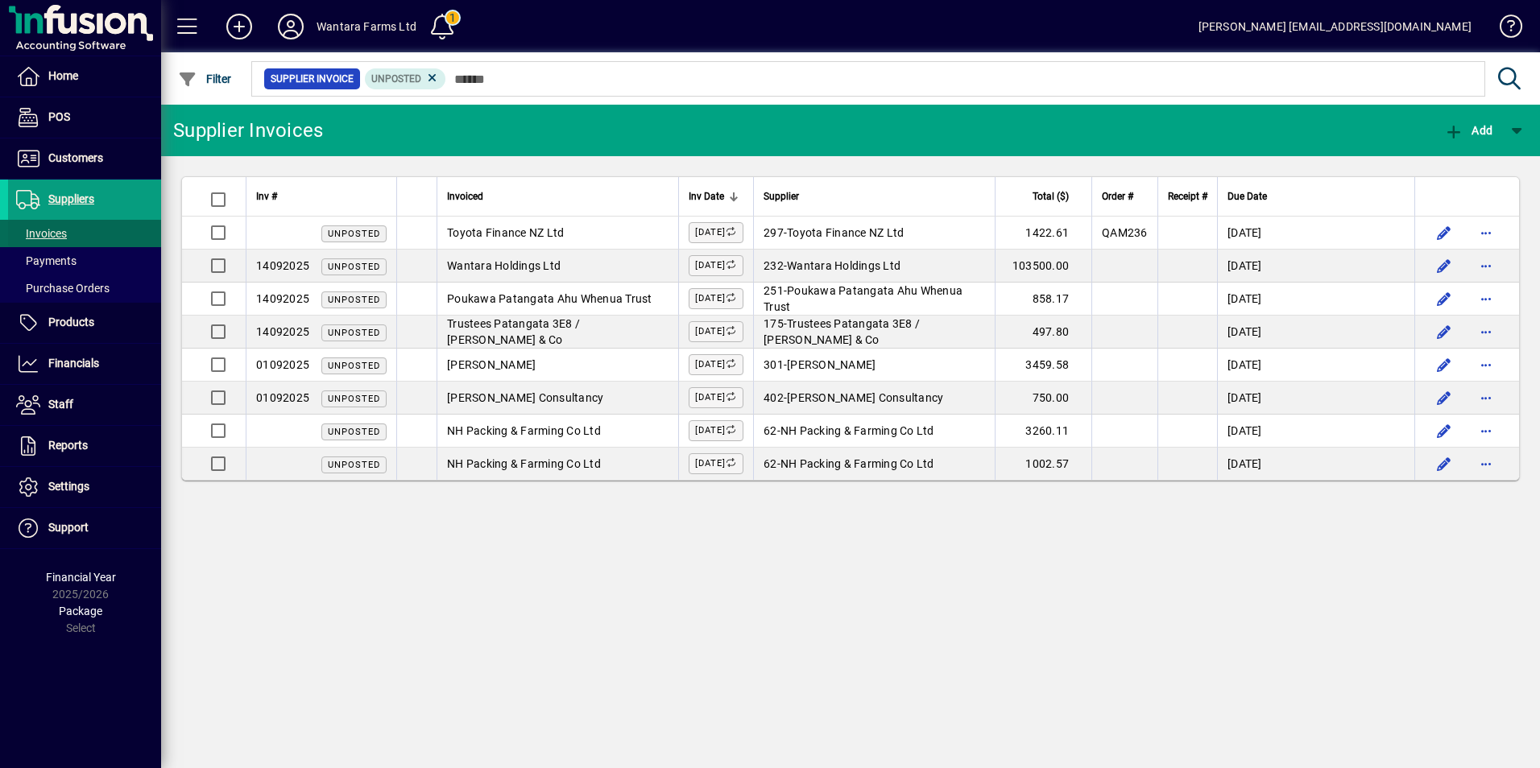
click at [52, 237] on span "Invoices" at bounding box center [41, 233] width 51 height 13
click at [433, 76] on icon at bounding box center [432, 78] width 14 height 14
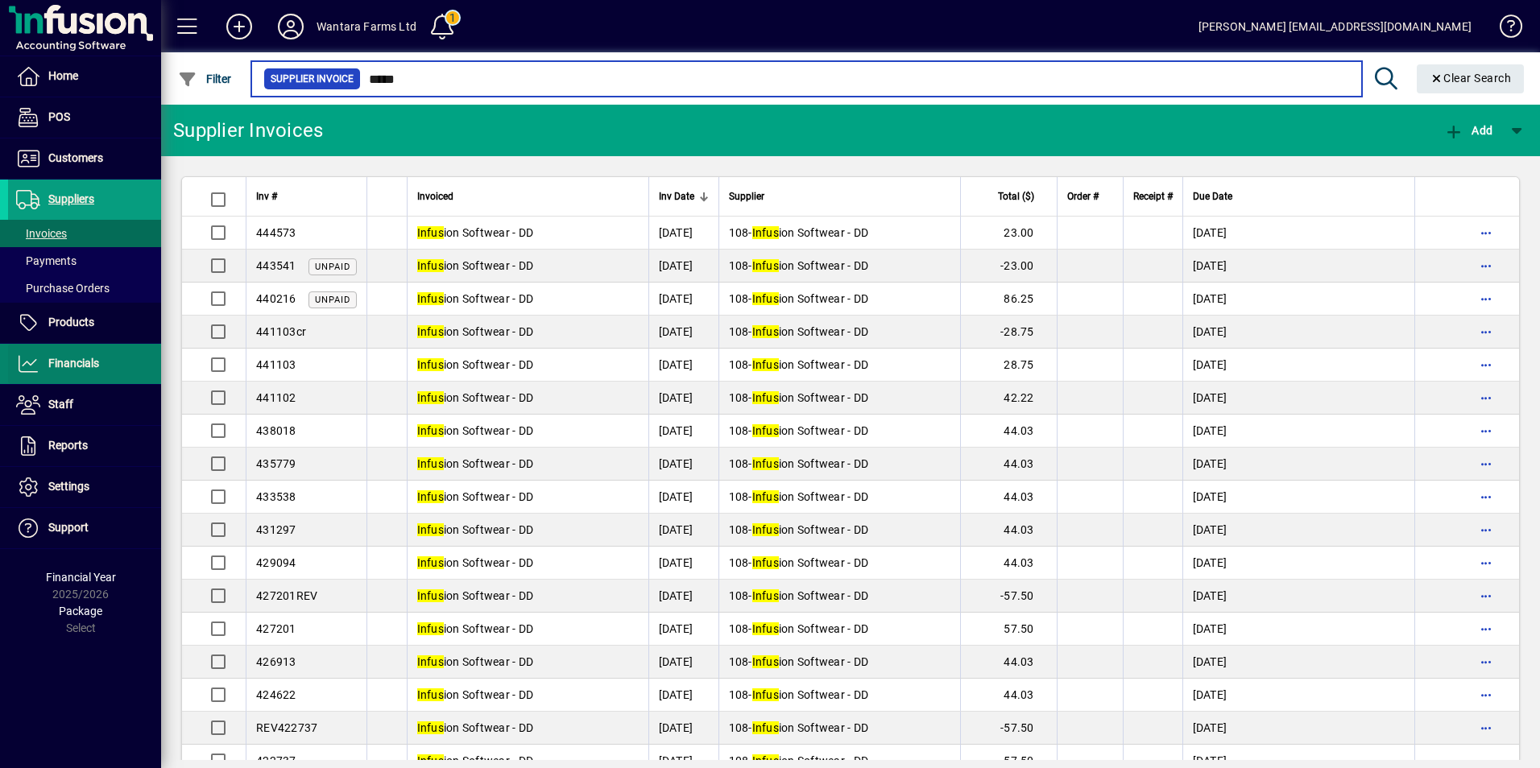
type input "*****"
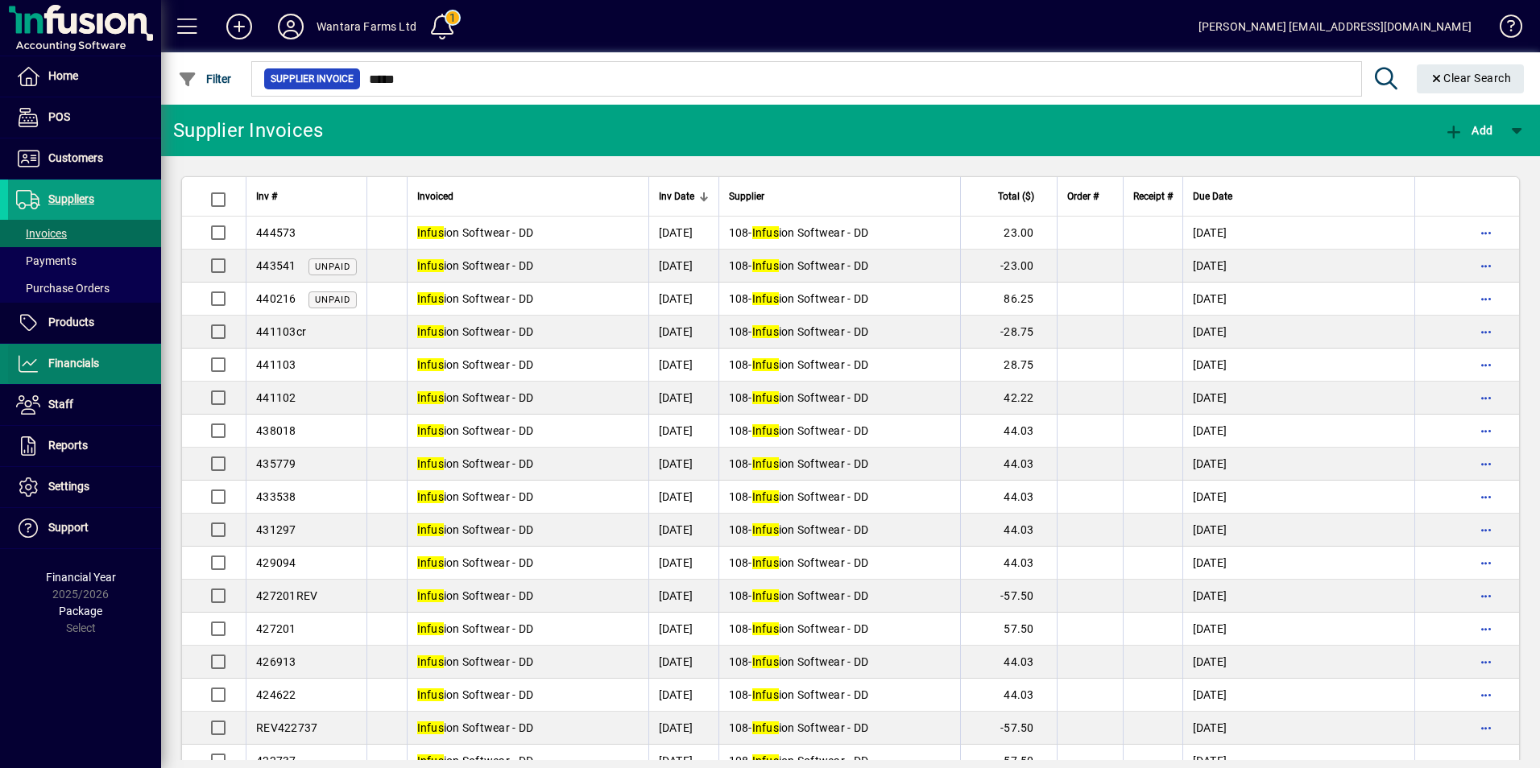
click at [85, 363] on span "Financials" at bounding box center [73, 363] width 51 height 13
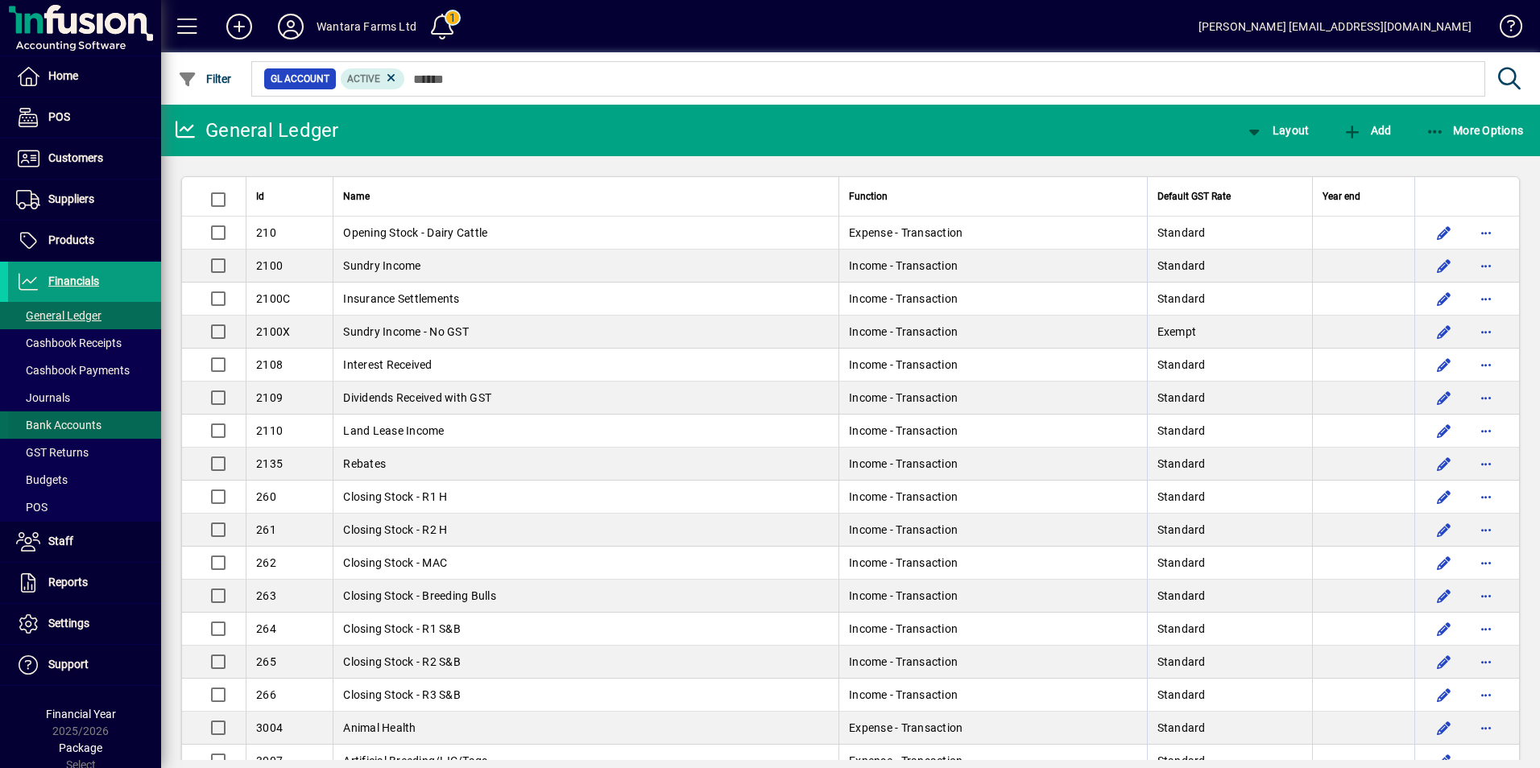
click at [84, 423] on span "Bank Accounts" at bounding box center [58, 425] width 85 height 13
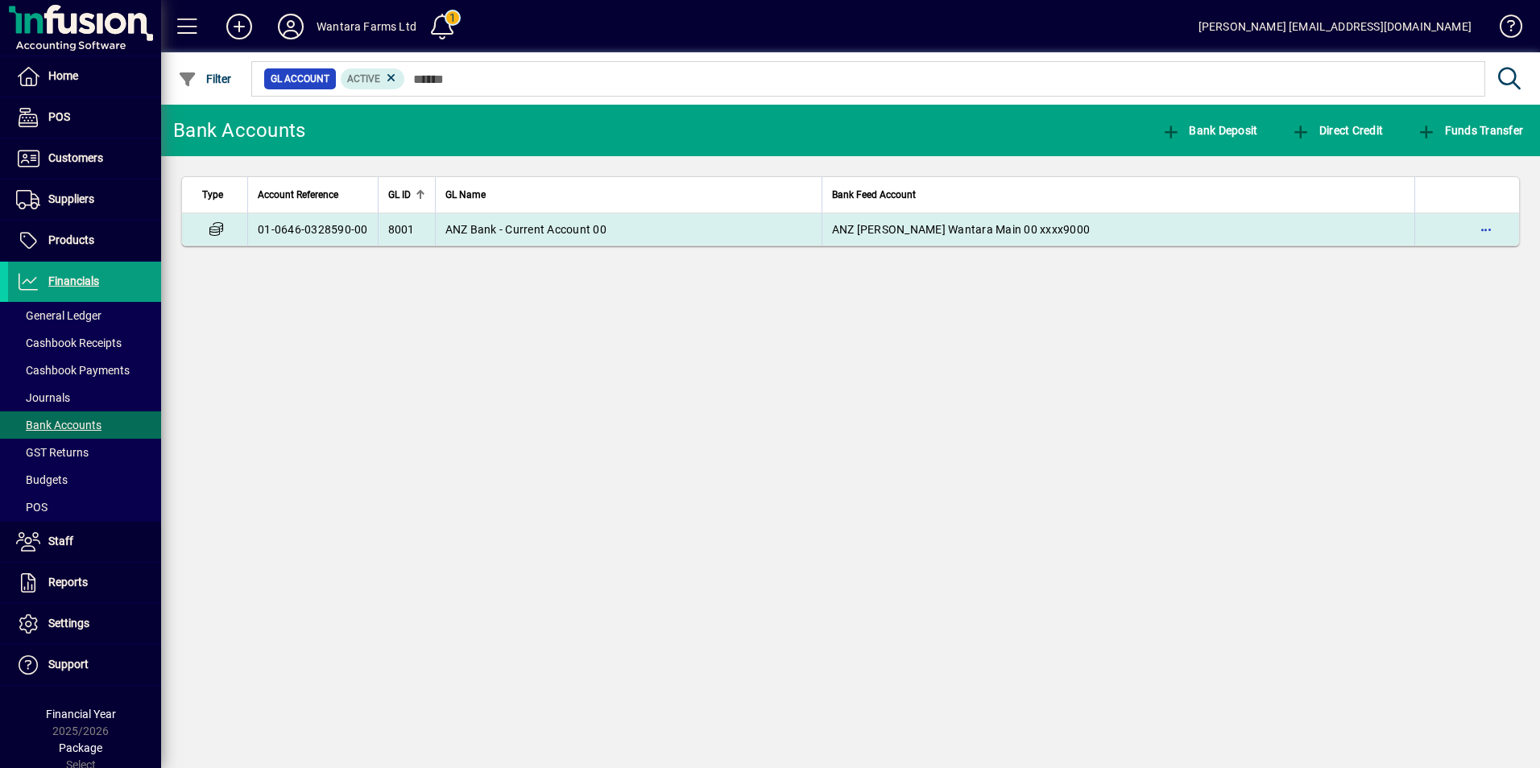
click at [832, 234] on span "ANZ MRS INGRID CHARLOTTE NEWMAN Wantara Main 00 xxxx9000" at bounding box center [961, 229] width 258 height 13
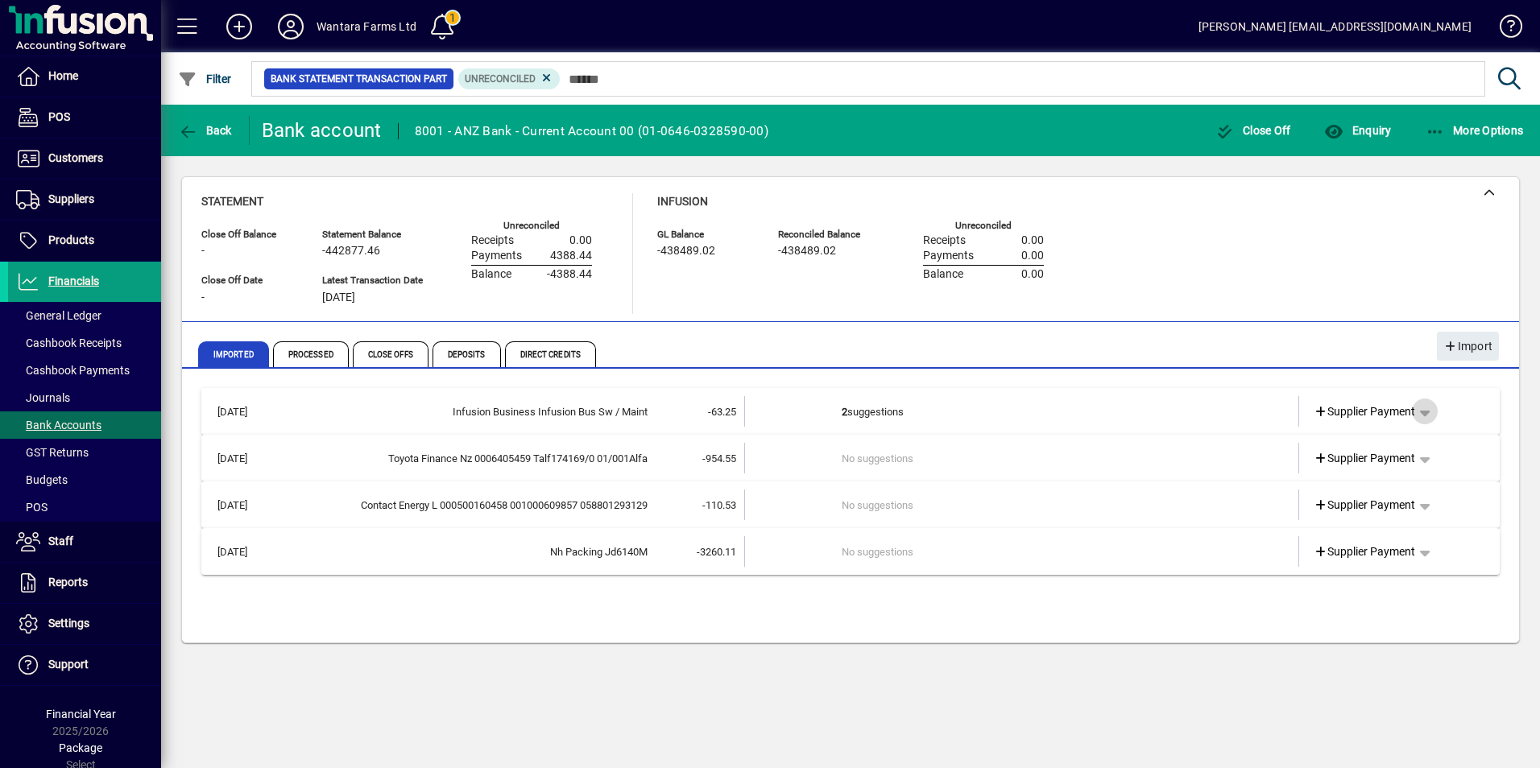
click at [1424, 408] on span "button" at bounding box center [1424, 411] width 39 height 39
click at [949, 411] on div at bounding box center [770, 384] width 1540 height 768
click at [871, 411] on td "2 suggestions" at bounding box center [1022, 411] width 363 height 31
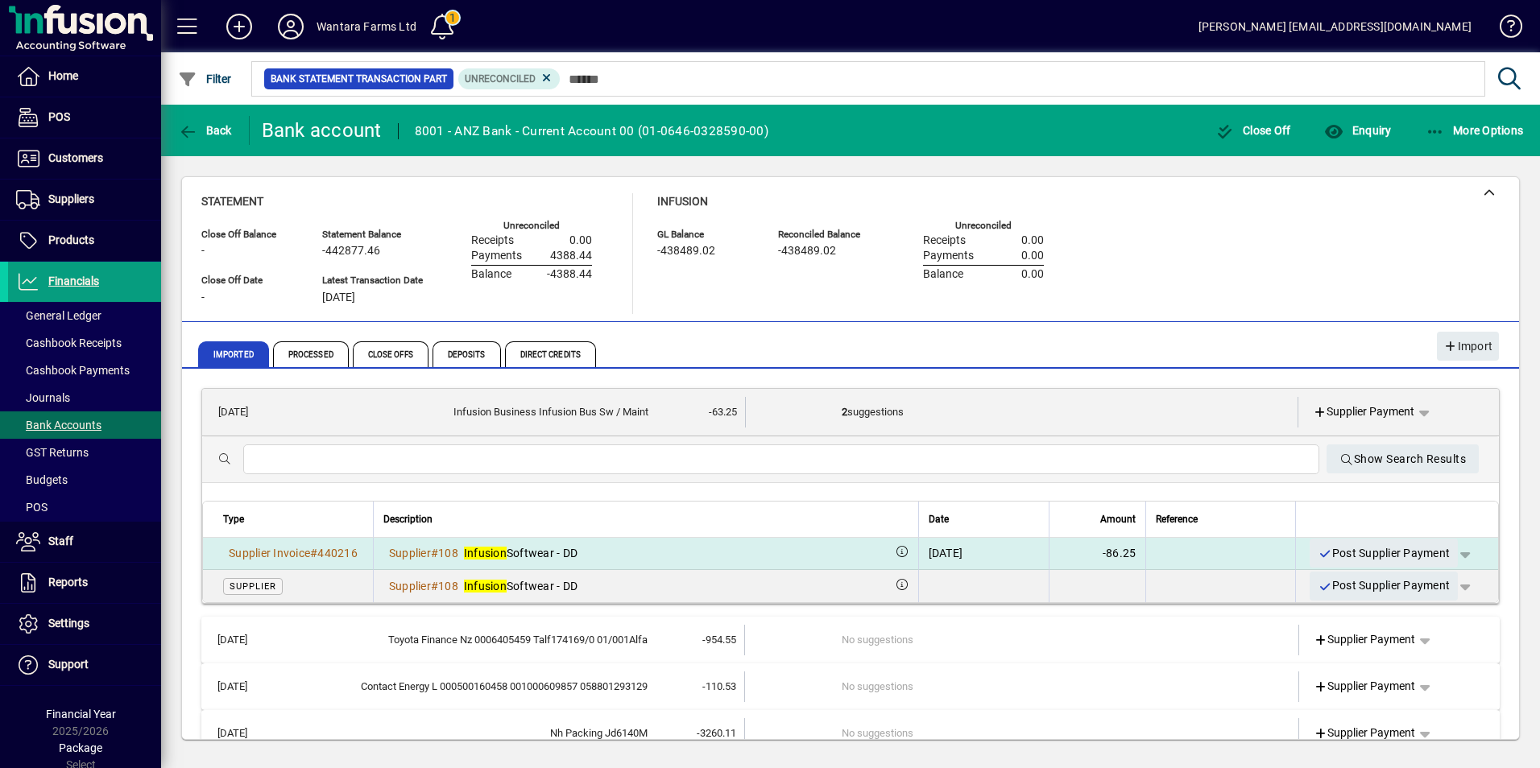
click at [1453, 550] on span "button" at bounding box center [1464, 553] width 39 height 39
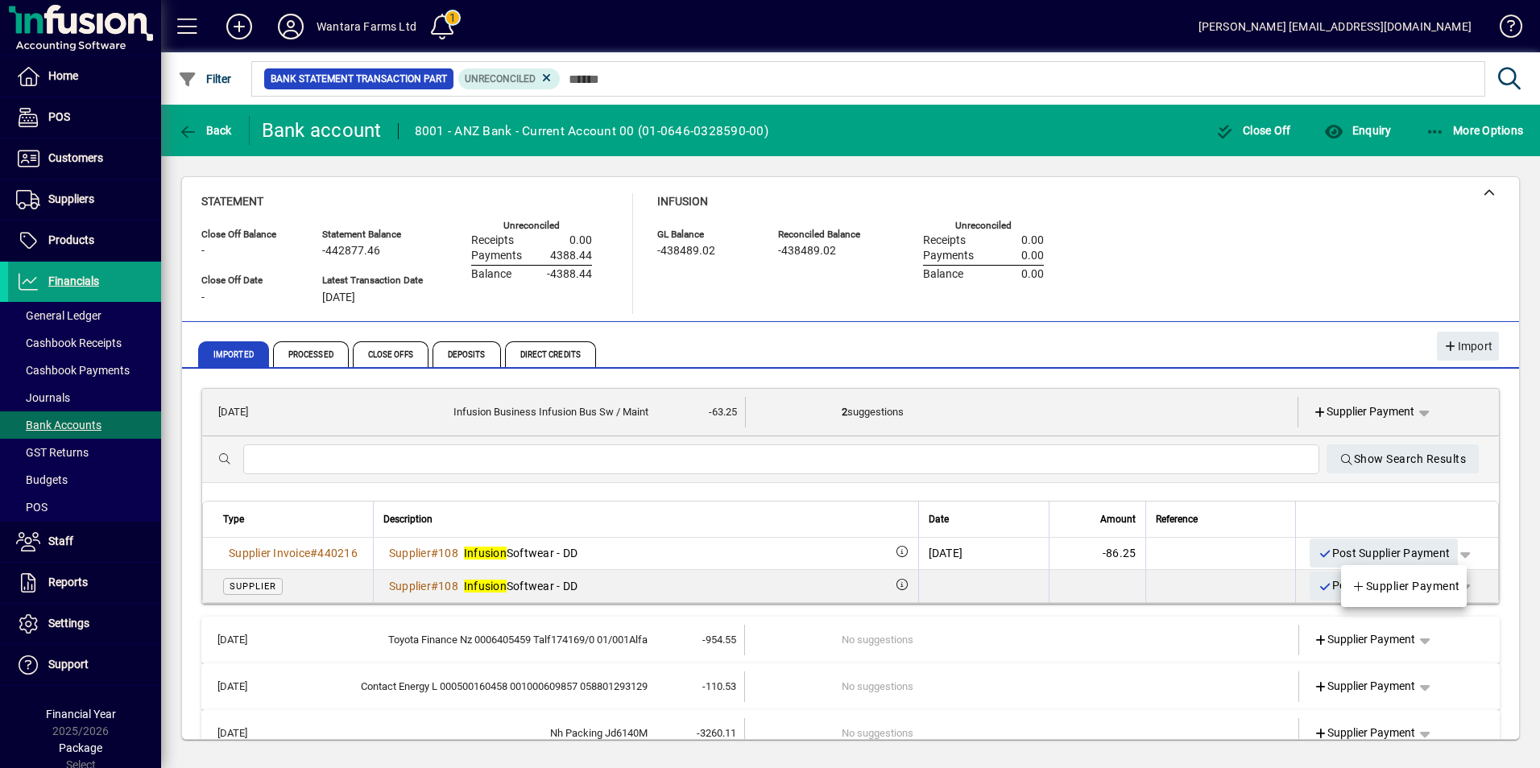
click at [1260, 536] on div at bounding box center [770, 384] width 1540 height 768
click at [68, 200] on span "Suppliers" at bounding box center [71, 198] width 46 height 13
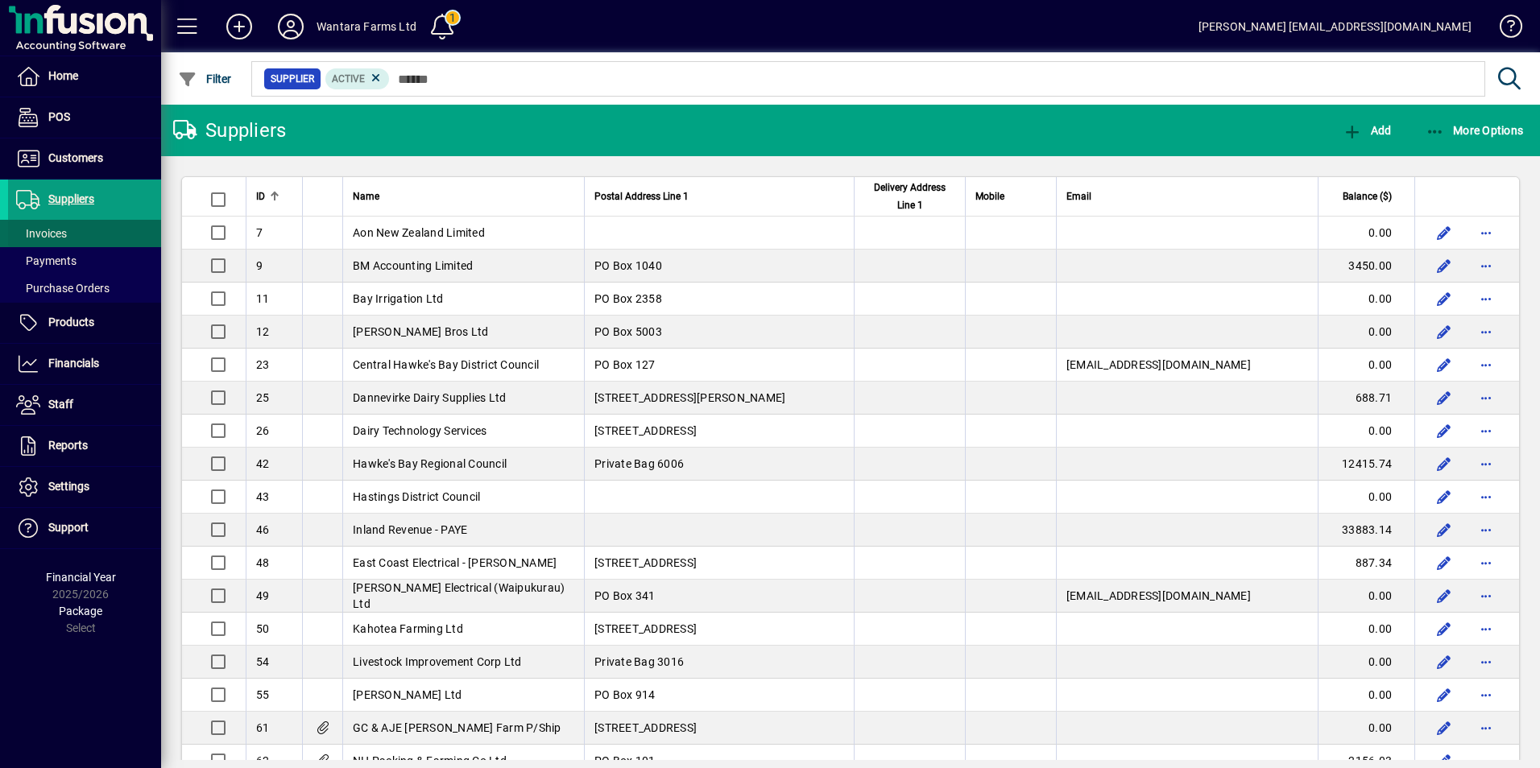
click at [43, 232] on span "Invoices" at bounding box center [41, 233] width 51 height 13
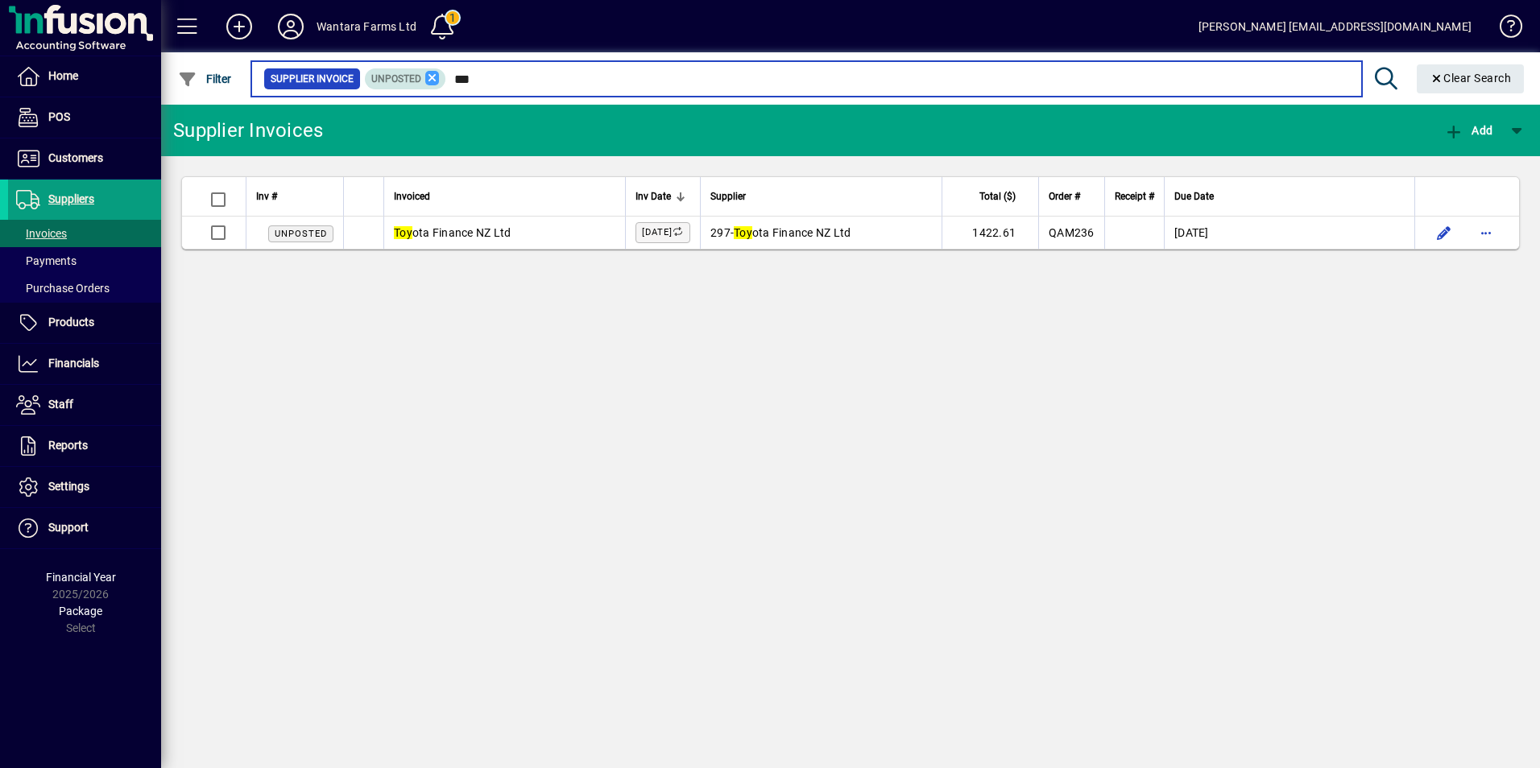
type input "***"
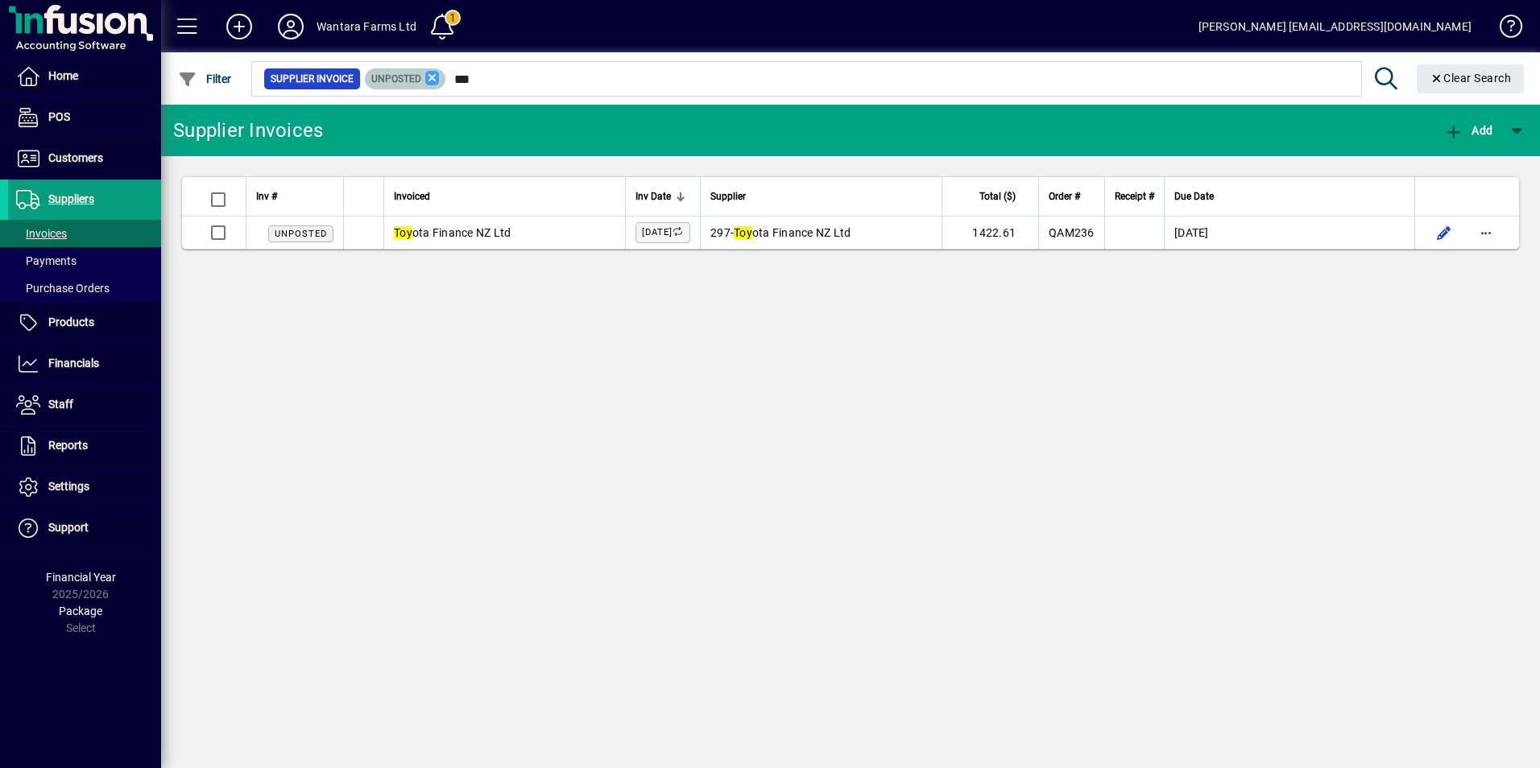
click at [429, 76] on icon at bounding box center [432, 78] width 14 height 14
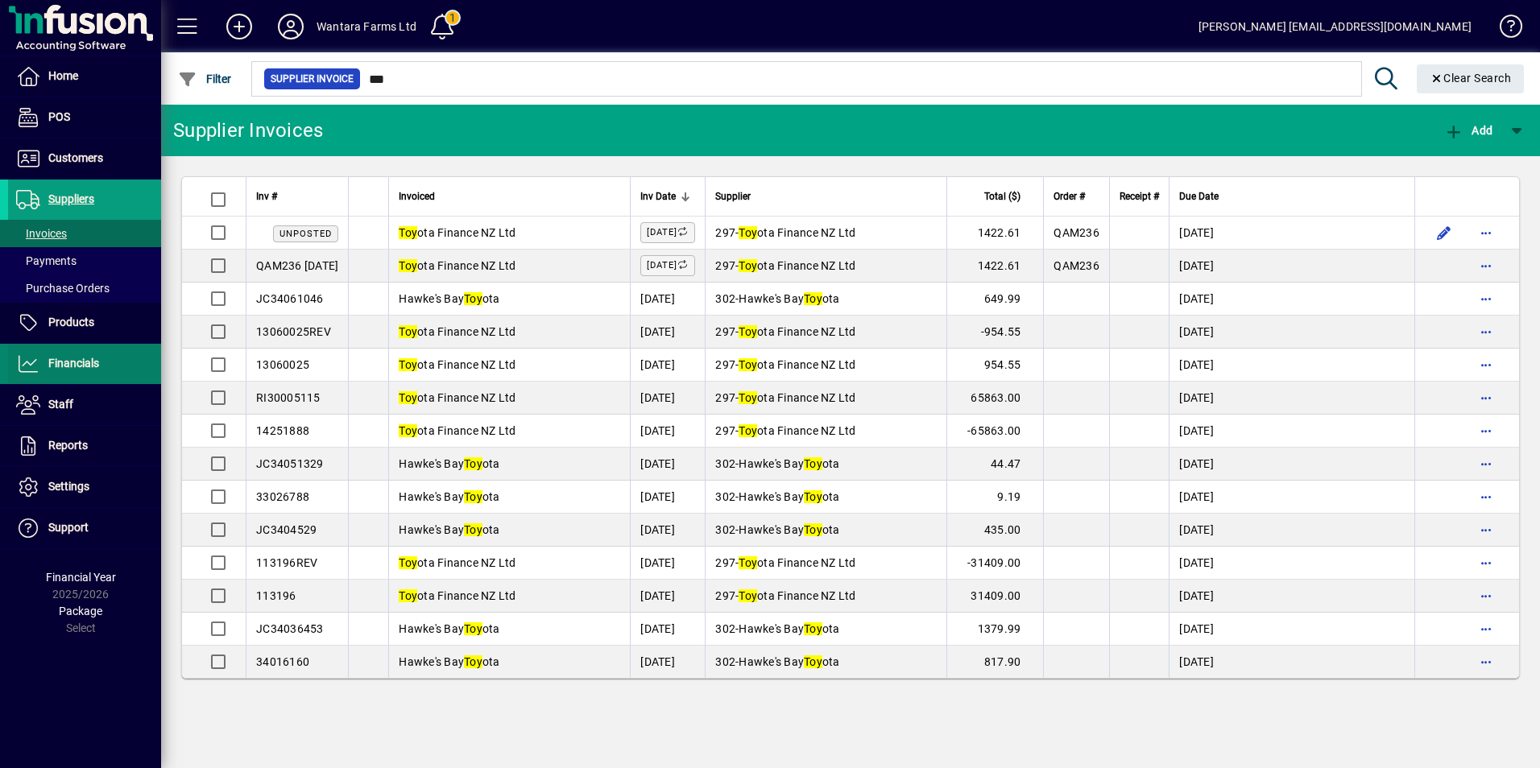
click at [74, 357] on span "Financials" at bounding box center [73, 363] width 51 height 13
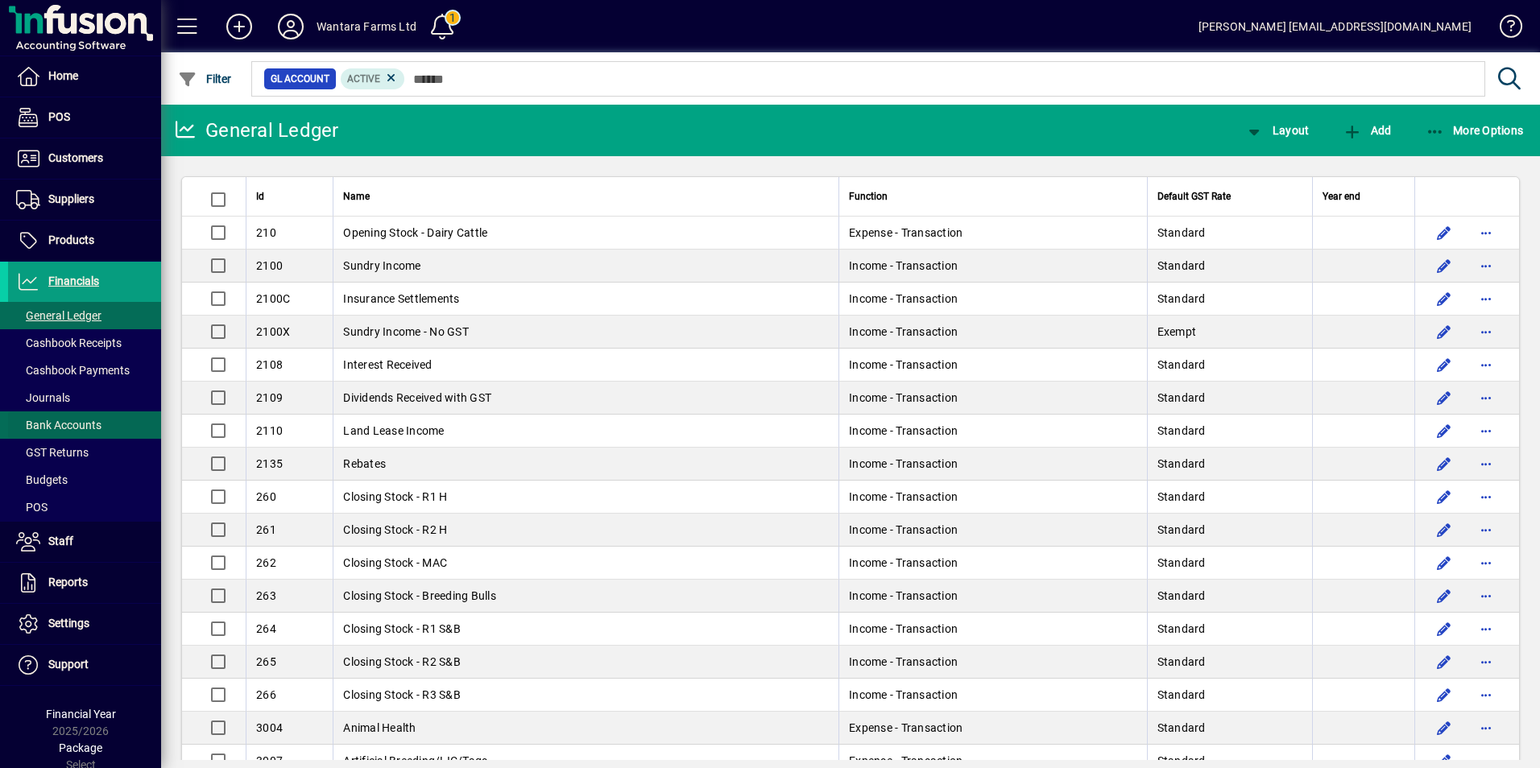
click at [76, 415] on span at bounding box center [84, 425] width 153 height 39
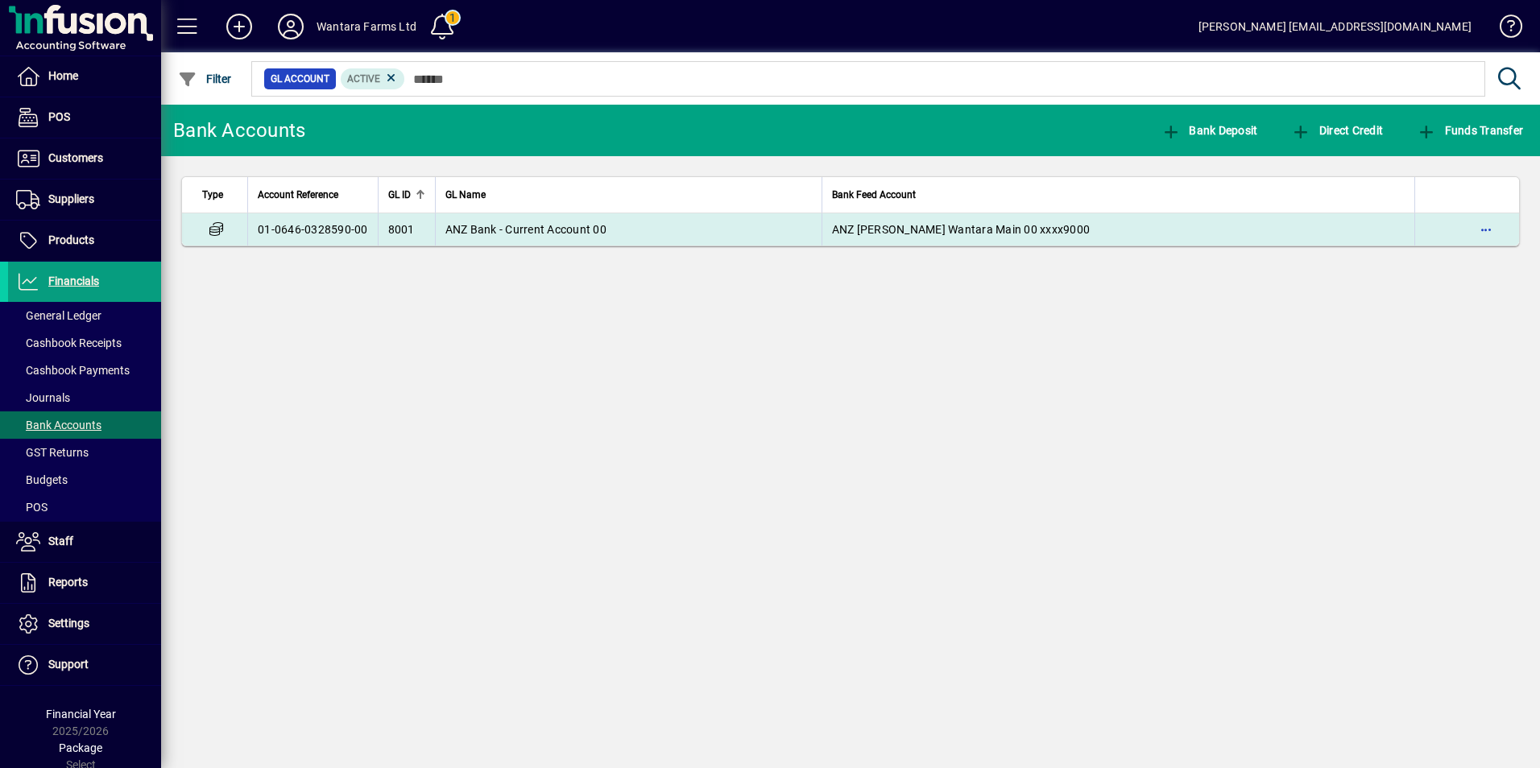
click at [527, 228] on span "ANZ Bank - Current Account 00" at bounding box center [525, 229] width 161 height 13
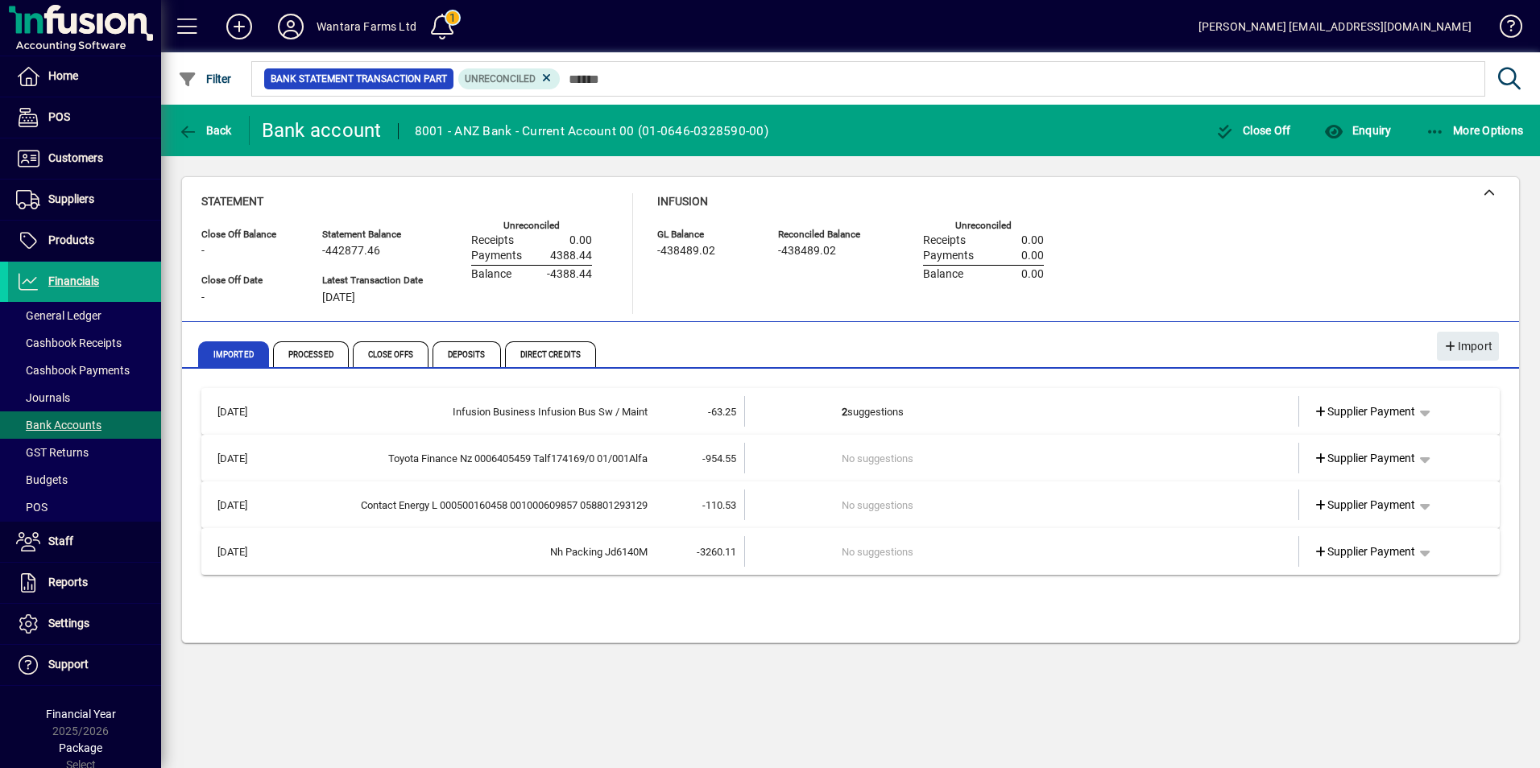
click at [750, 514] on td at bounding box center [793, 505] width 97 height 31
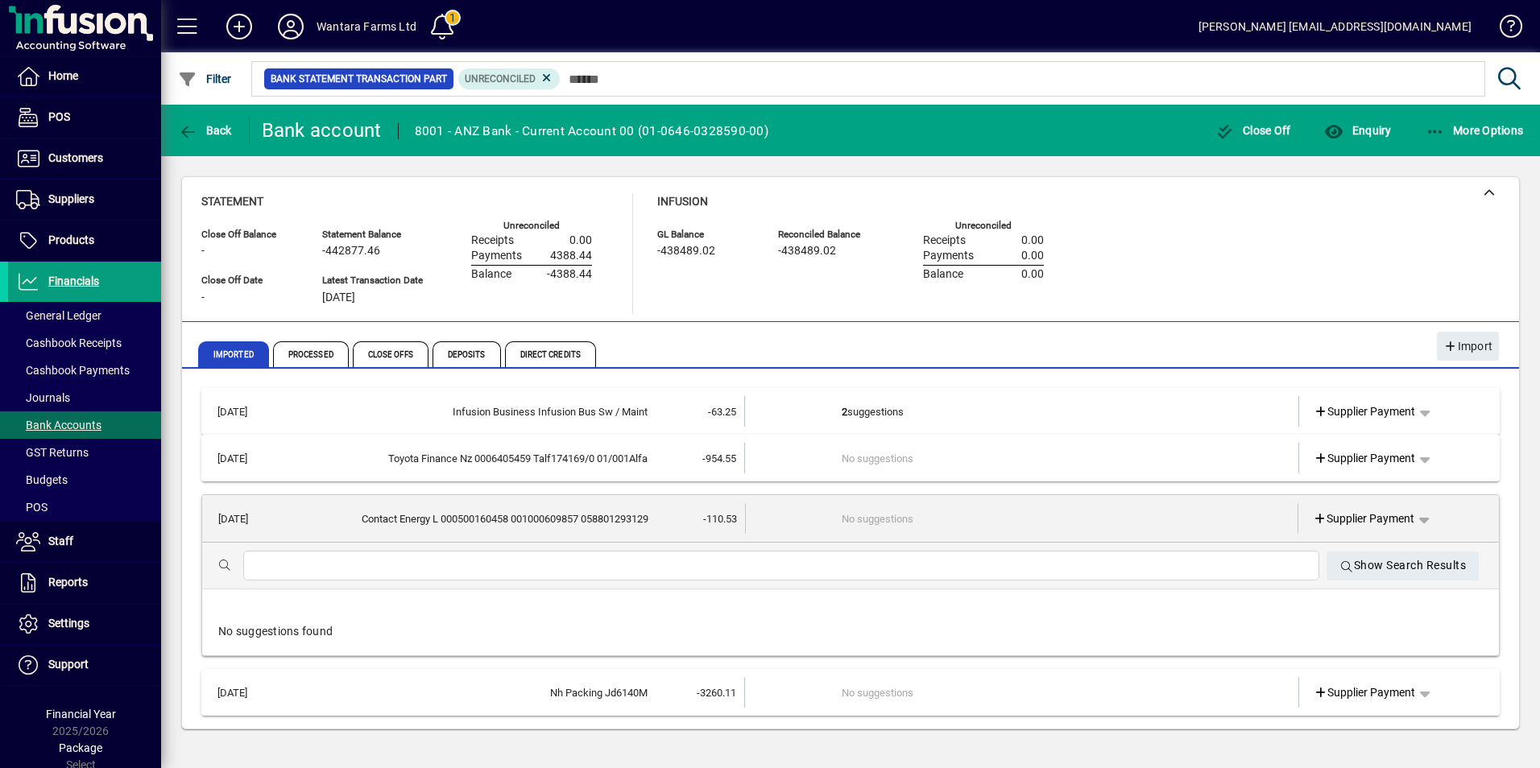
click at [551, 552] on div at bounding box center [781, 566] width 1076 height 30
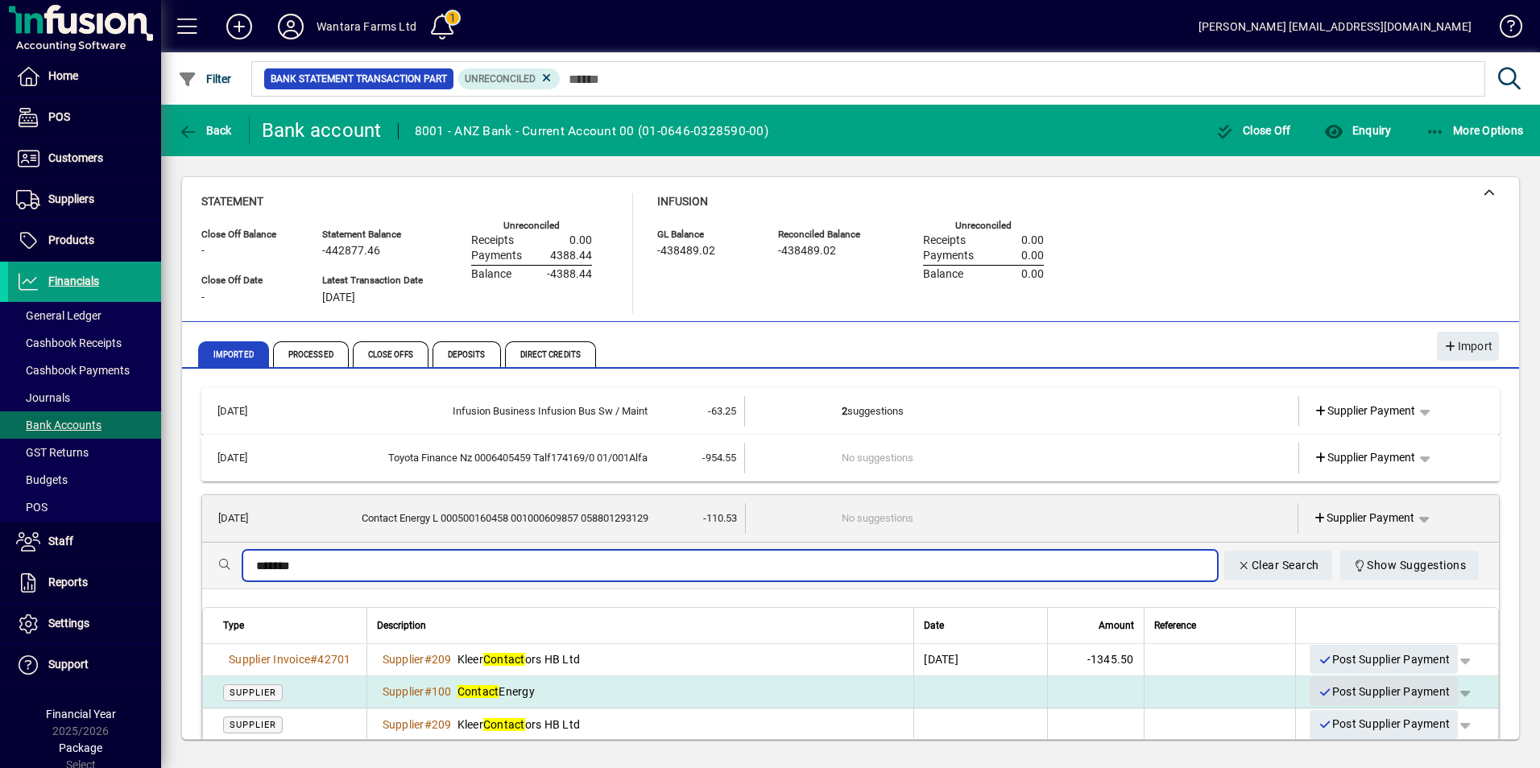
type input "*******"
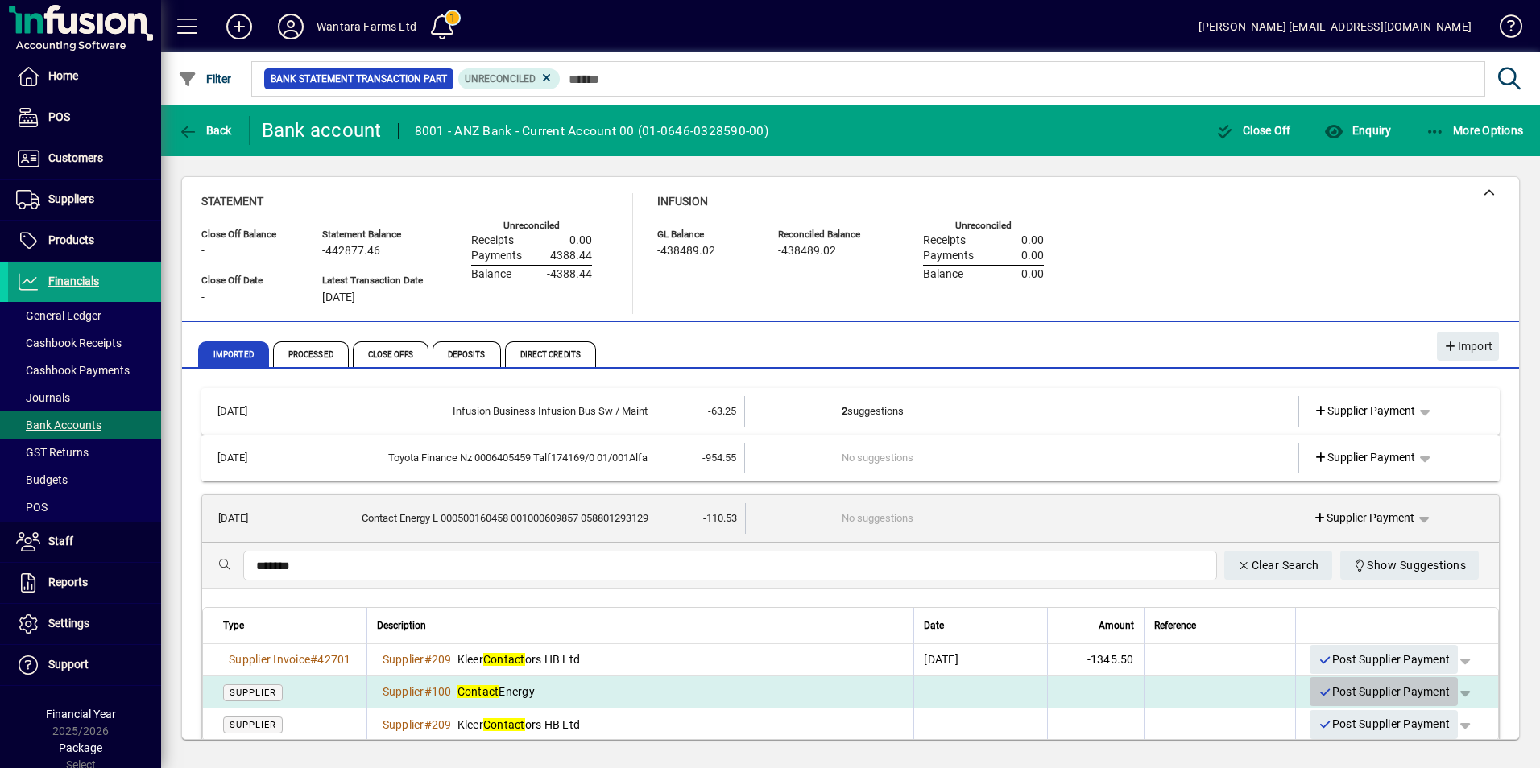
click at [1376, 691] on span "Post Supplier Payment" at bounding box center [1383, 692] width 132 height 27
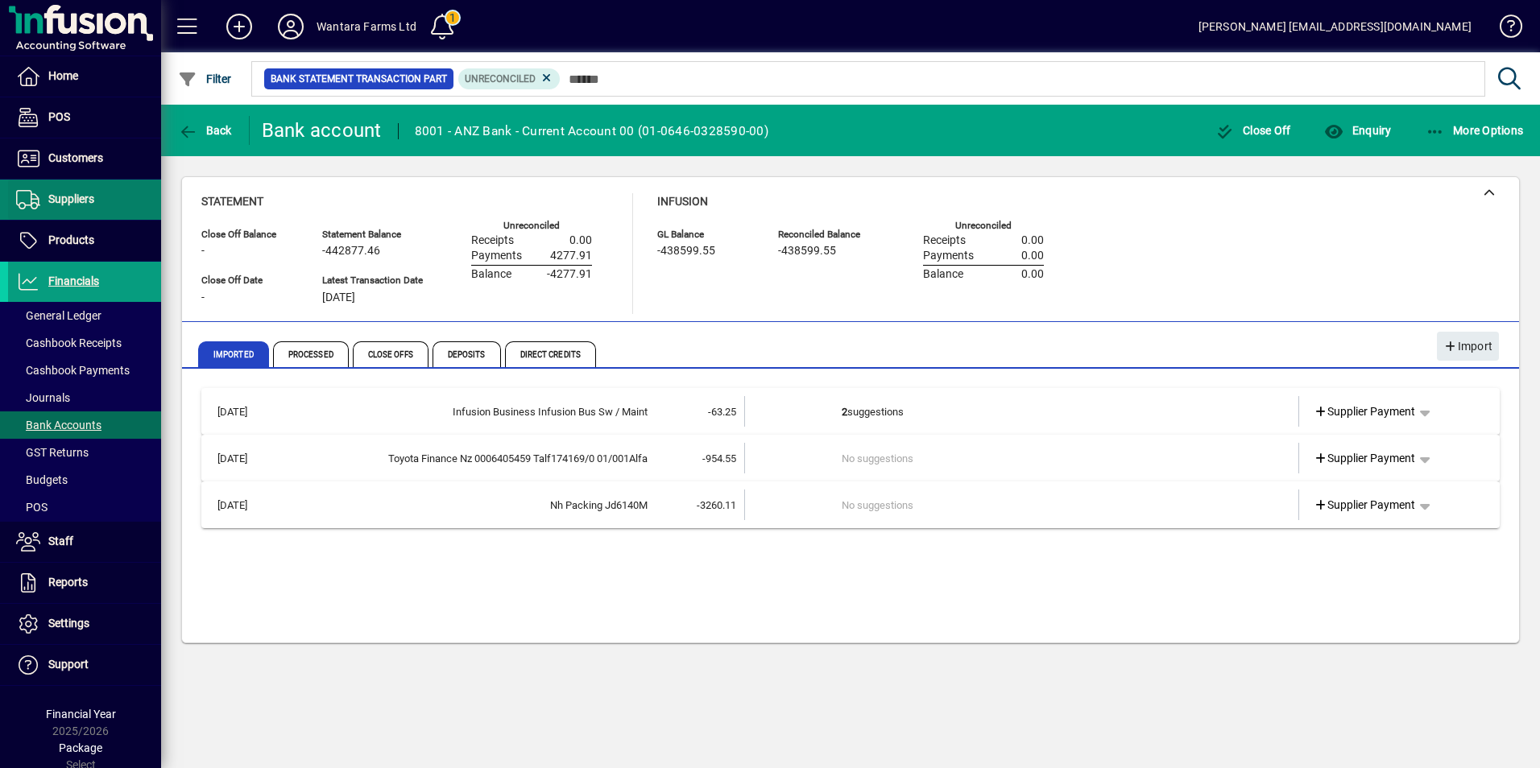
click at [63, 203] on span "Suppliers" at bounding box center [71, 198] width 46 height 13
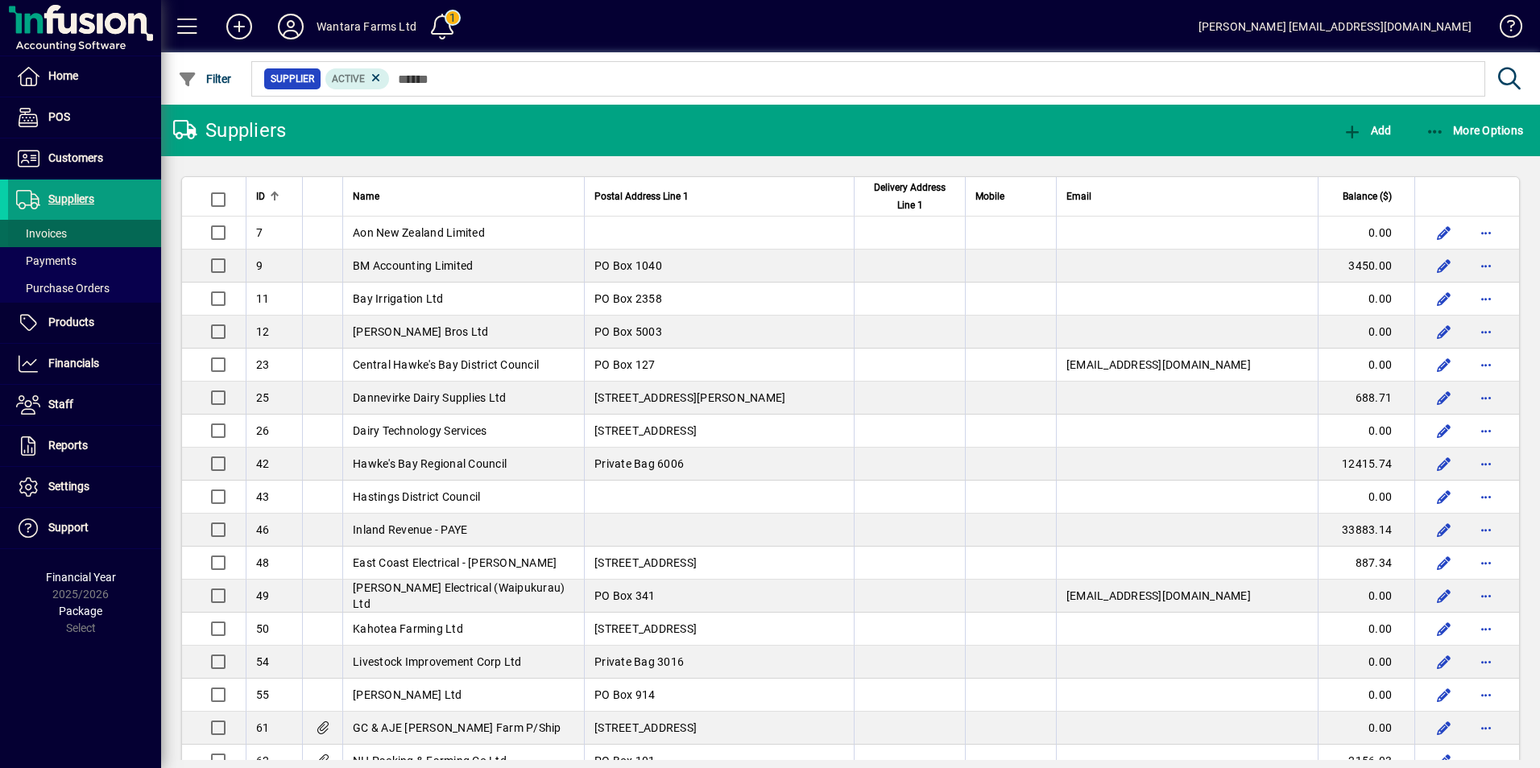
click at [64, 227] on span "Invoices" at bounding box center [41, 233] width 51 height 13
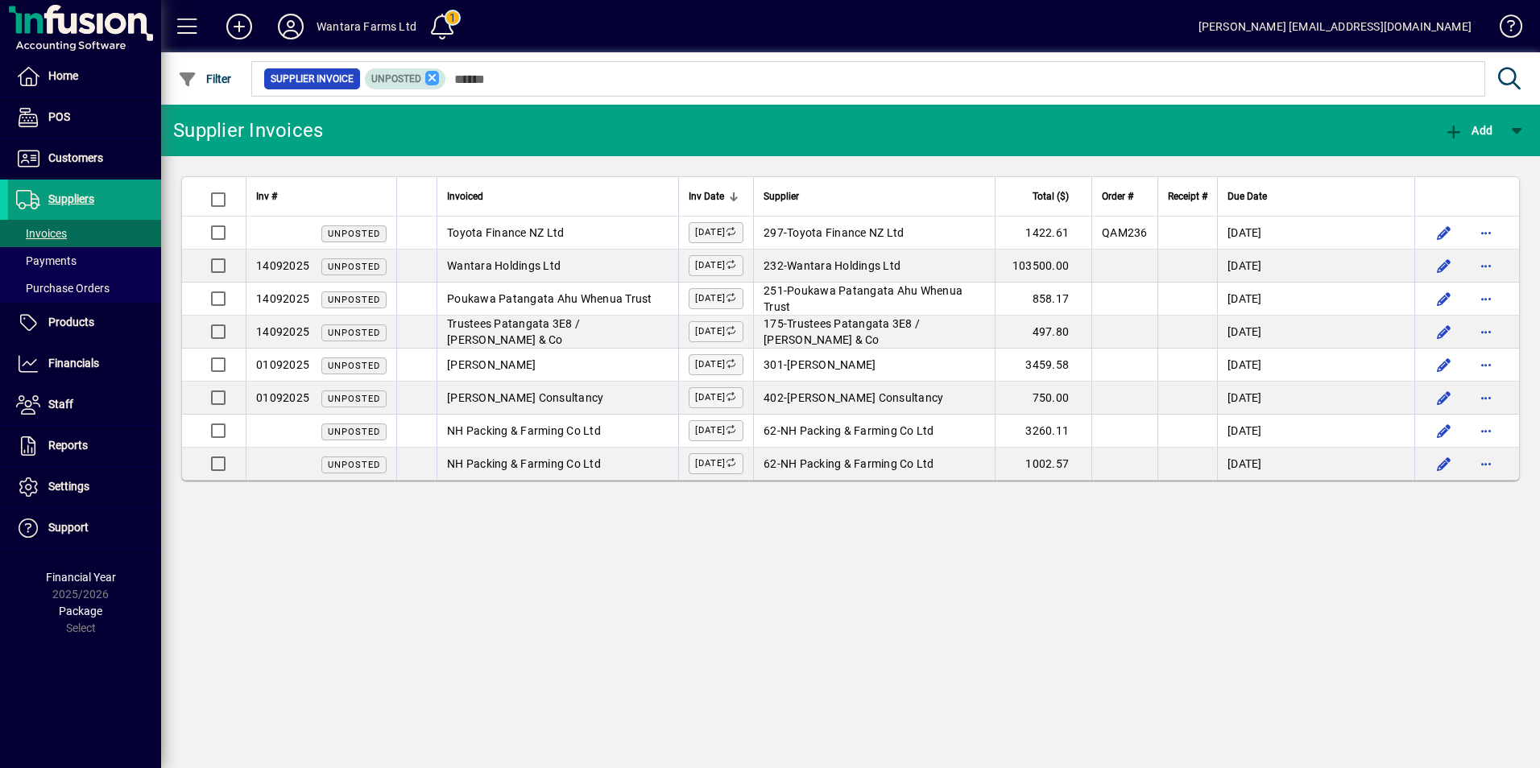
click at [436, 79] on icon at bounding box center [432, 78] width 14 height 14
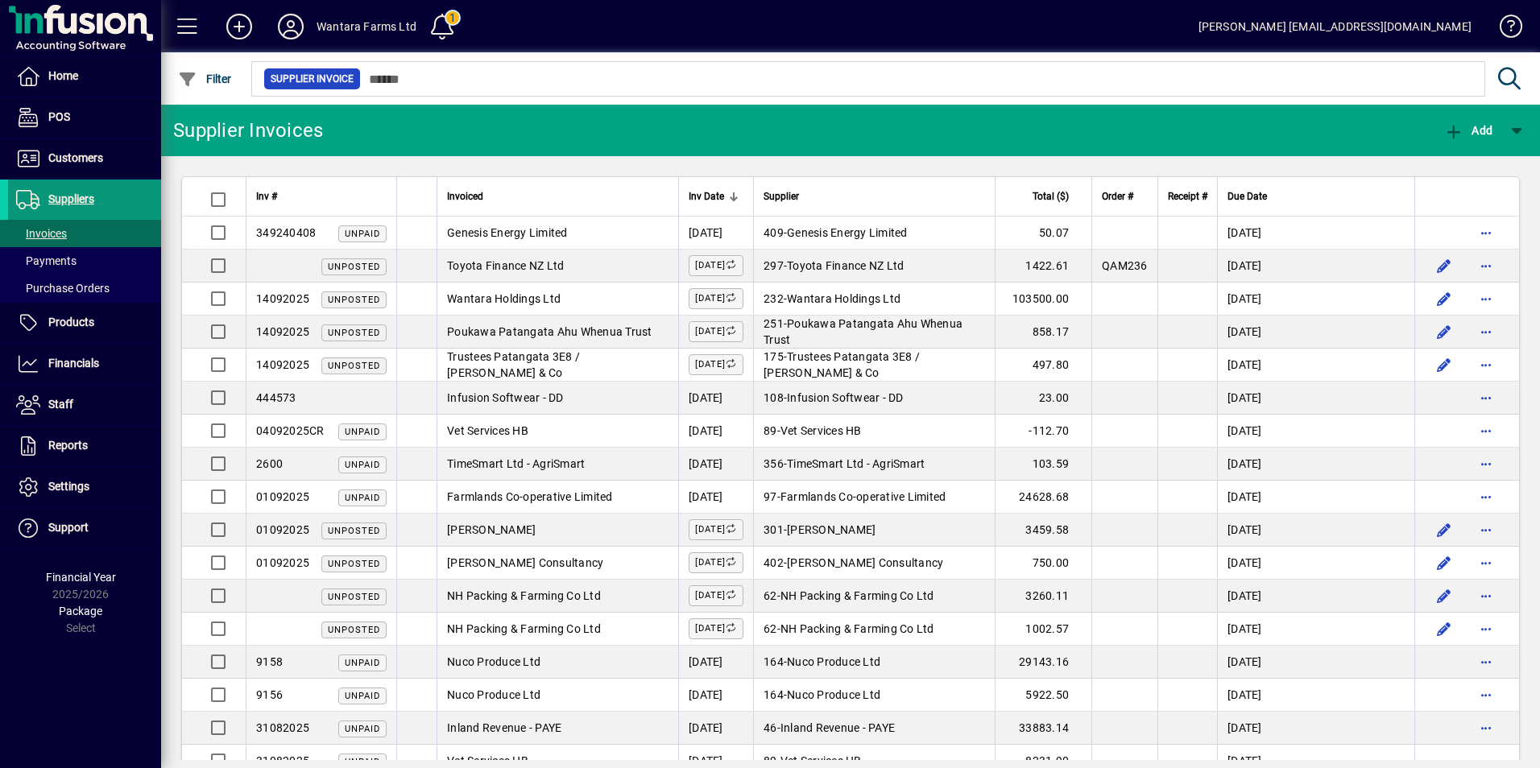
click at [65, 193] on span "Suppliers" at bounding box center [71, 198] width 46 height 13
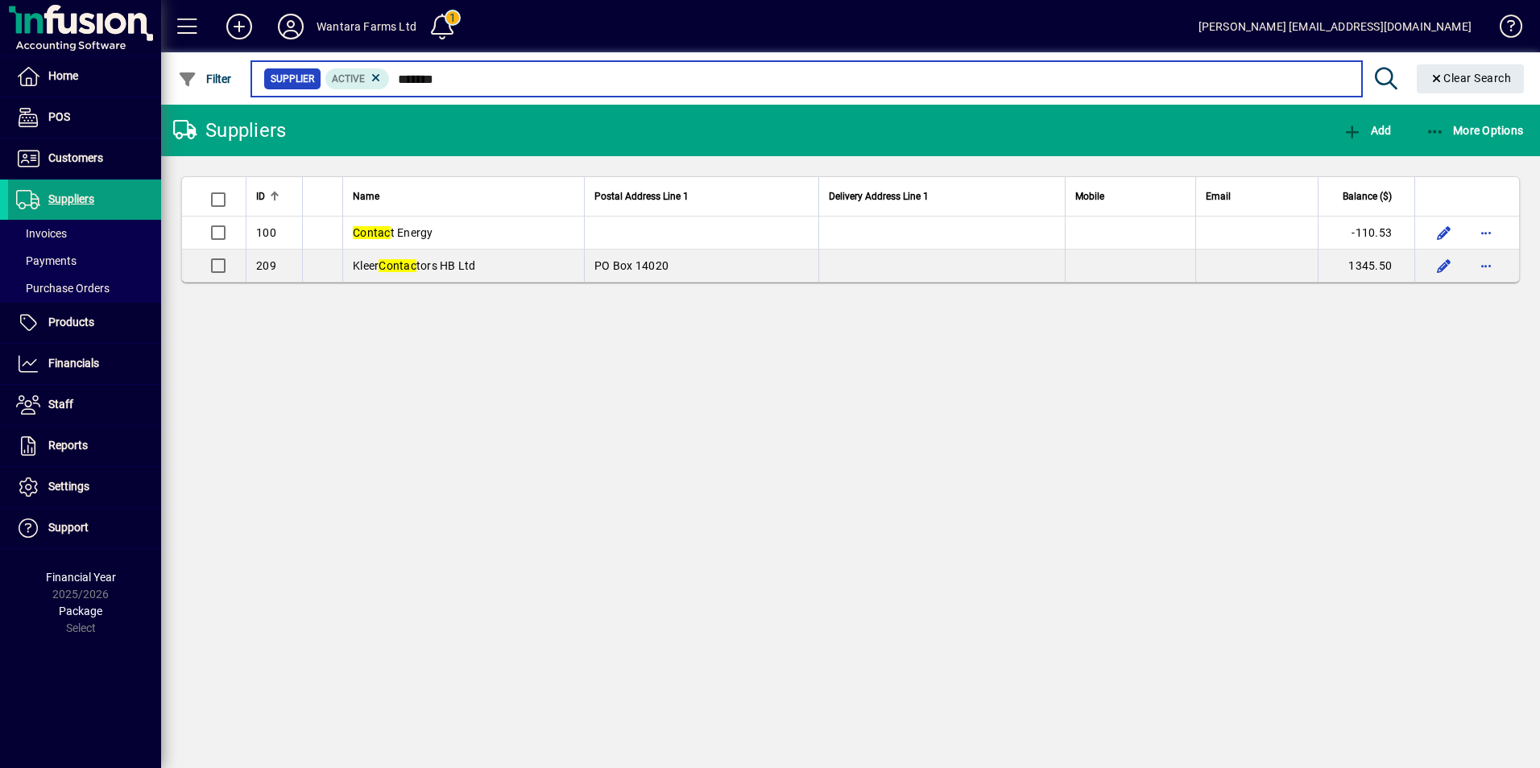
type input "*******"
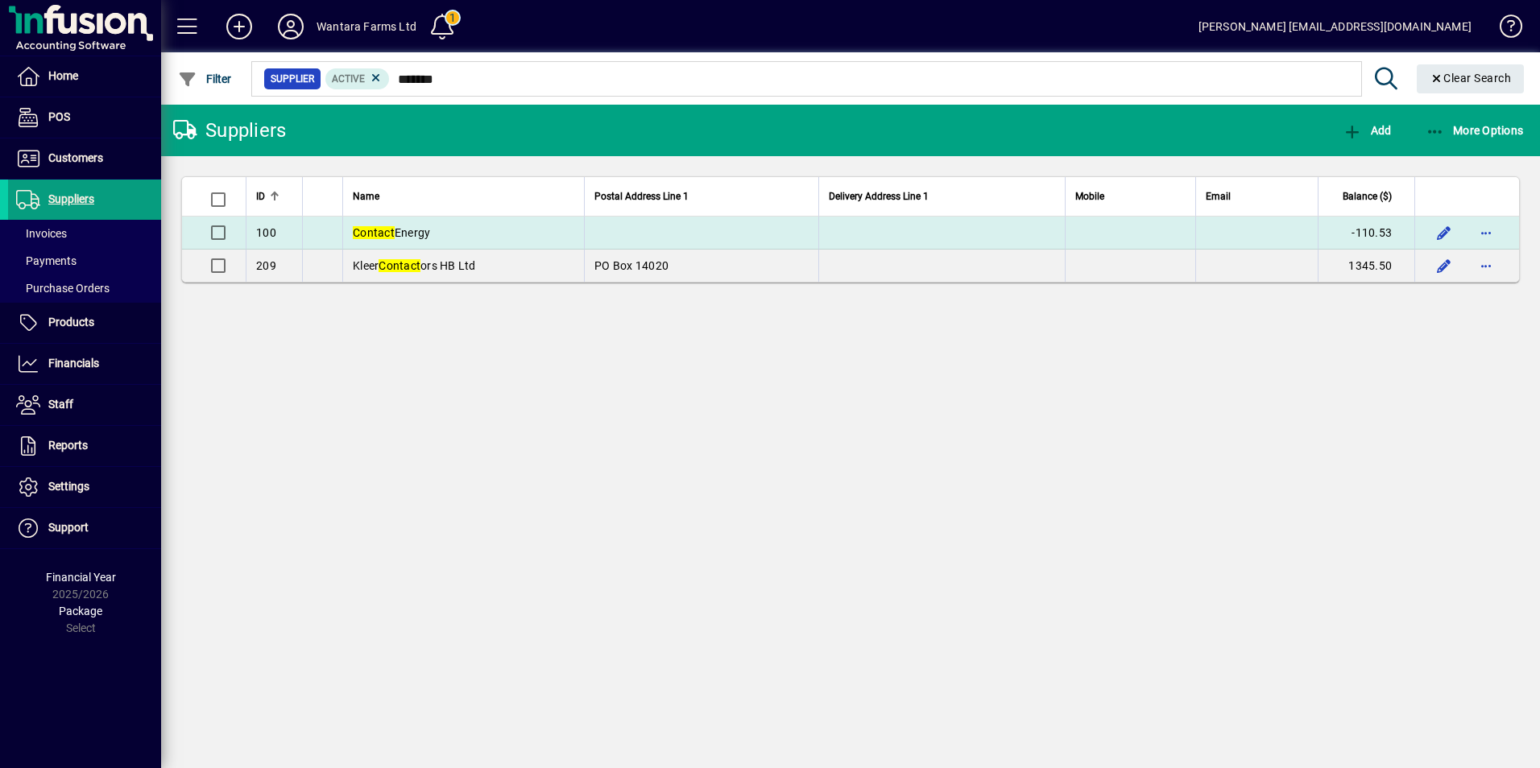
click at [430, 230] on span "Contact Energy" at bounding box center [391, 232] width 77 height 13
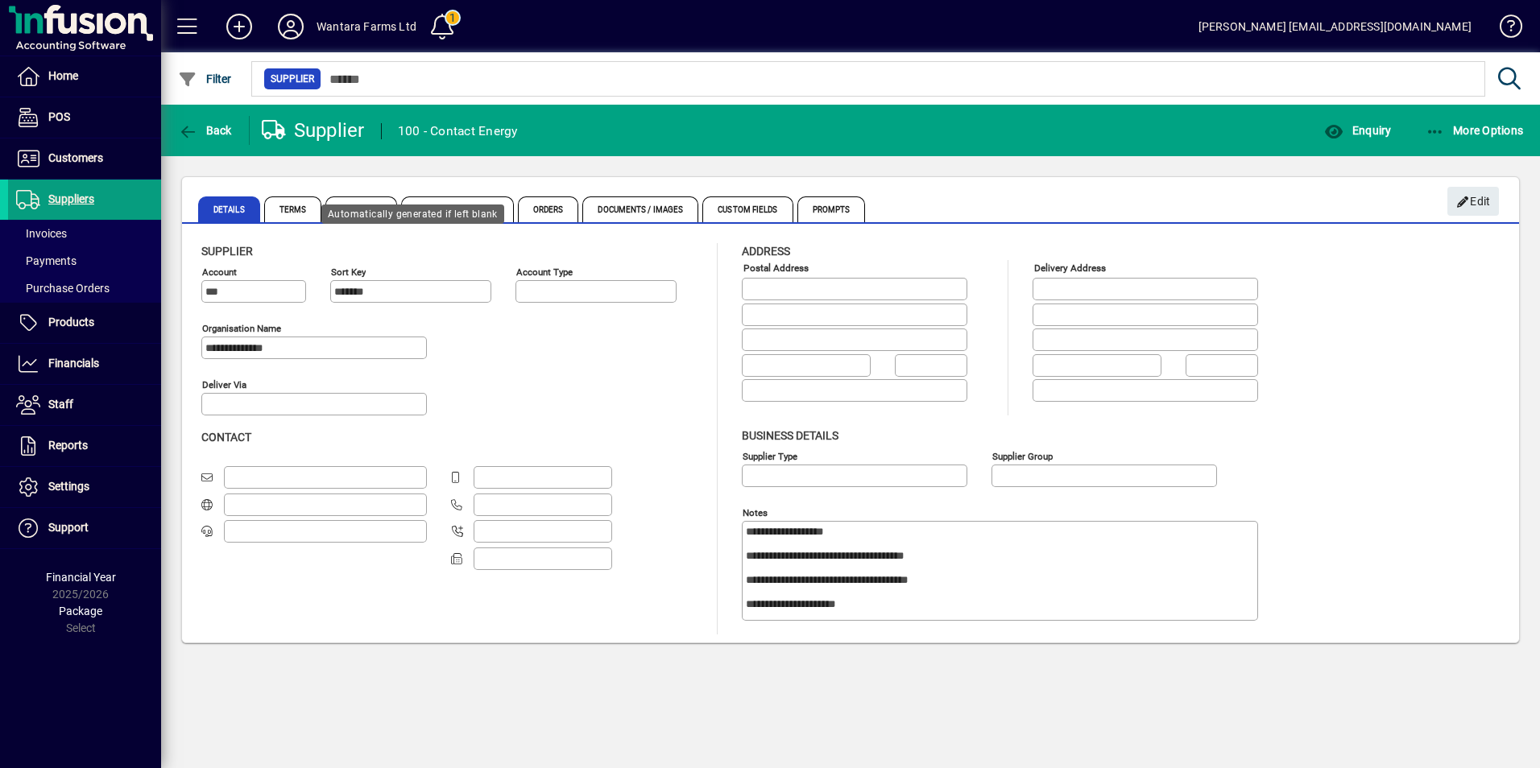
type input "**********"
click at [1361, 136] on span "Enquiry" at bounding box center [1357, 130] width 67 height 13
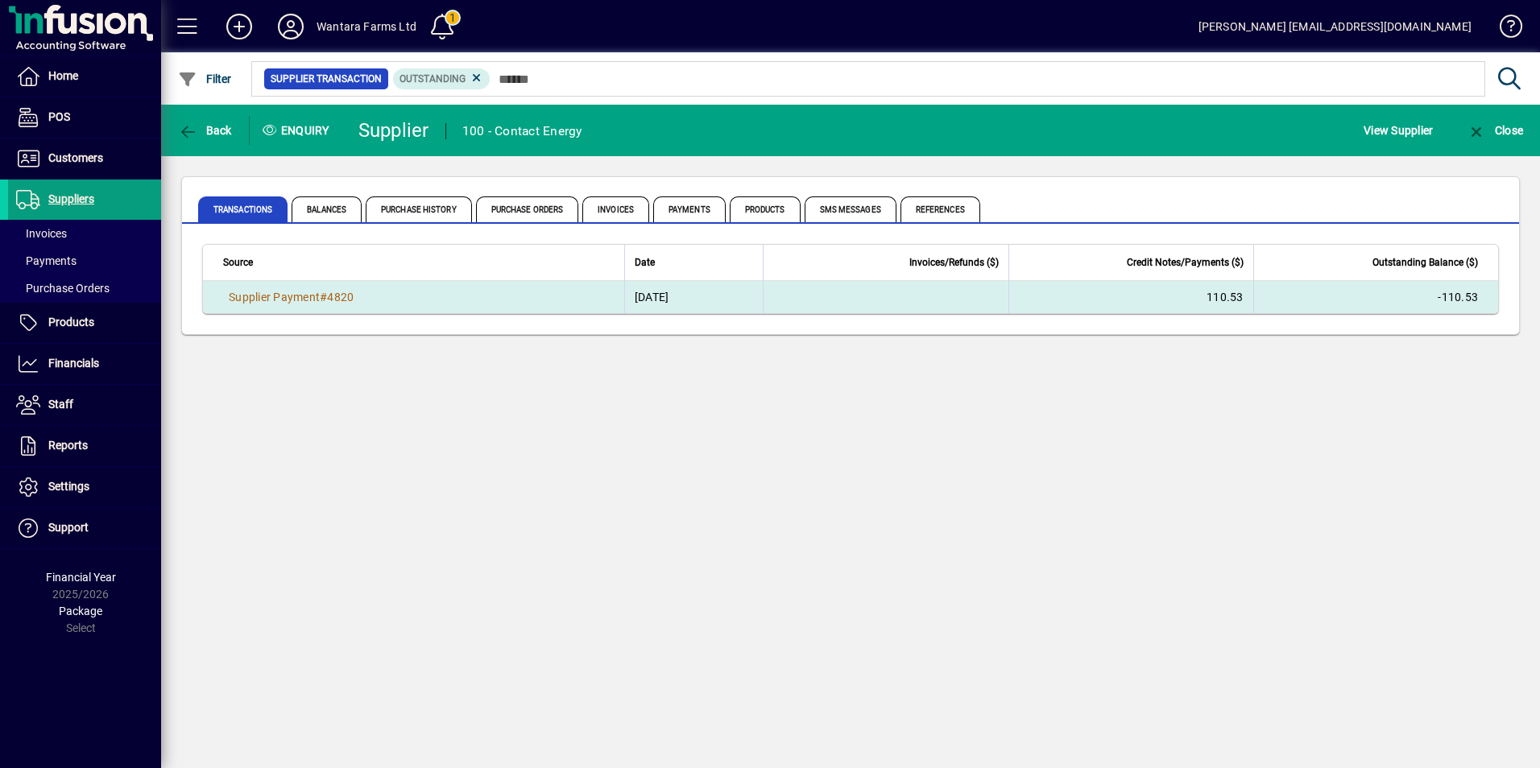
click at [624, 293] on td "08/09/2025" at bounding box center [693, 297] width 138 height 32
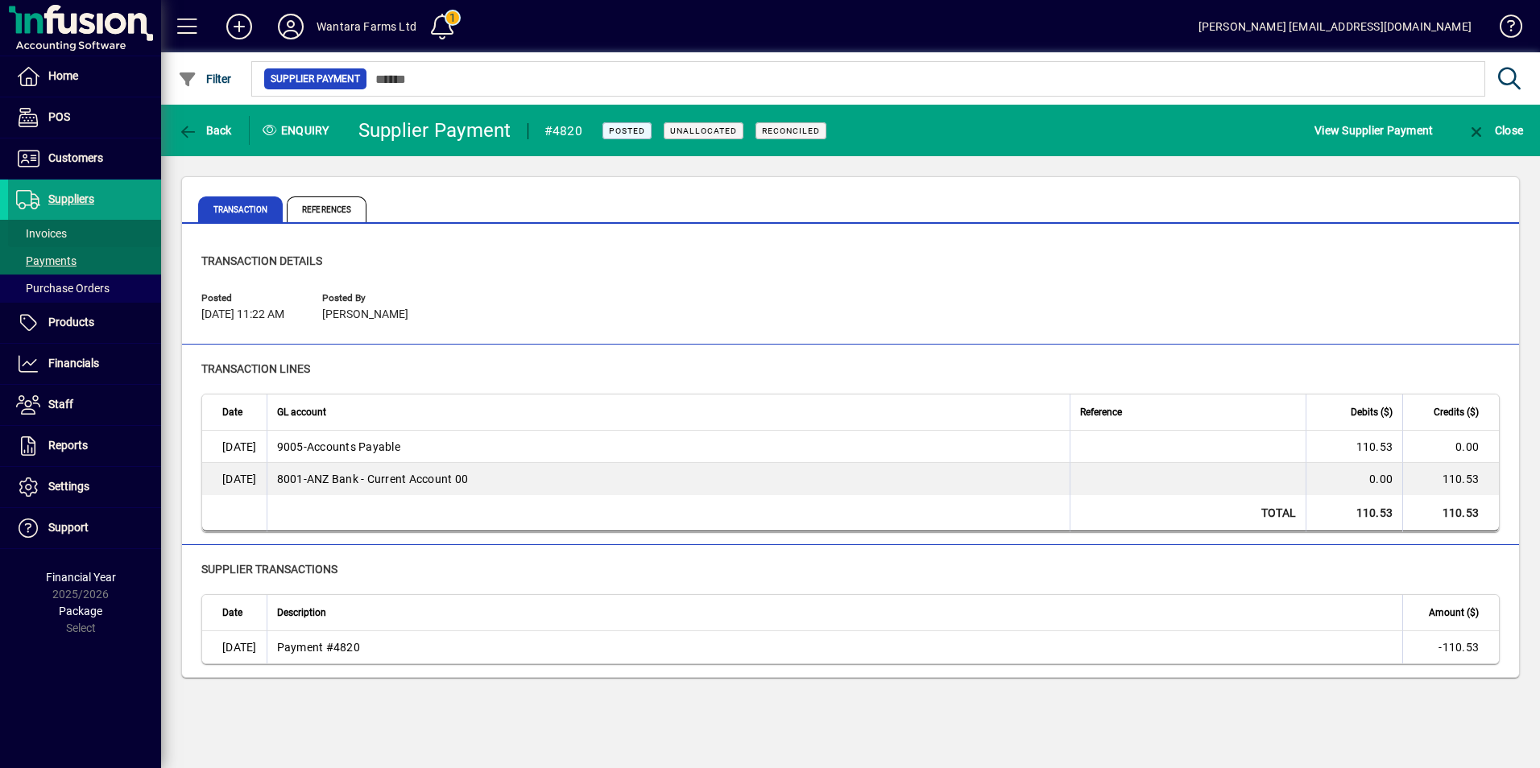
click at [55, 235] on span "Invoices" at bounding box center [41, 233] width 51 height 13
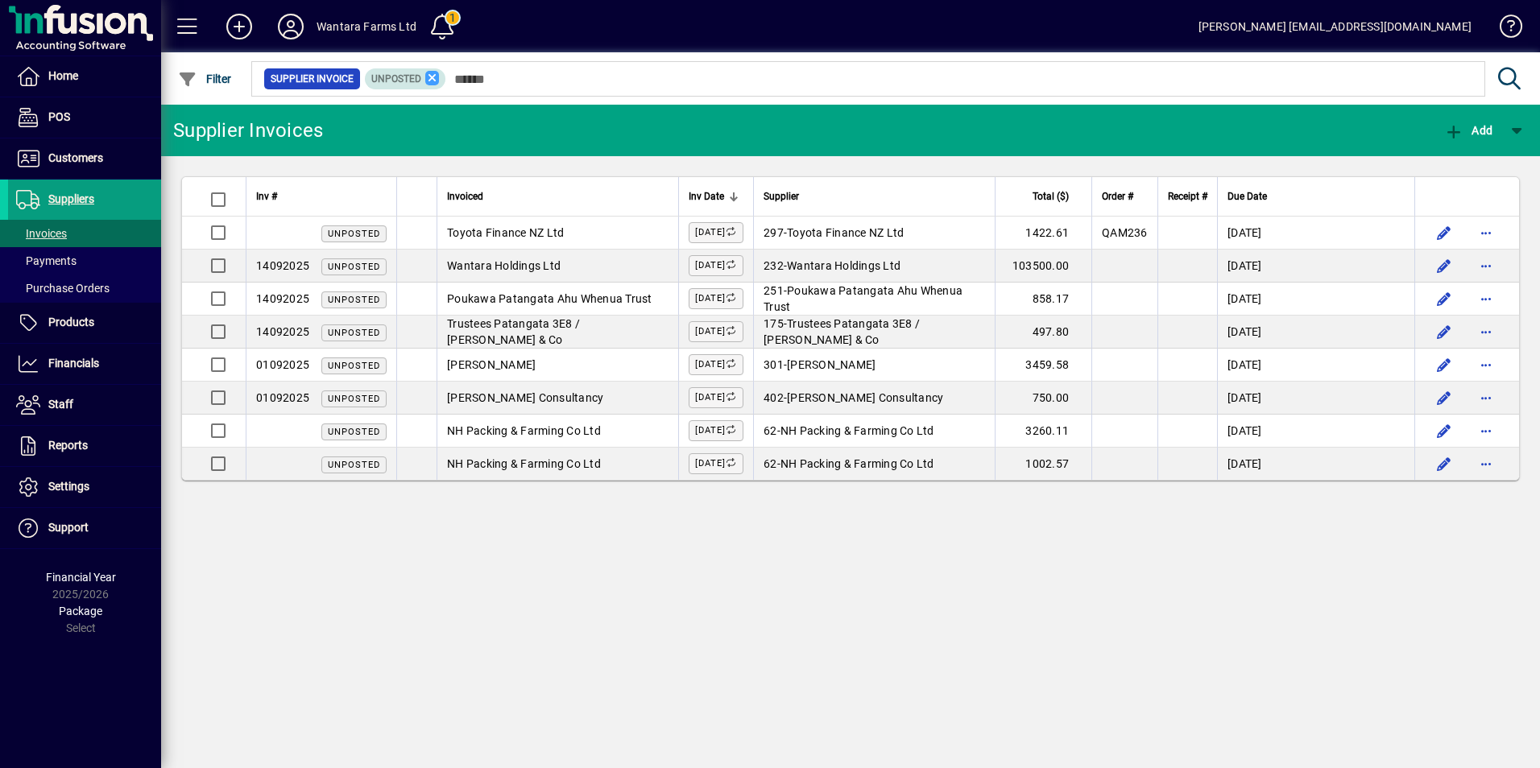
click at [430, 77] on icon at bounding box center [432, 78] width 14 height 14
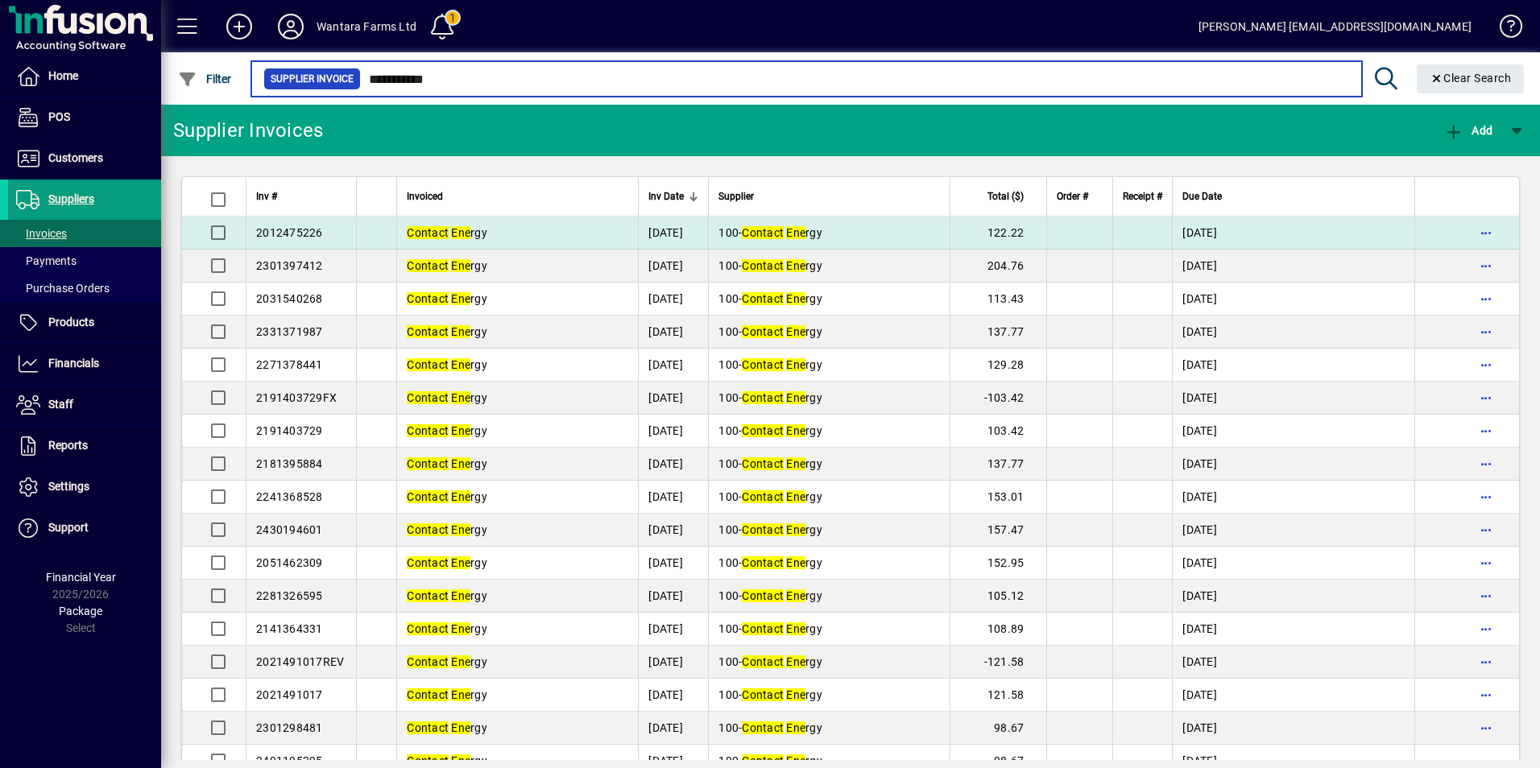
type input "**********"
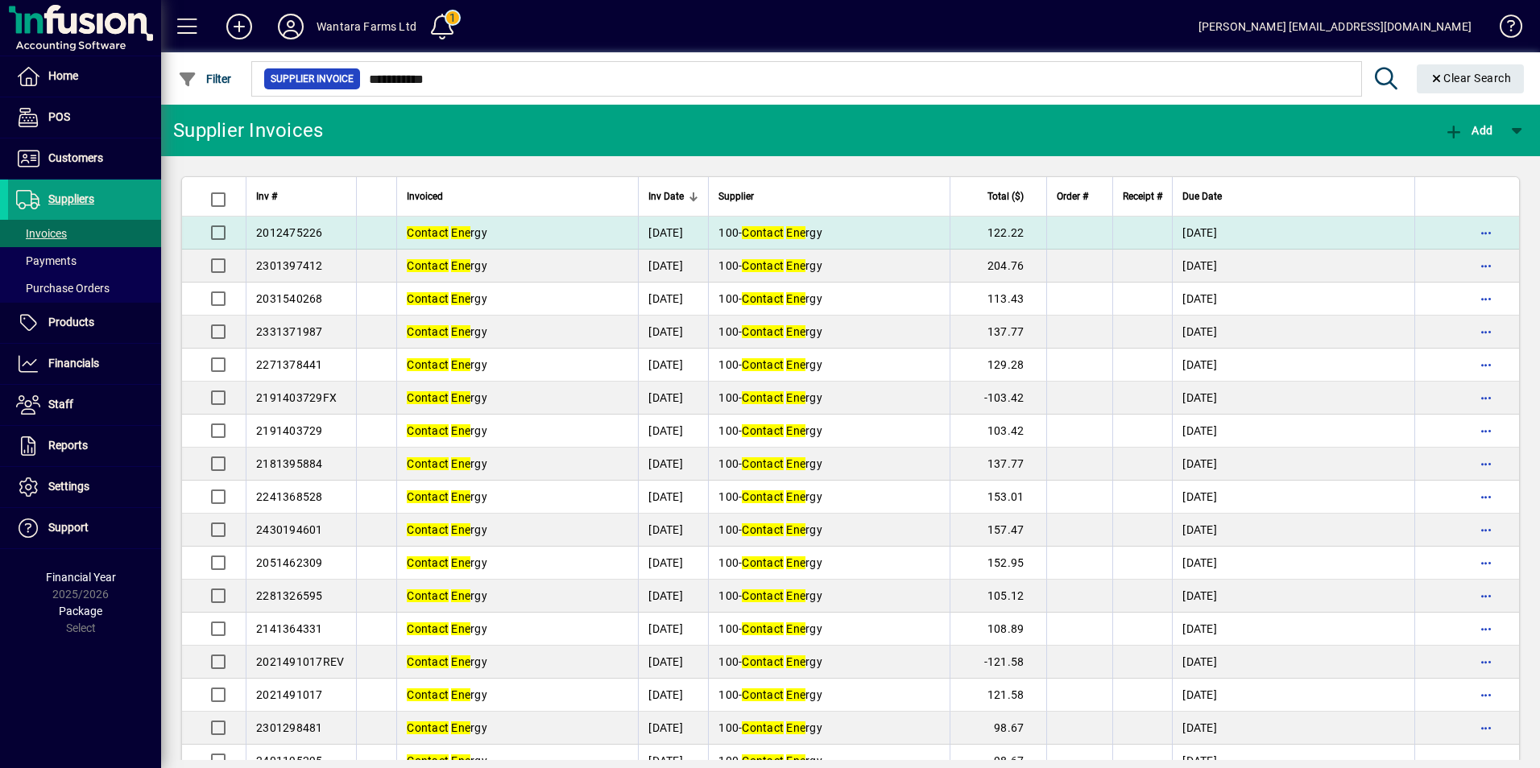
click at [525, 225] on td "Contact Ene rgy" at bounding box center [517, 233] width 242 height 33
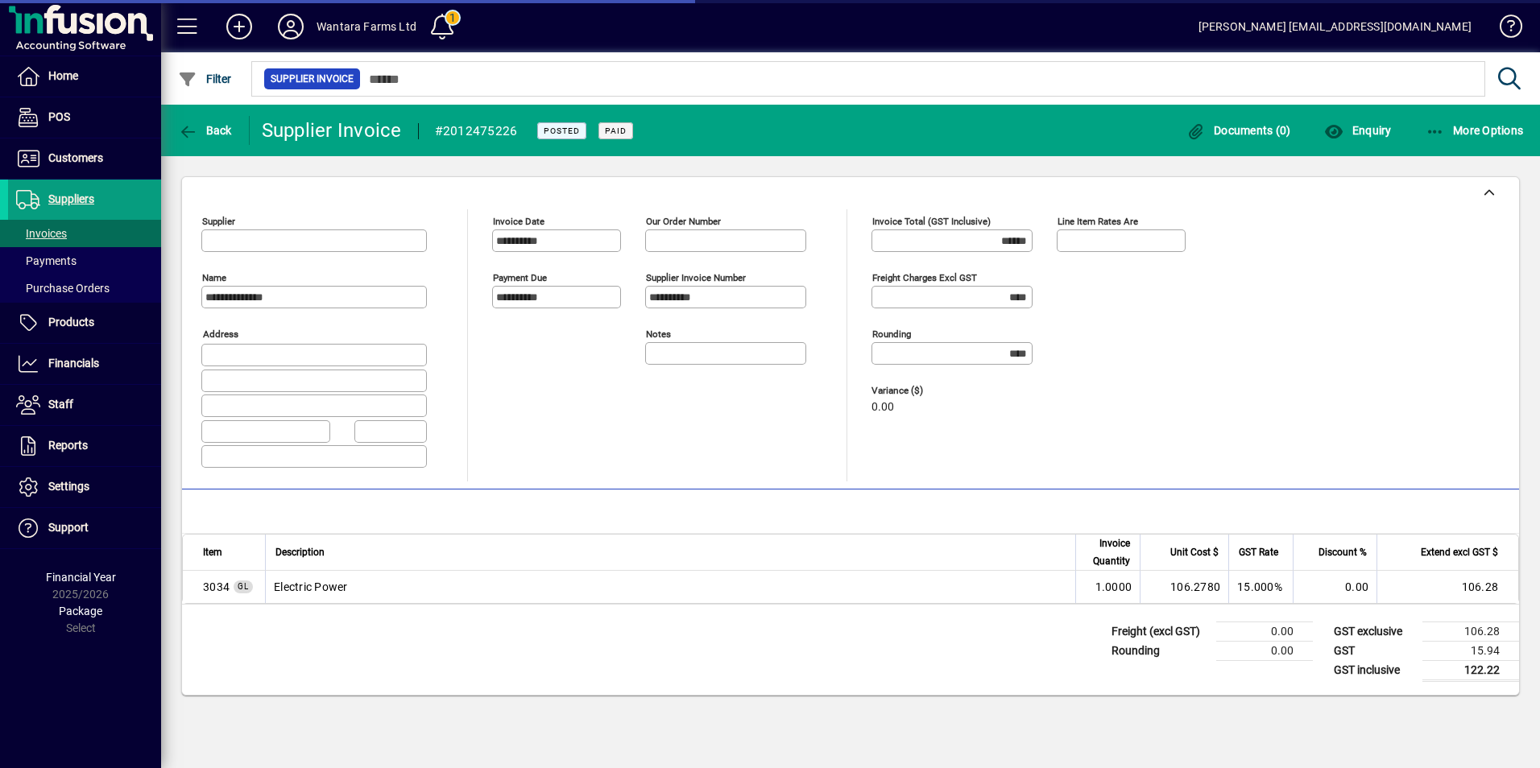
type input "**********"
click at [55, 234] on span "Invoices" at bounding box center [41, 233] width 51 height 13
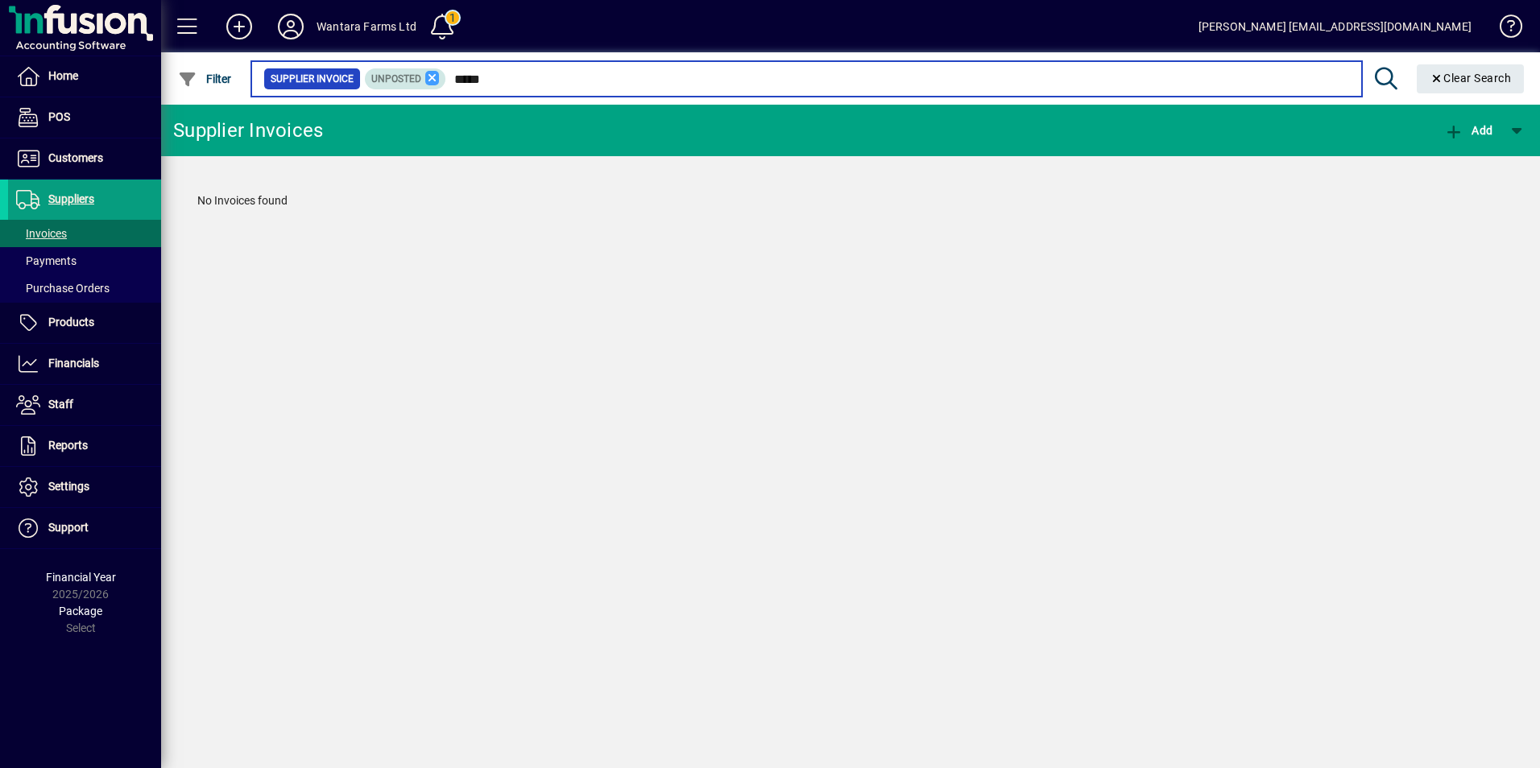
type input "*****"
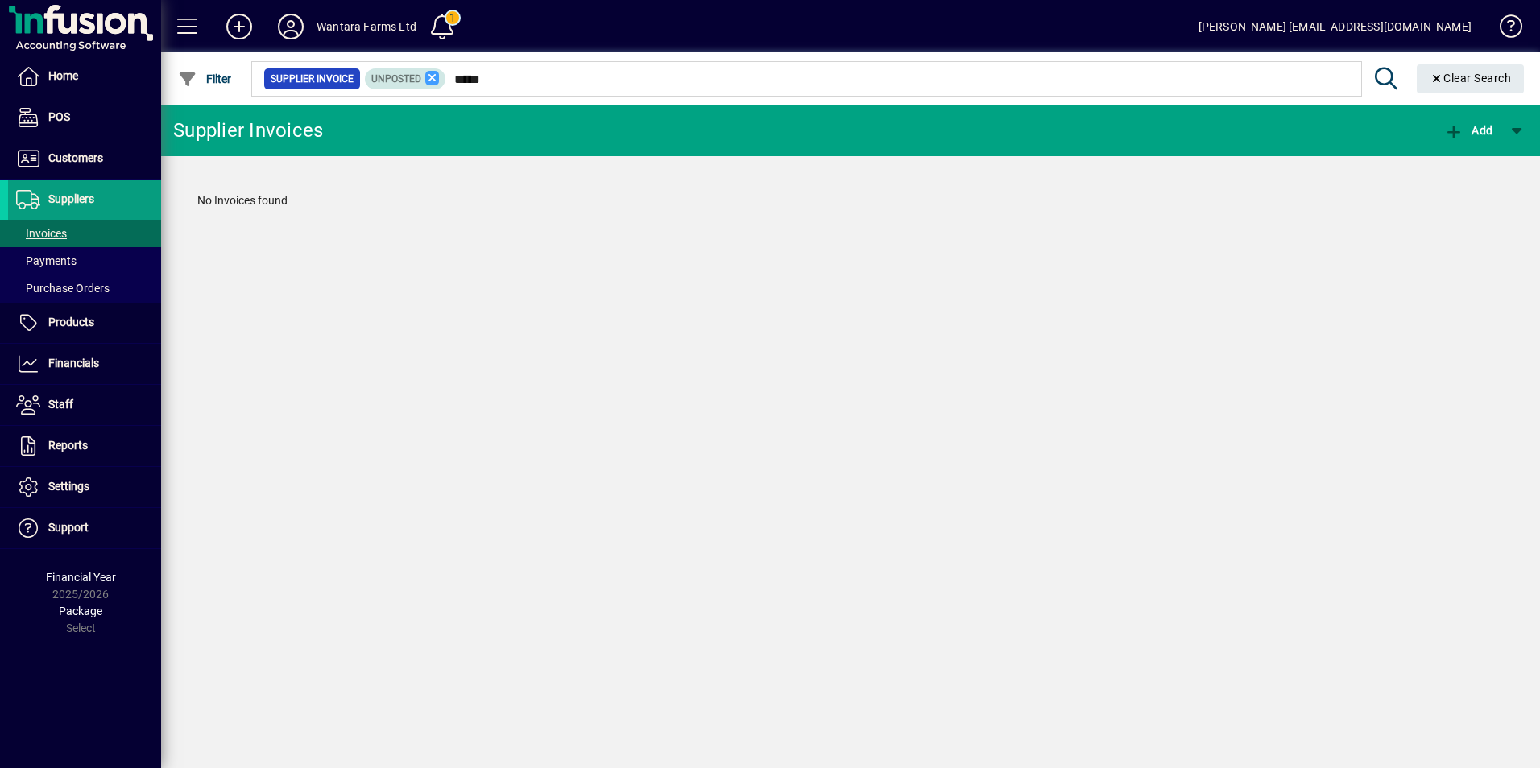
click at [426, 77] on icon at bounding box center [432, 78] width 14 height 14
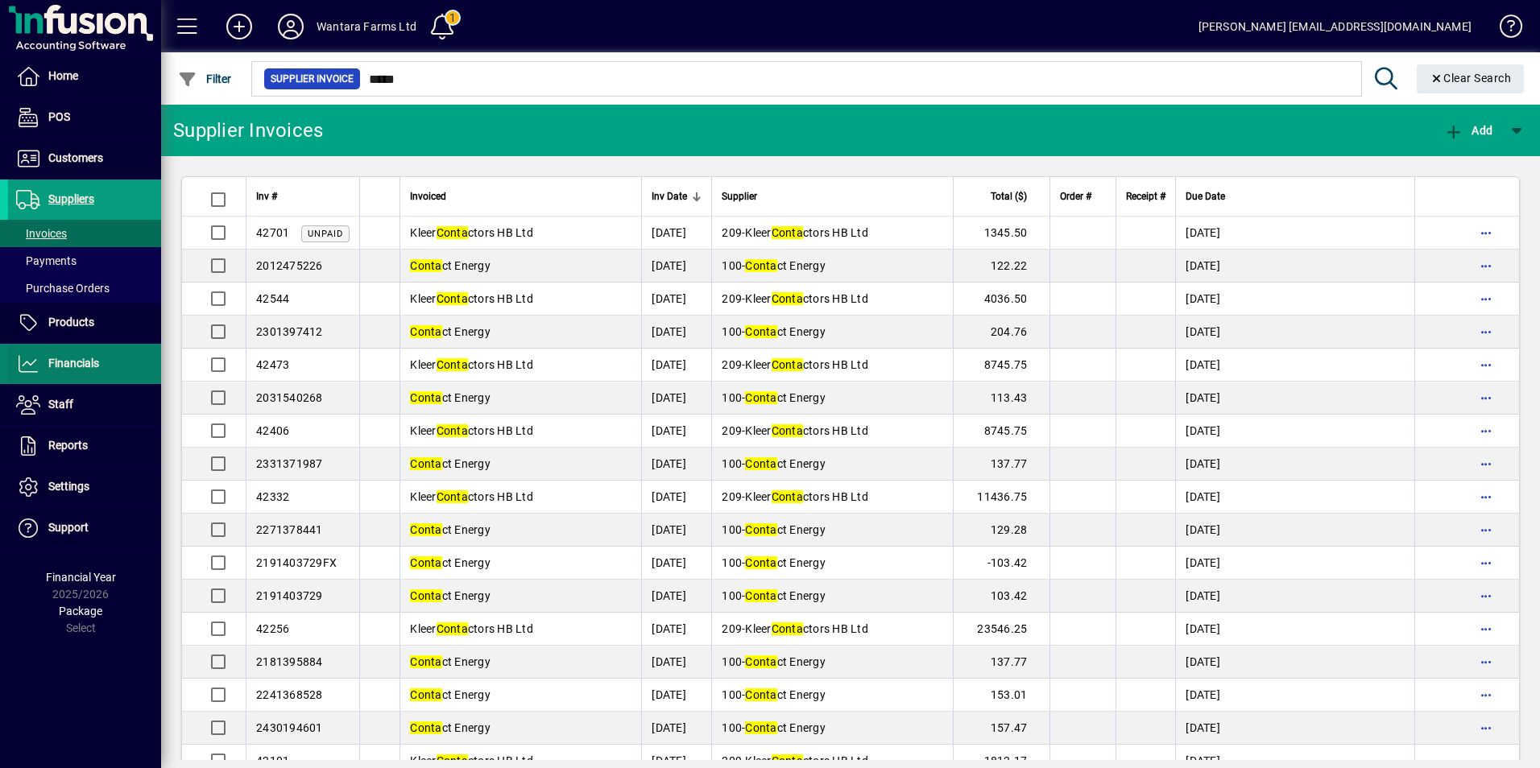
click at [60, 369] on span "Financials" at bounding box center [73, 363] width 51 height 13
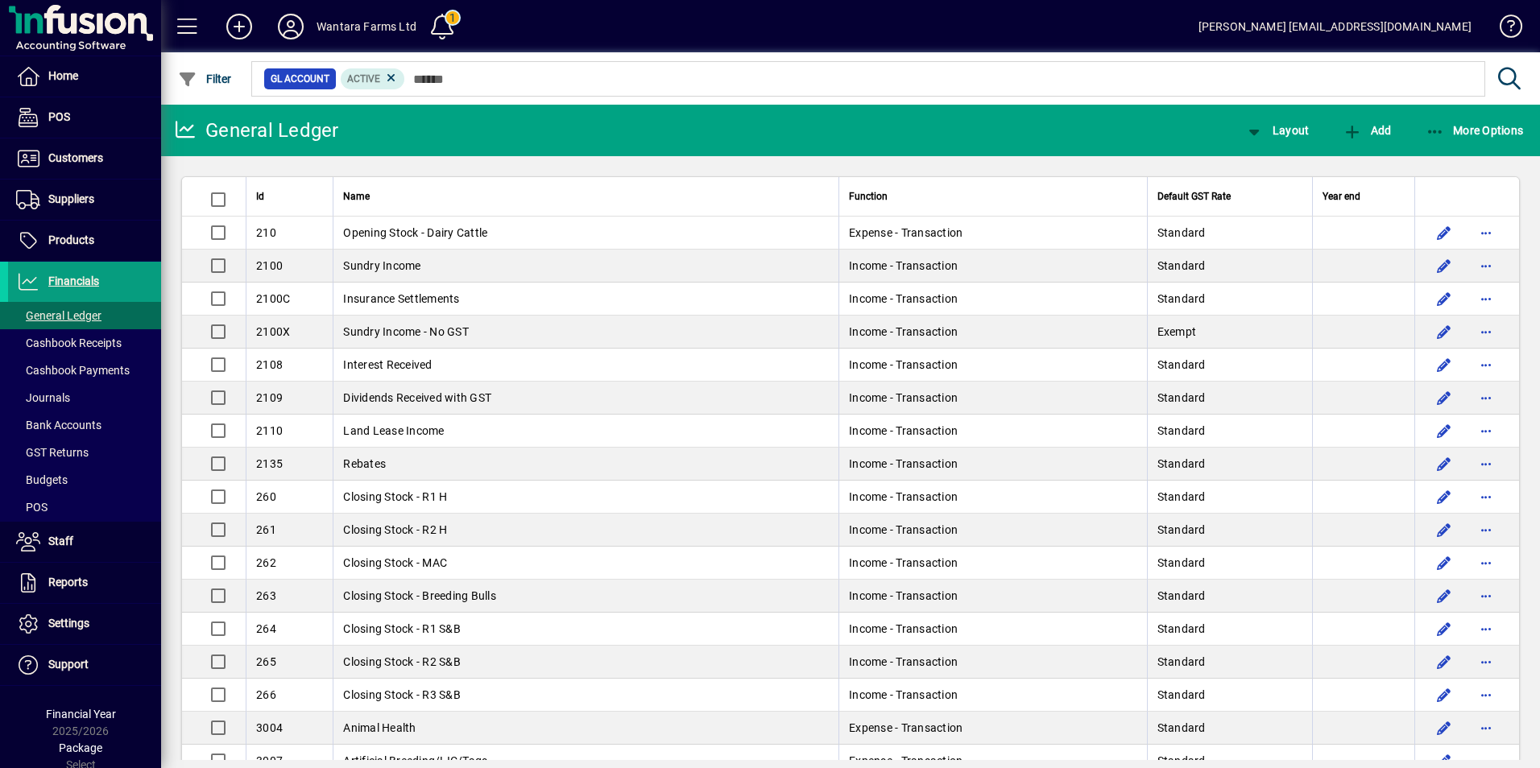
drag, startPoint x: 61, startPoint y: 419, endPoint x: 573, endPoint y: 345, distance: 516.5
click at [61, 419] on span "Bank Accounts" at bounding box center [58, 425] width 85 height 13
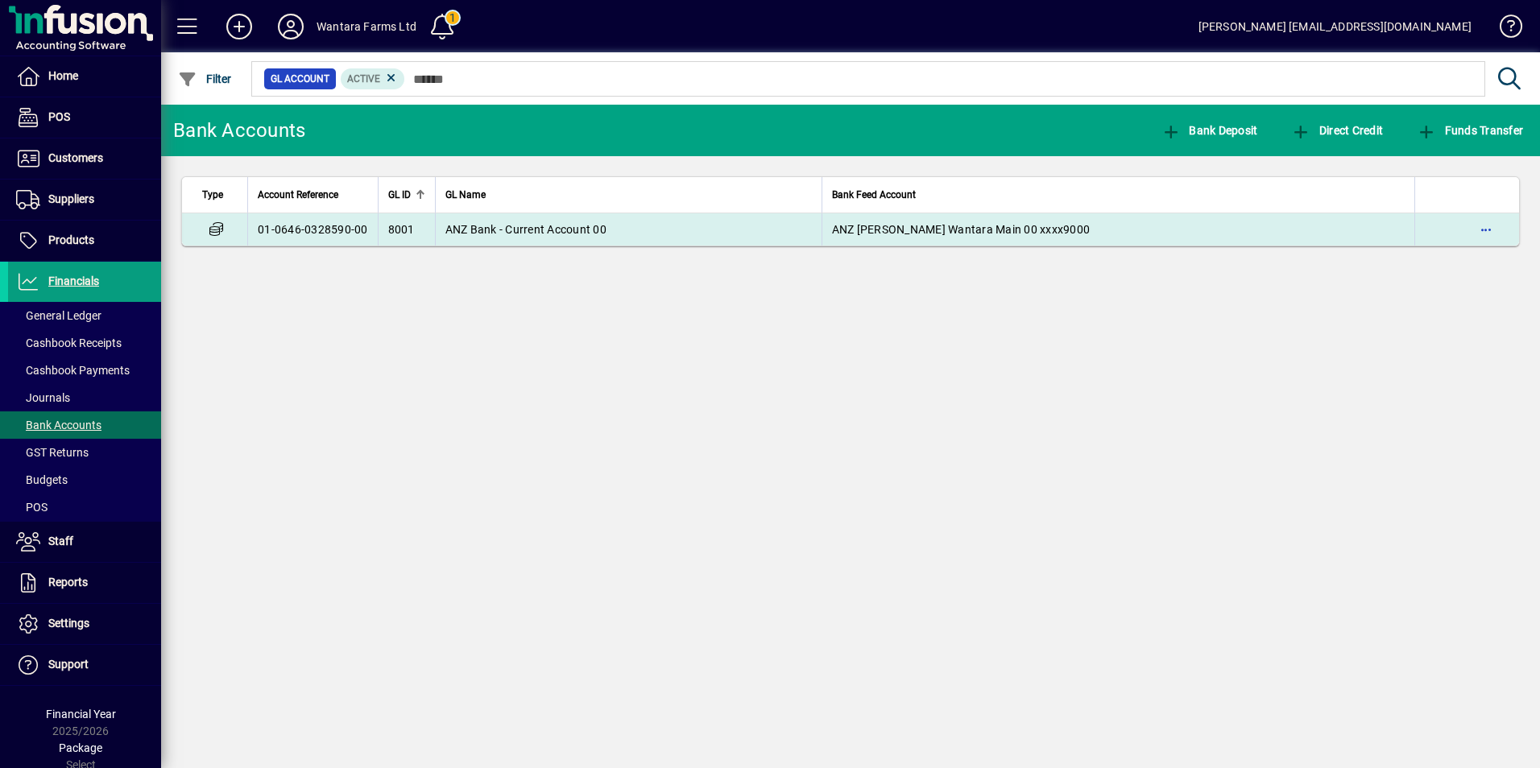
click at [598, 235] on span "ANZ Bank - Current Account 00" at bounding box center [525, 229] width 161 height 13
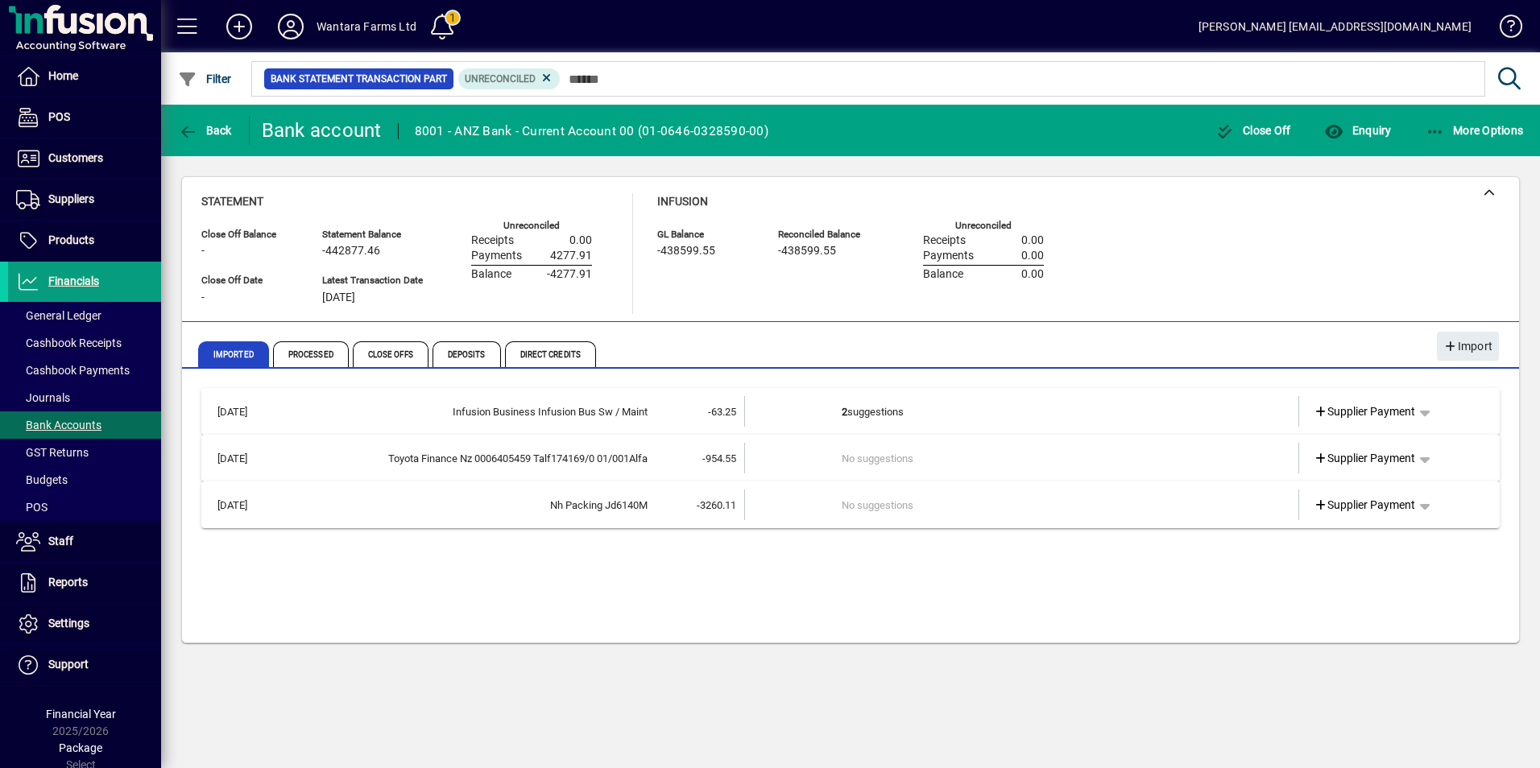
click at [943, 409] on td "2 suggestions" at bounding box center [1022, 411] width 363 height 31
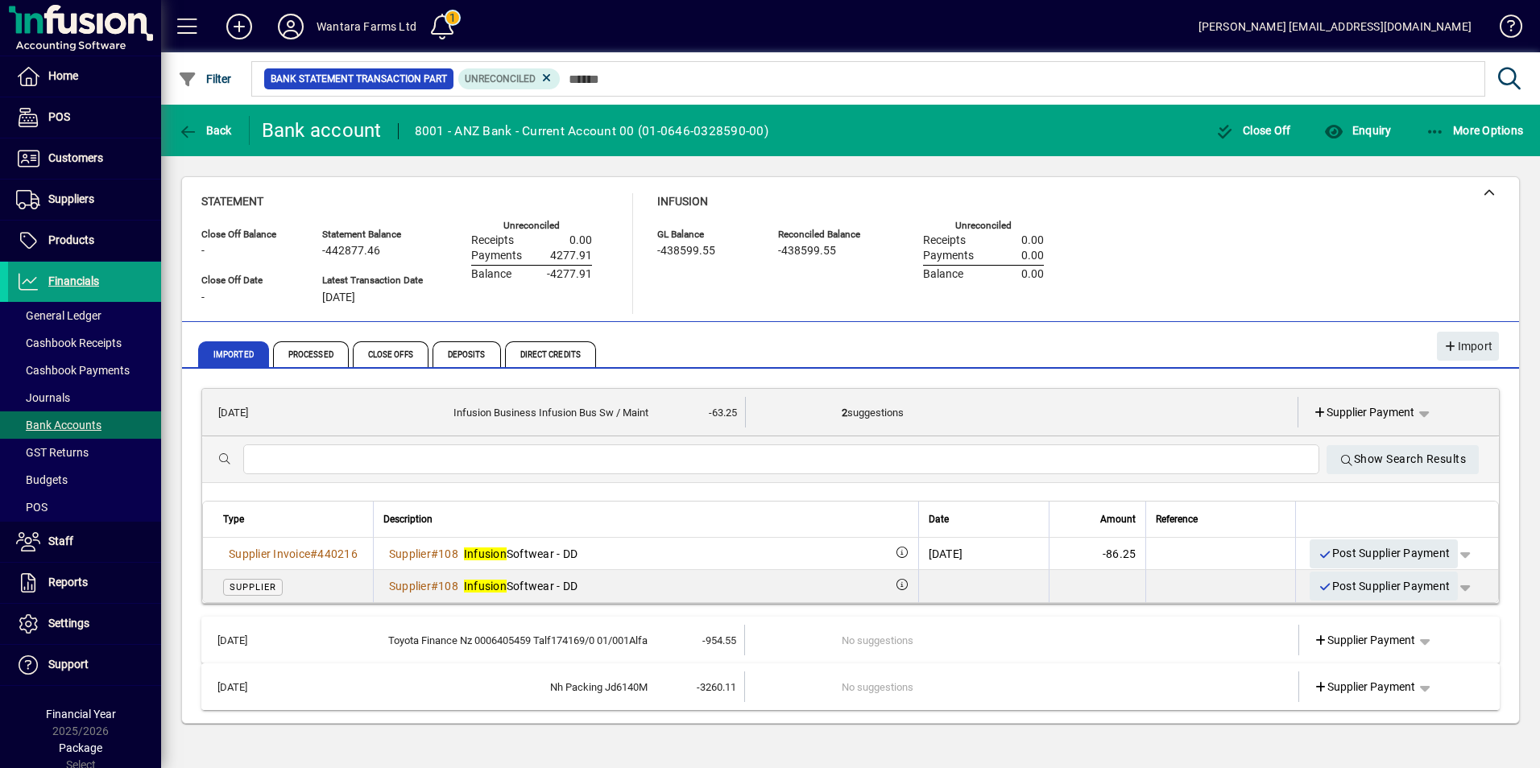
click at [798, 677] on td at bounding box center [793, 687] width 97 height 31
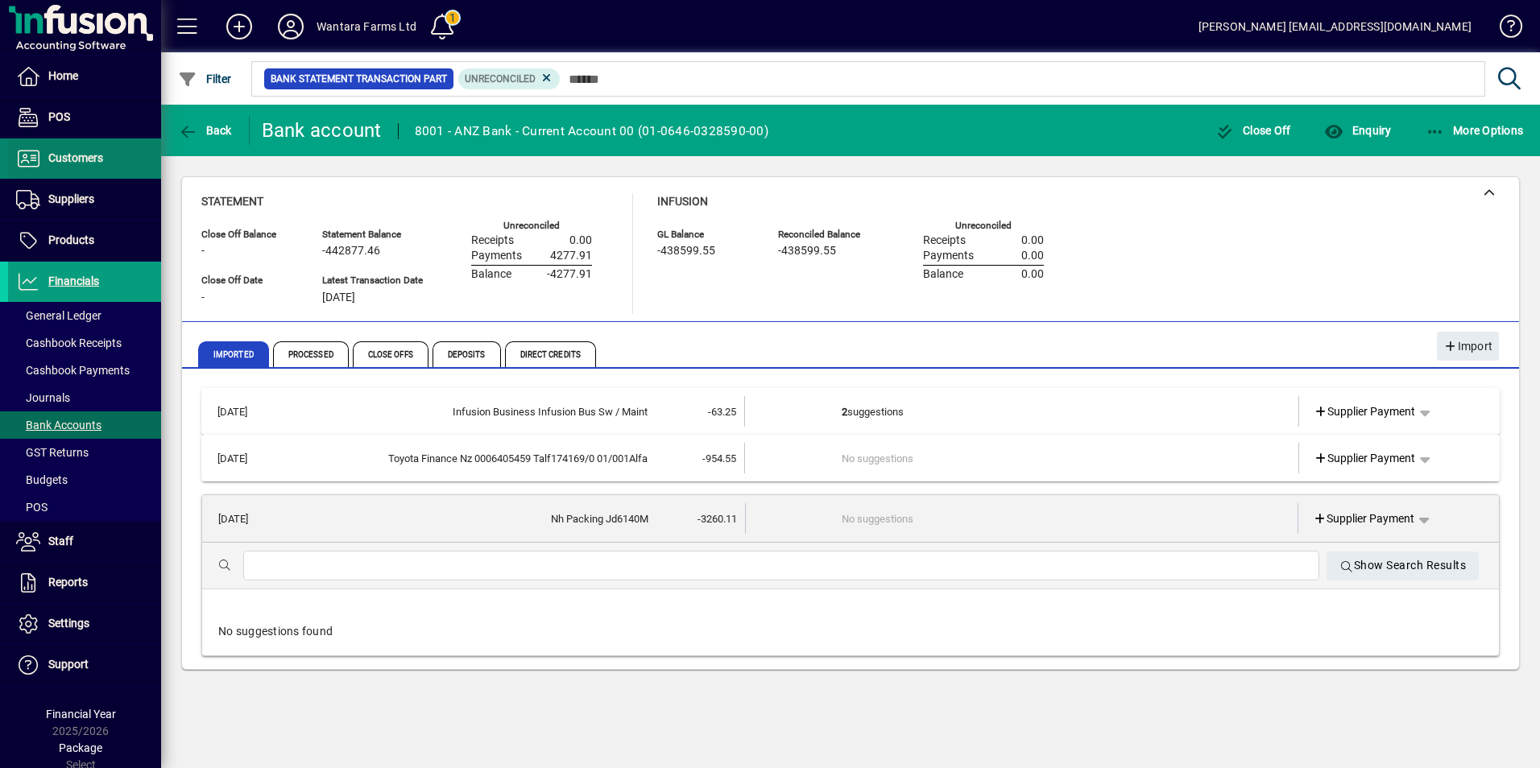
click at [90, 164] on span "Customers" at bounding box center [75, 157] width 55 height 13
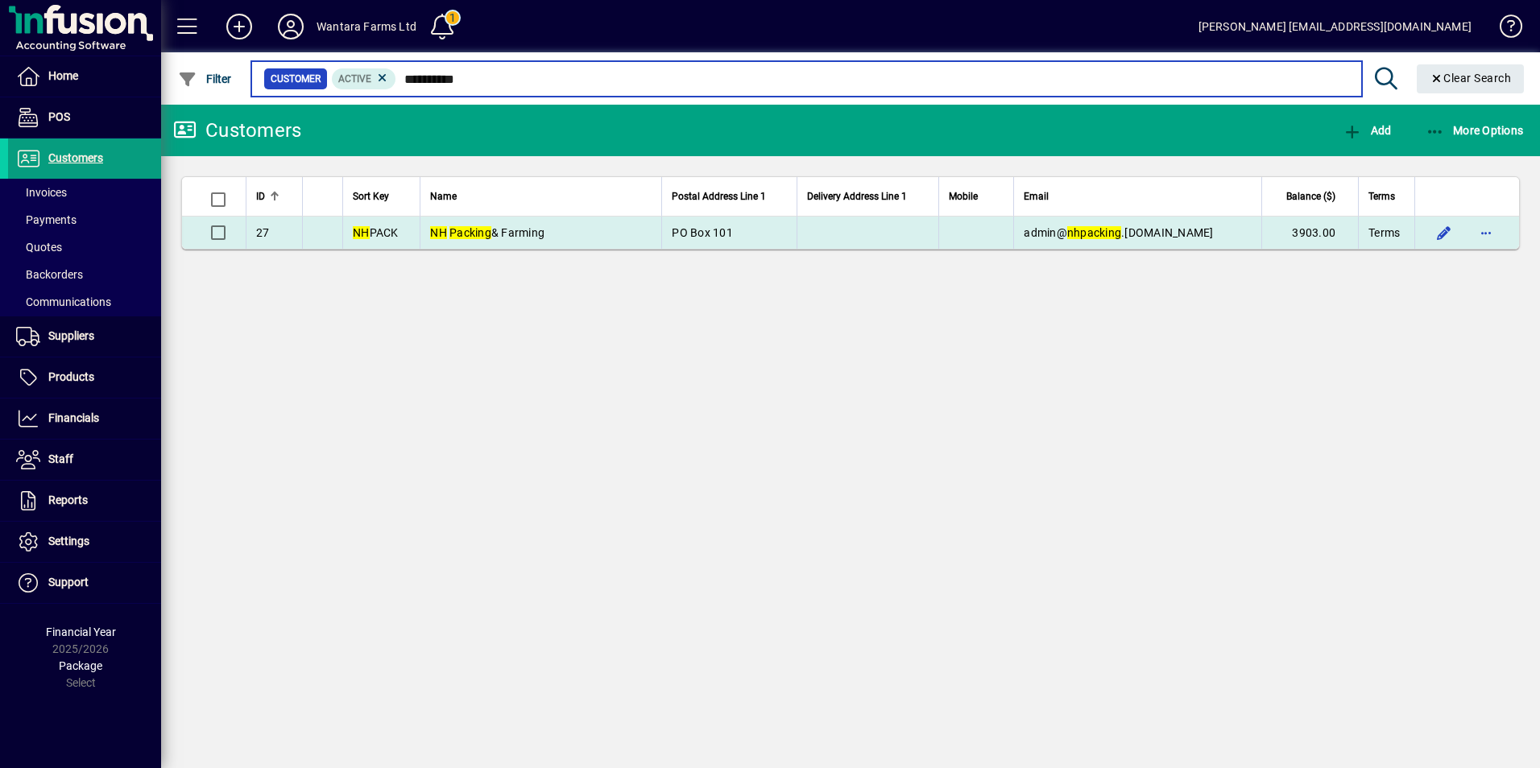
type input "**********"
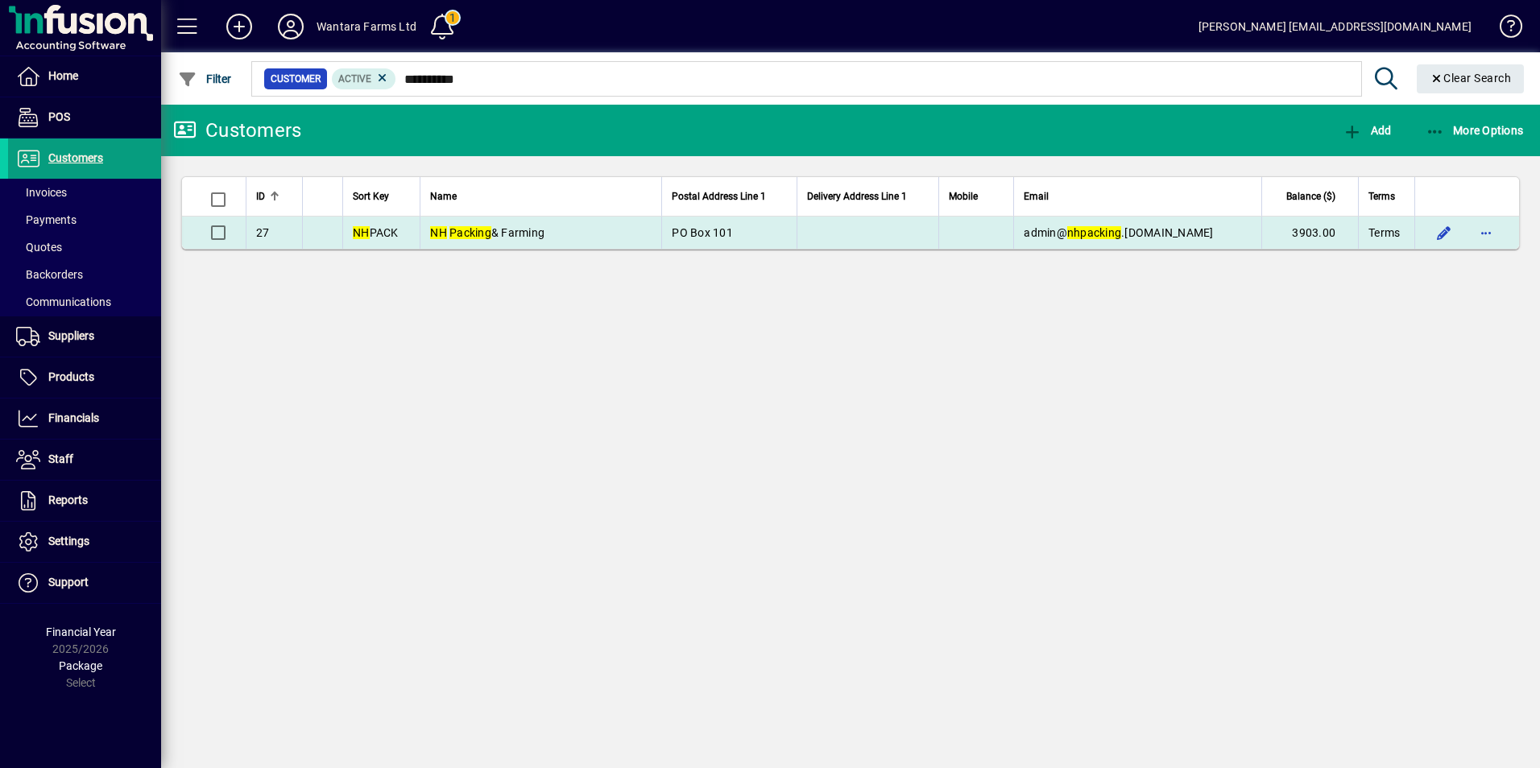
click at [1209, 231] on td "admin@ nh packing .co.nz" at bounding box center [1137, 233] width 248 height 32
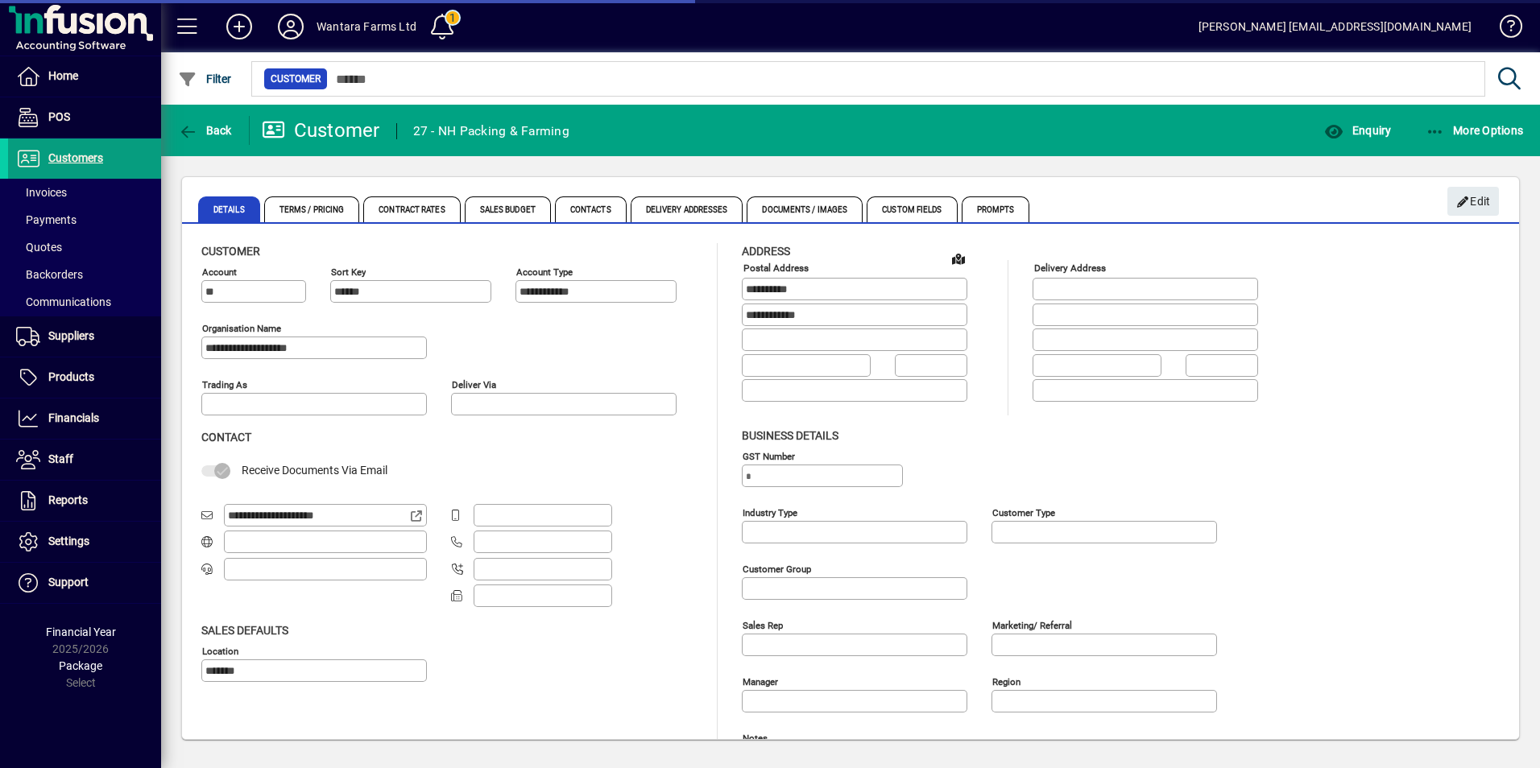
type input "**********"
click at [1360, 134] on span "Enquiry" at bounding box center [1357, 130] width 67 height 13
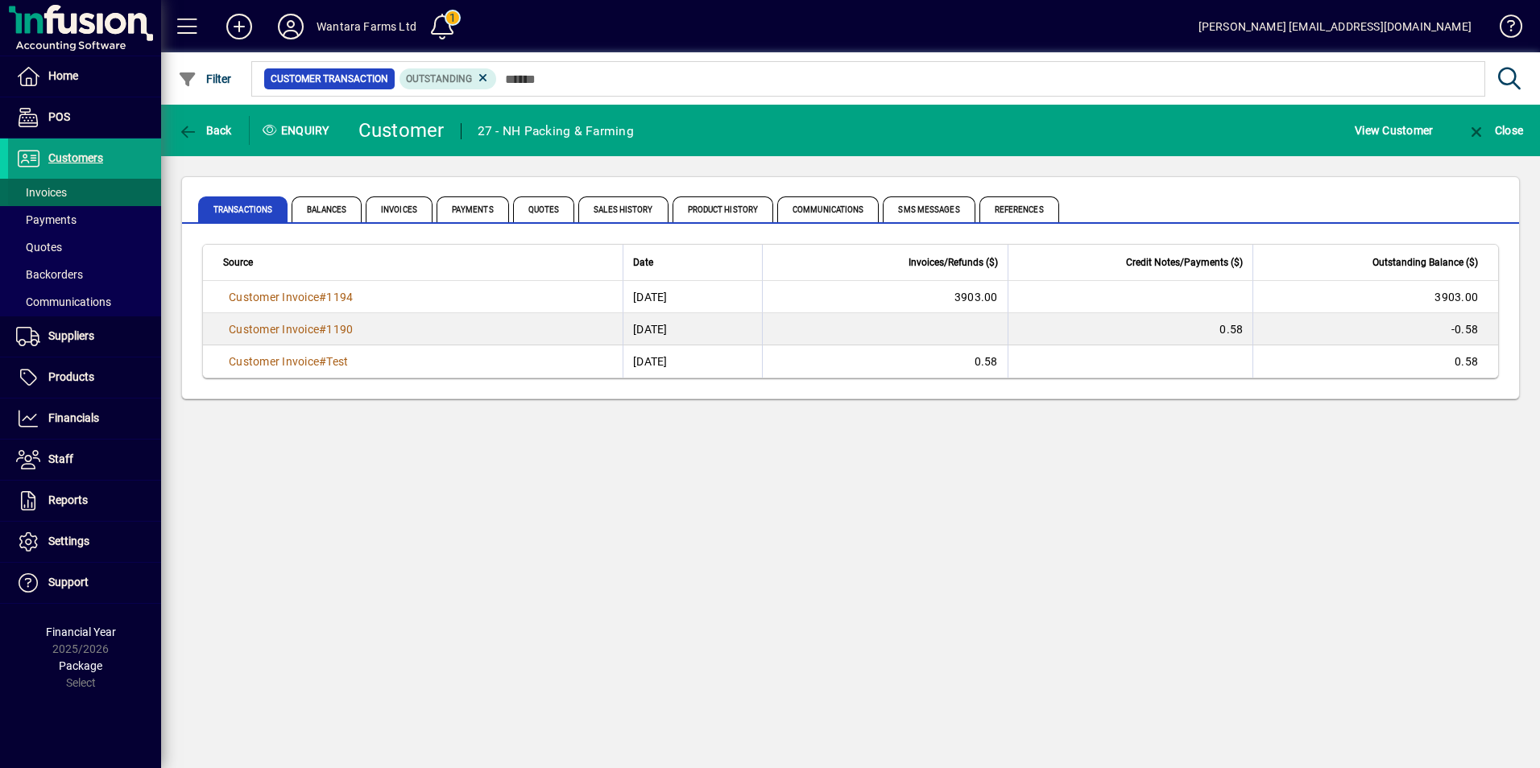
click at [49, 192] on span "Invoices" at bounding box center [41, 192] width 51 height 13
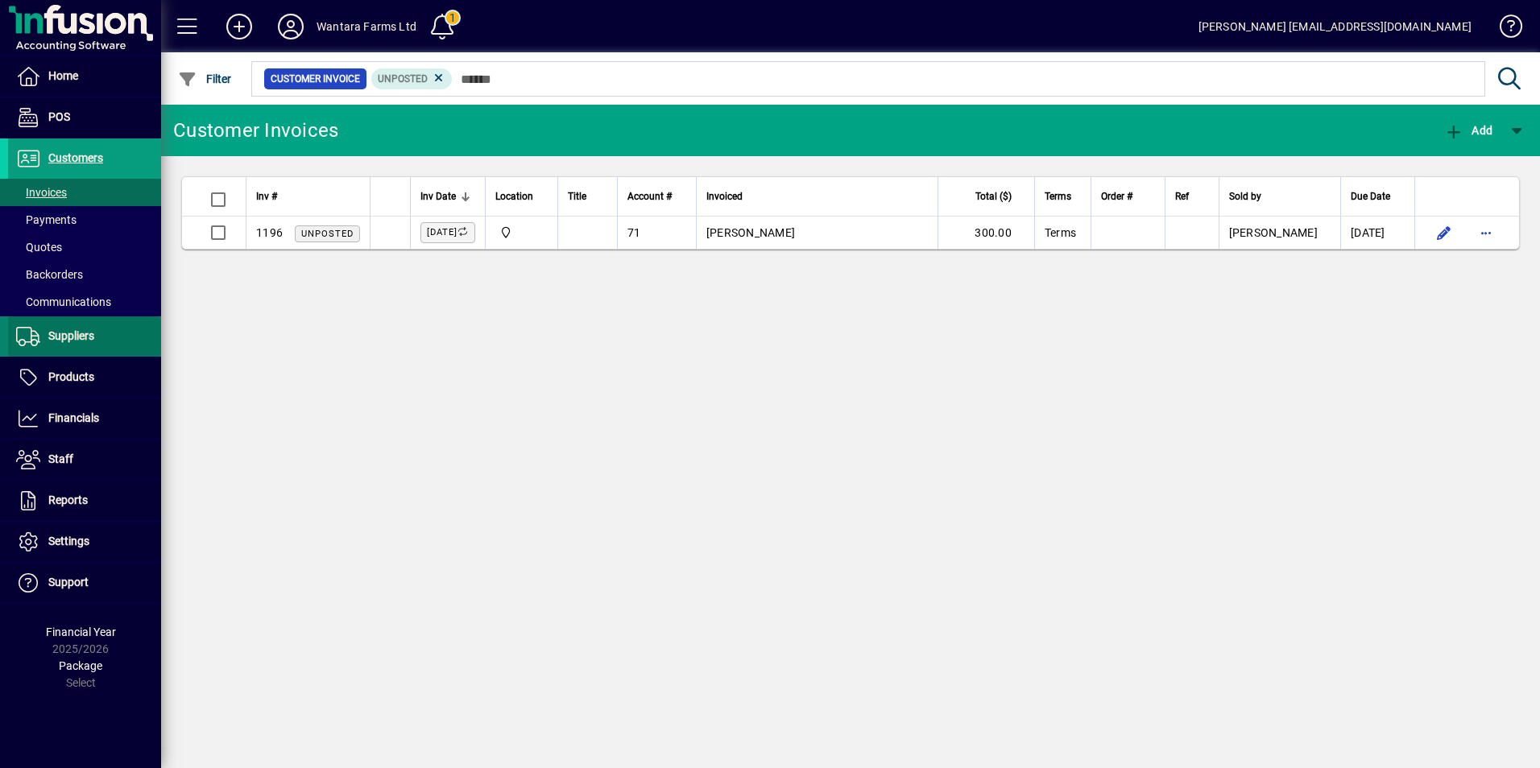
click at [86, 333] on span "Suppliers" at bounding box center [71, 335] width 46 height 13
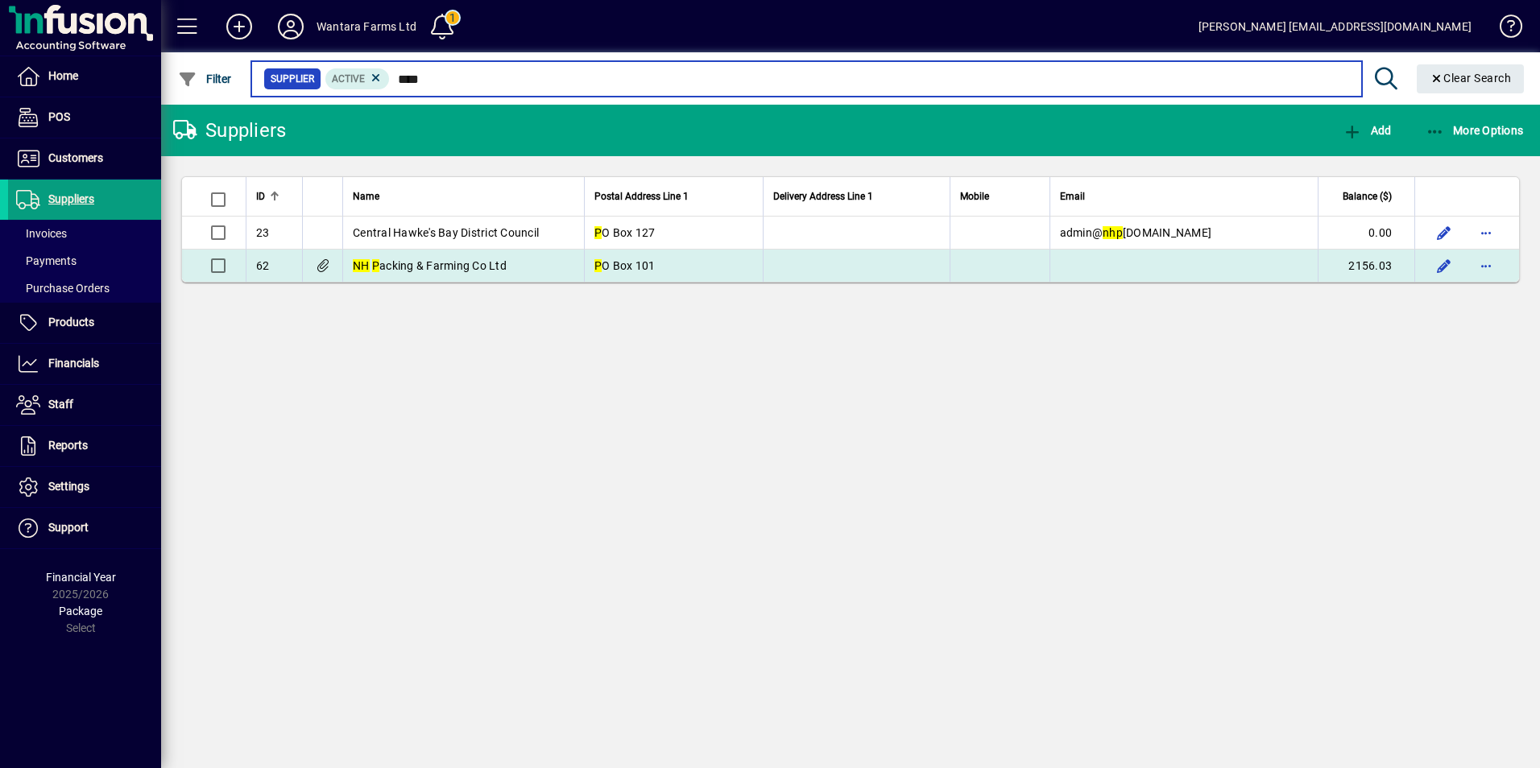
type input "****"
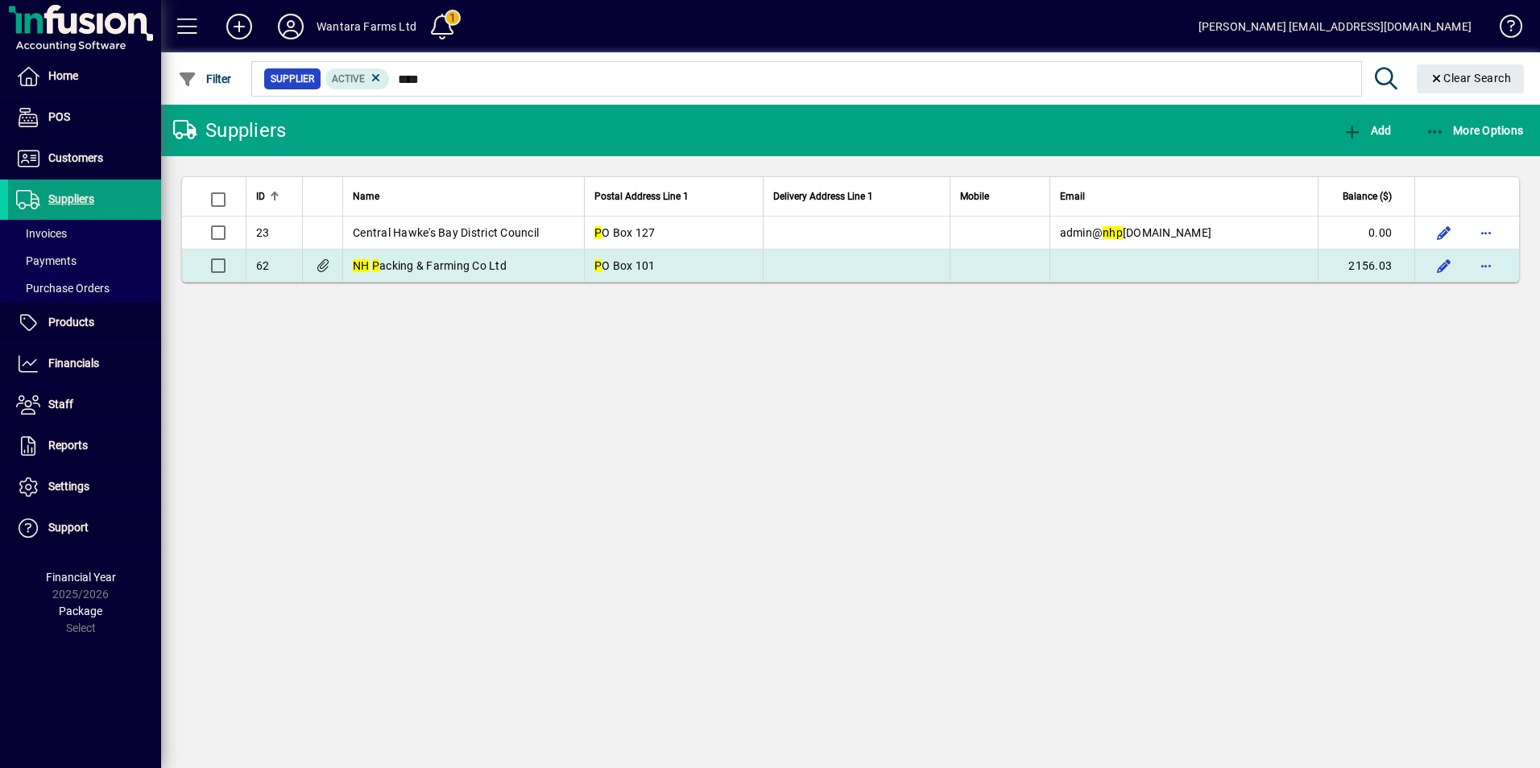
click at [558, 262] on td "NH P acking & Farming Co Ltd" at bounding box center [463, 266] width 242 height 32
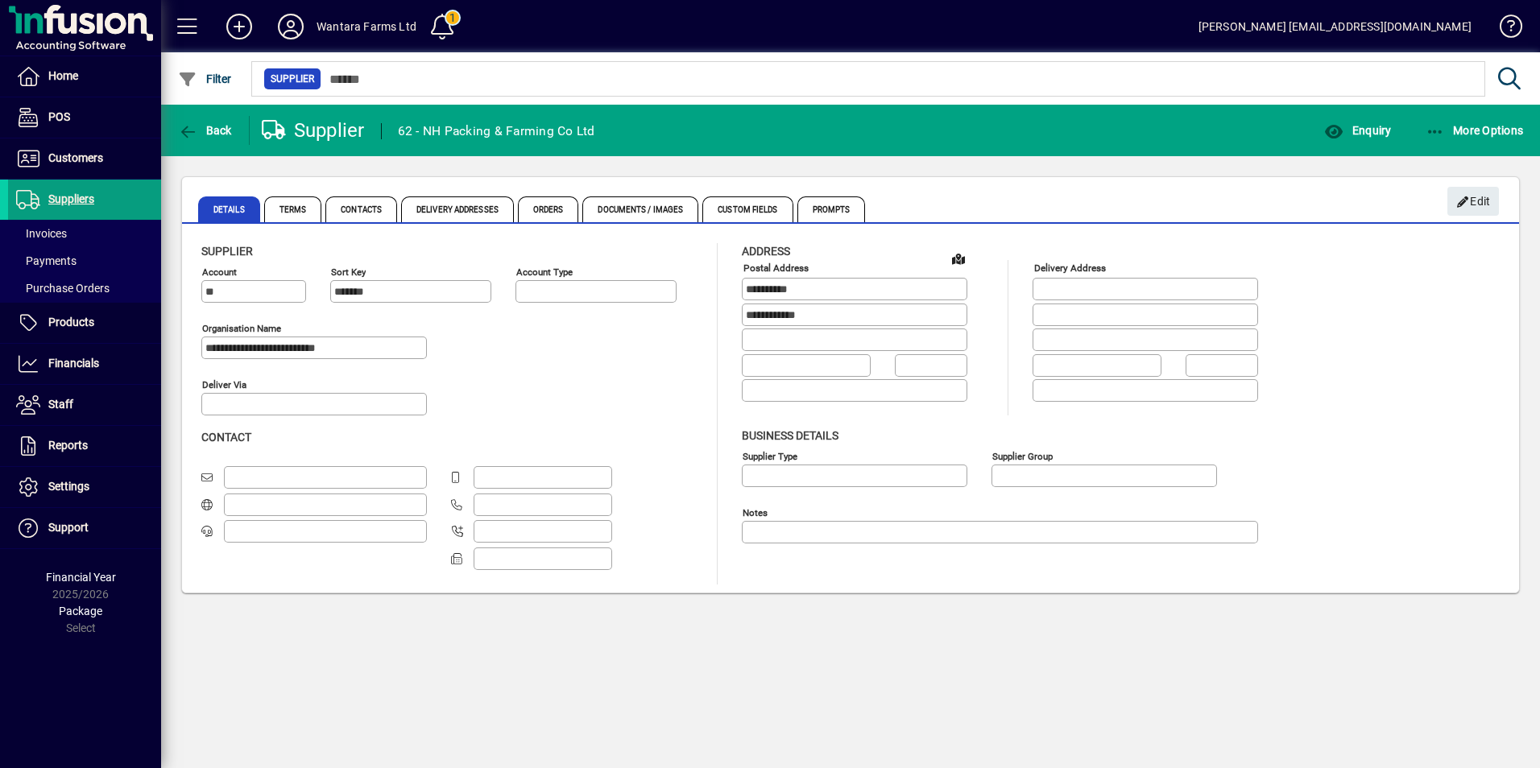
type input "**********"
click at [1377, 125] on span "Enquiry" at bounding box center [1357, 130] width 67 height 13
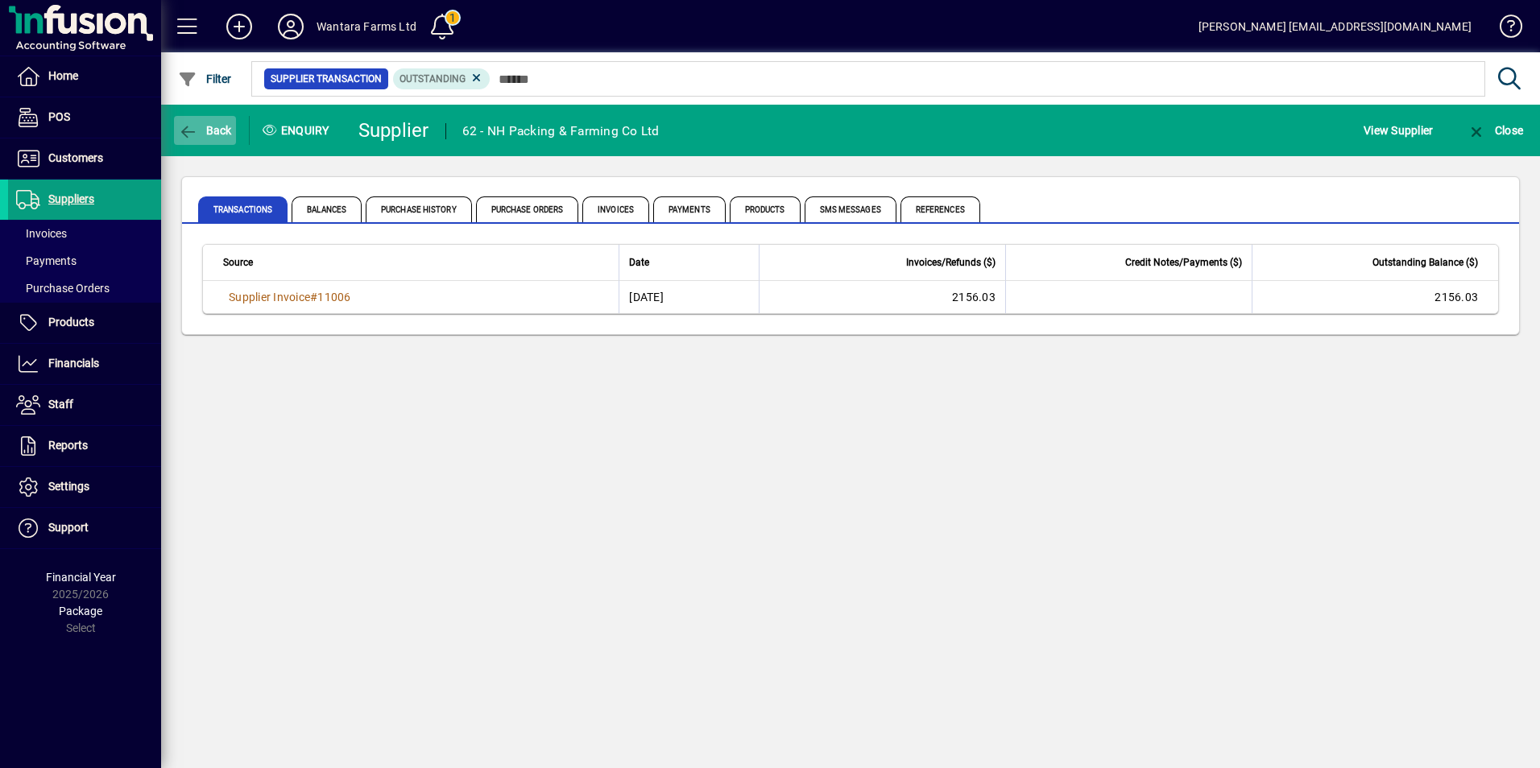
click at [191, 126] on icon "button" at bounding box center [188, 132] width 20 height 16
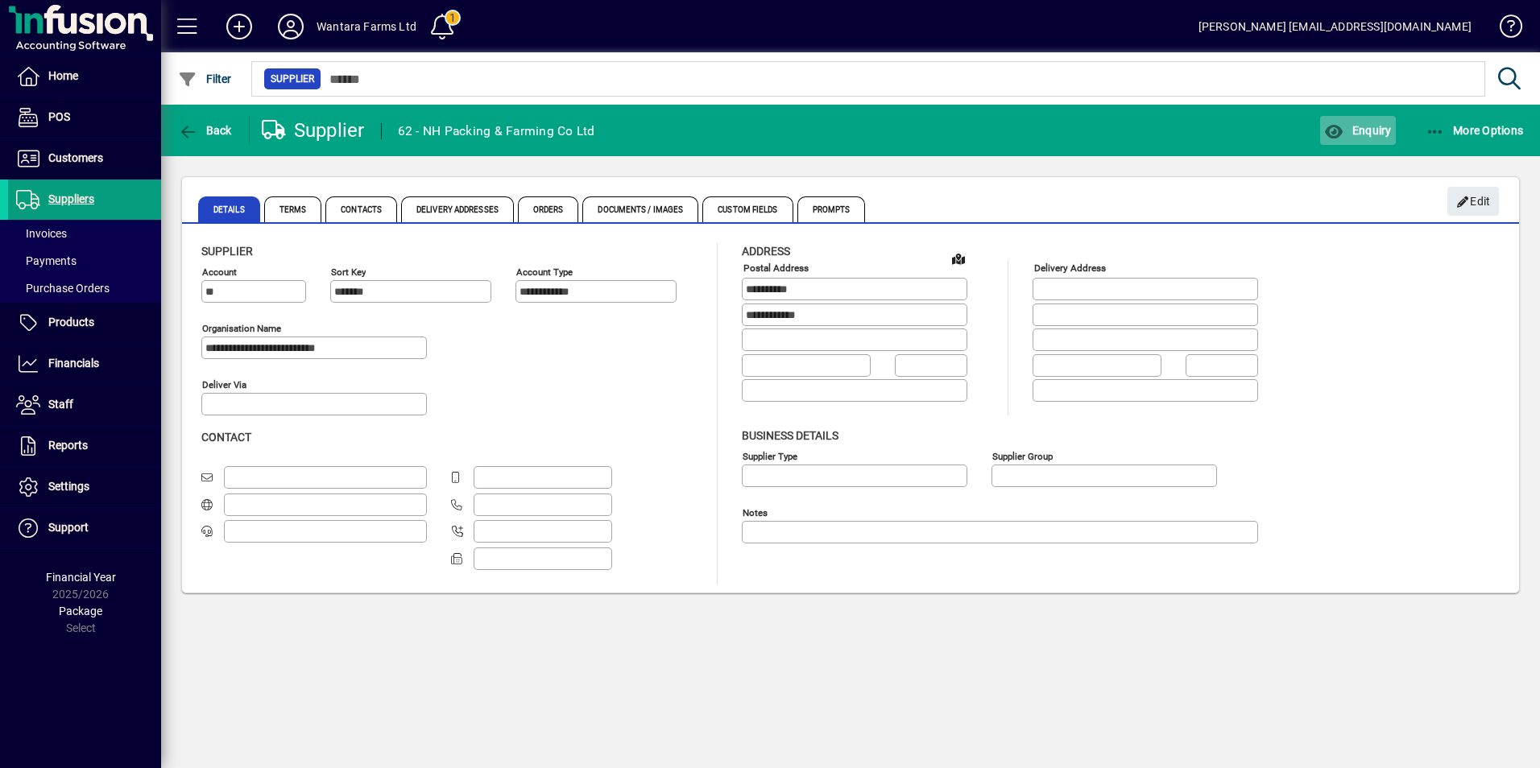
click at [1377, 138] on span "button" at bounding box center [1357, 130] width 75 height 39
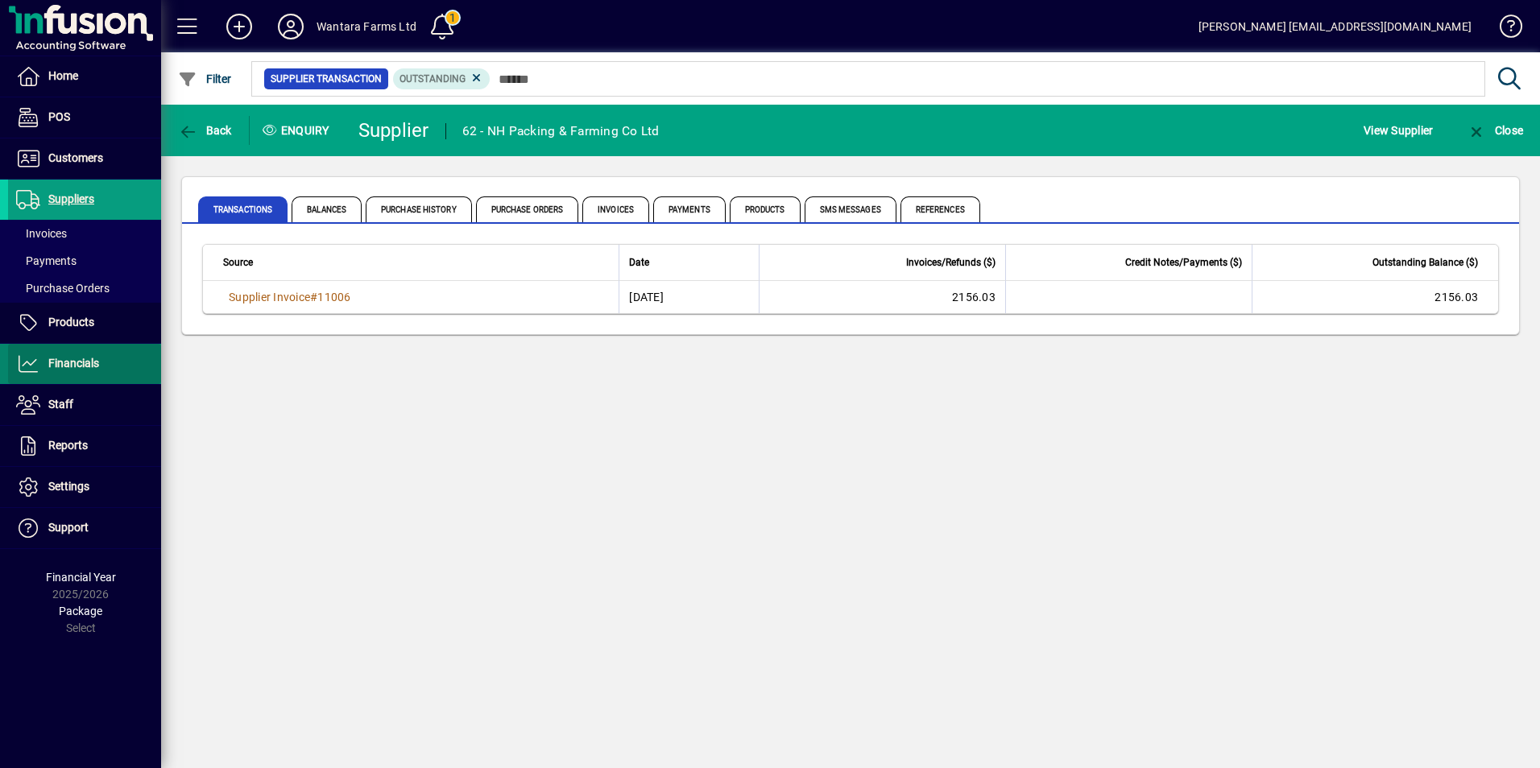
click at [68, 353] on span at bounding box center [84, 364] width 153 height 39
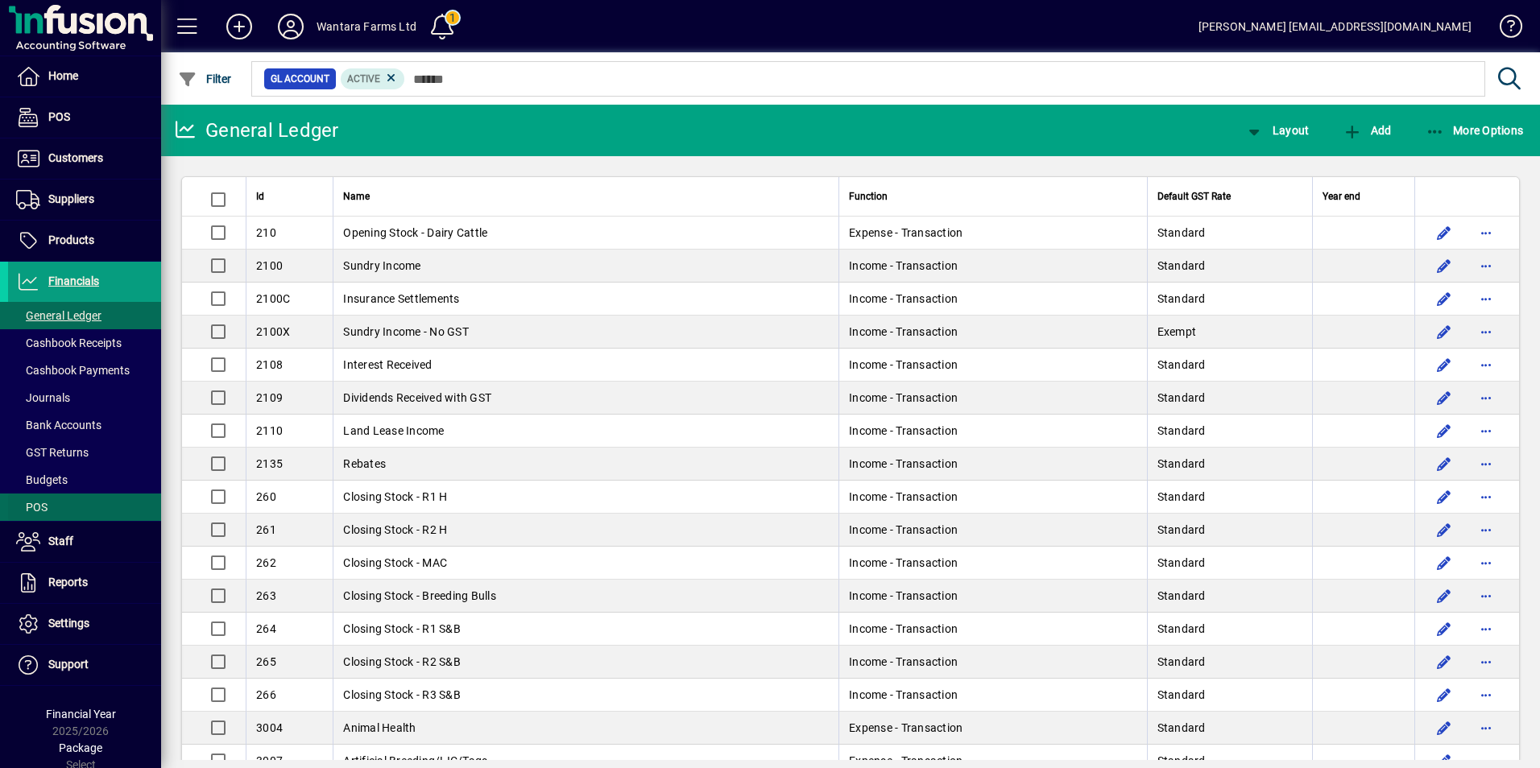
click at [77, 509] on span at bounding box center [84, 507] width 153 height 39
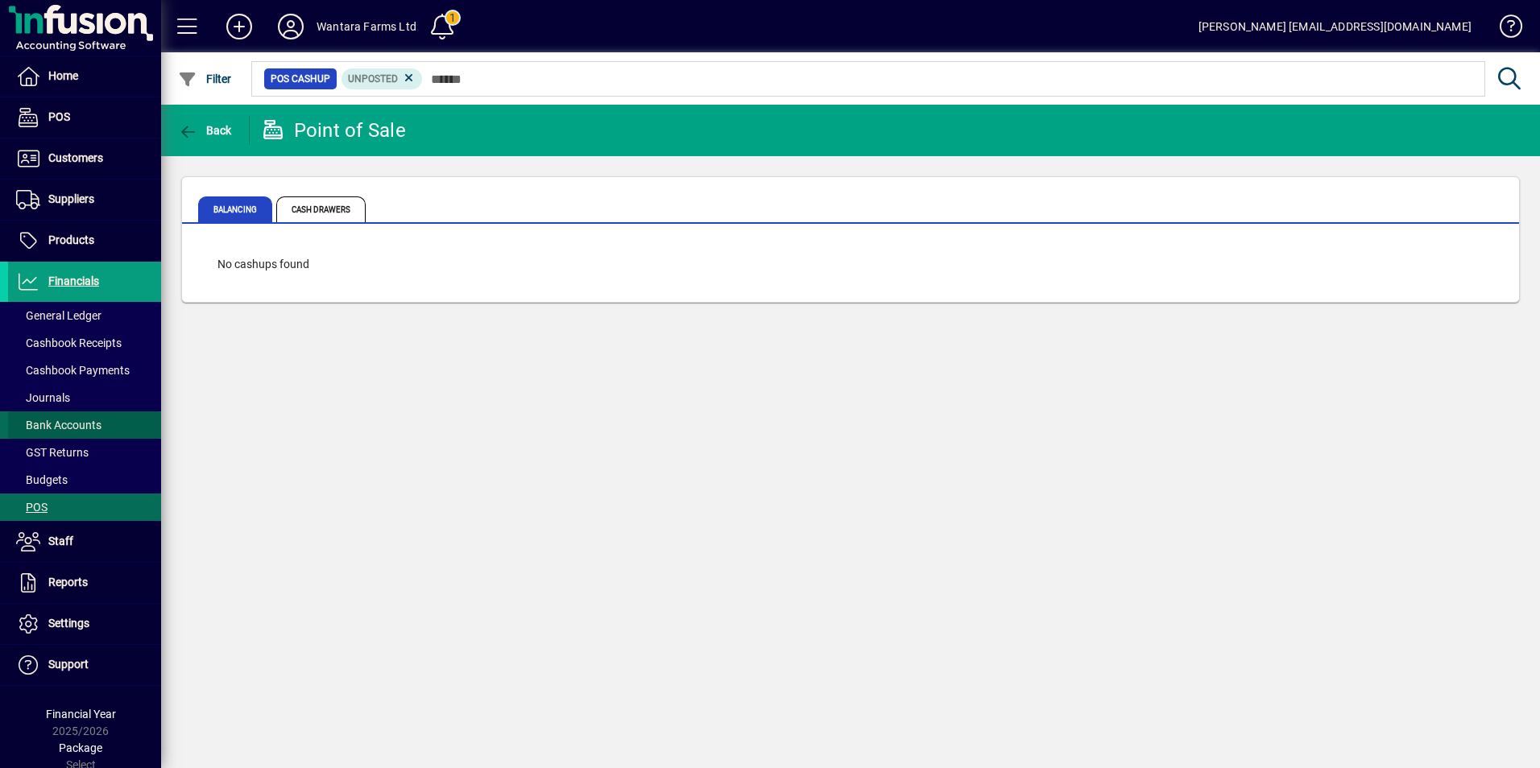
click at [85, 427] on span "Bank Accounts" at bounding box center [58, 425] width 85 height 13
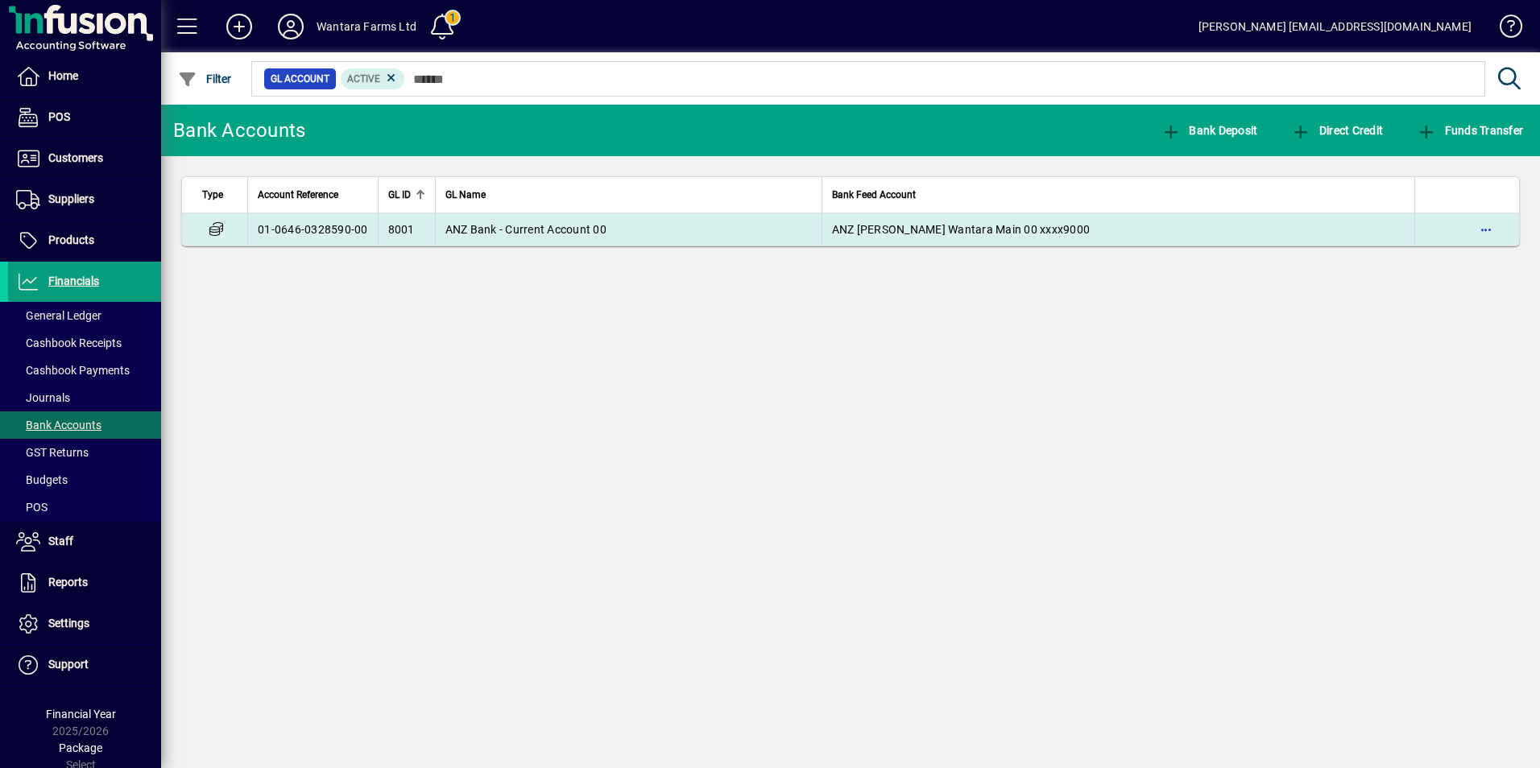
click at [535, 218] on td "ANZ Bank - Current Account 00" at bounding box center [628, 229] width 387 height 32
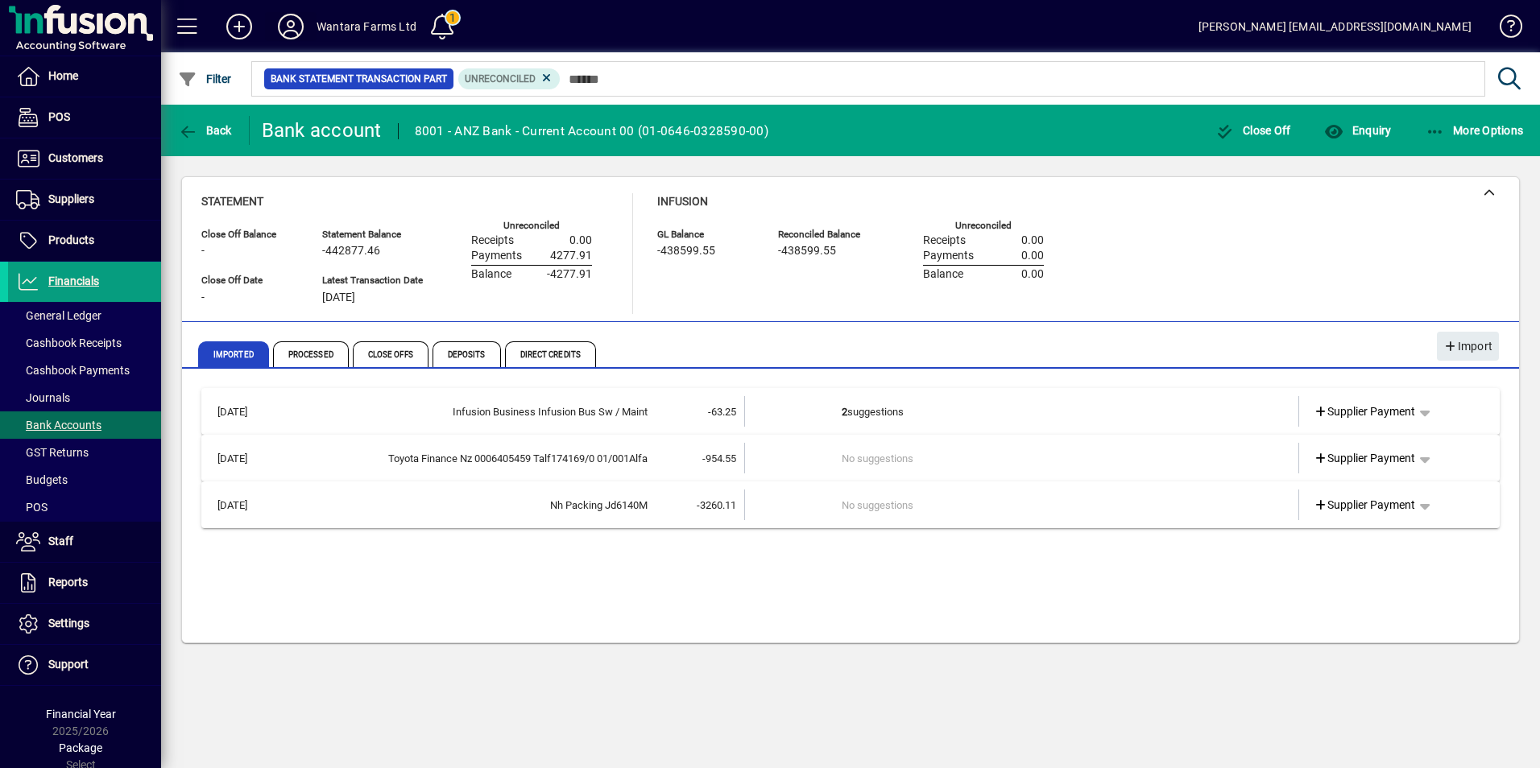
click at [295, 30] on icon at bounding box center [291, 27] width 32 height 26
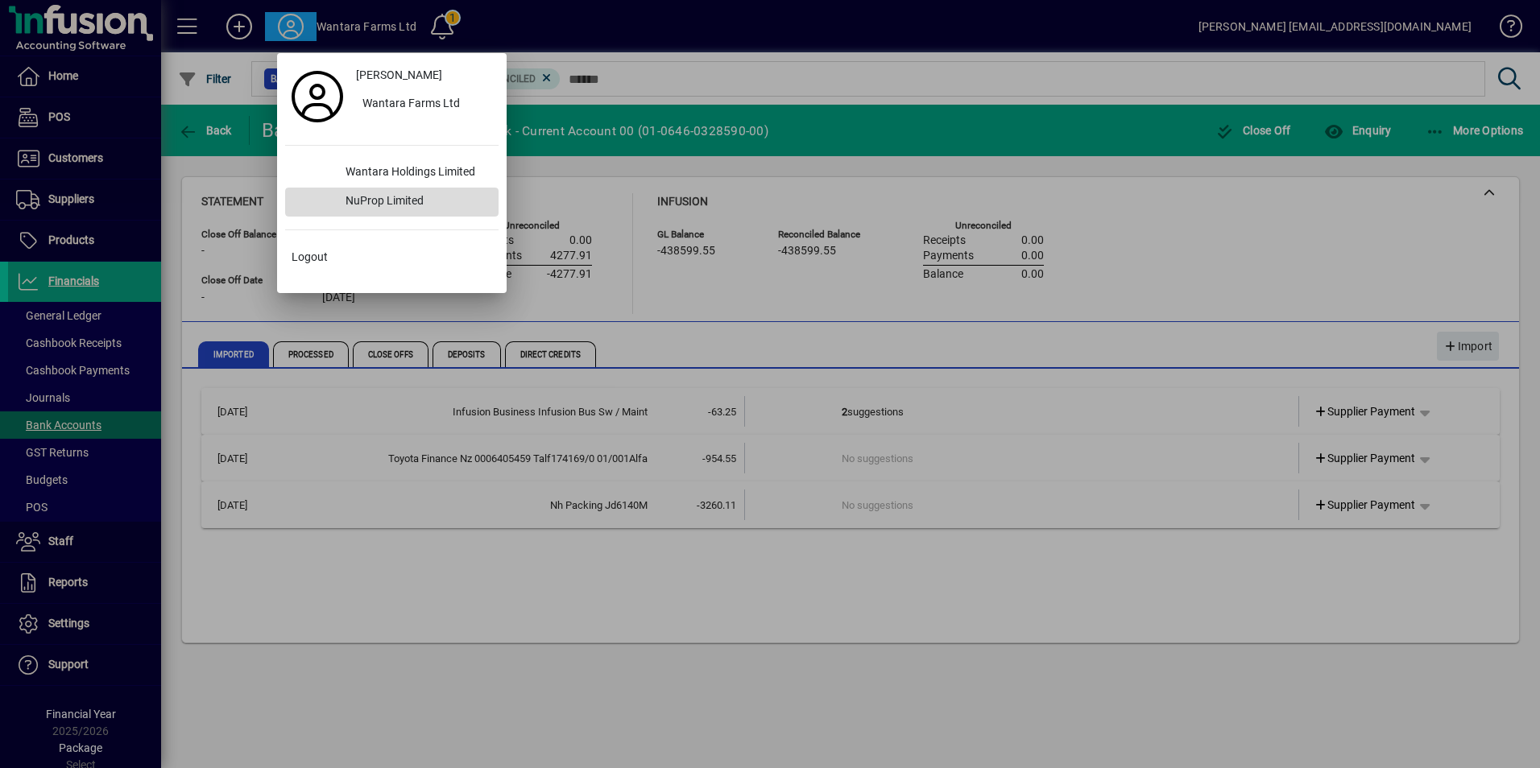
click at [405, 195] on div "NuProp Limited" at bounding box center [416, 202] width 166 height 29
